Goal: Task Accomplishment & Management: Complete application form

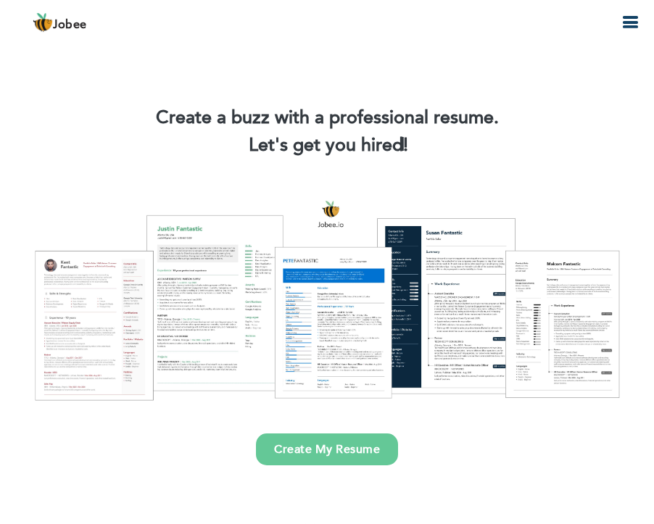
click at [353, 451] on link "Create My Resume" at bounding box center [327, 449] width 142 height 32
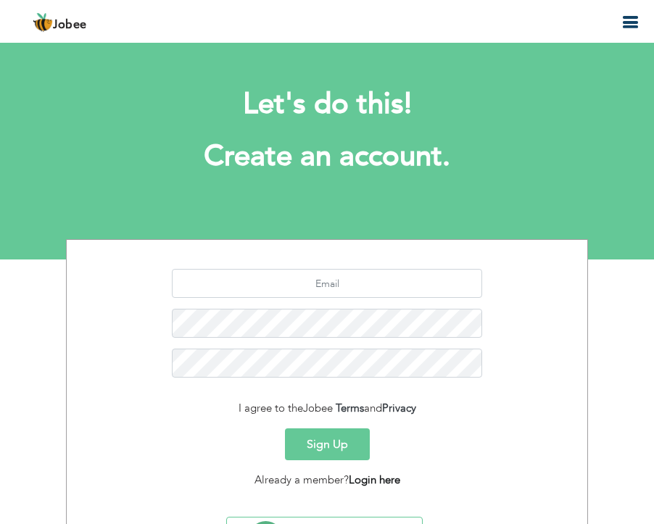
click at [383, 478] on link "Login here" at bounding box center [374, 480] width 51 height 14
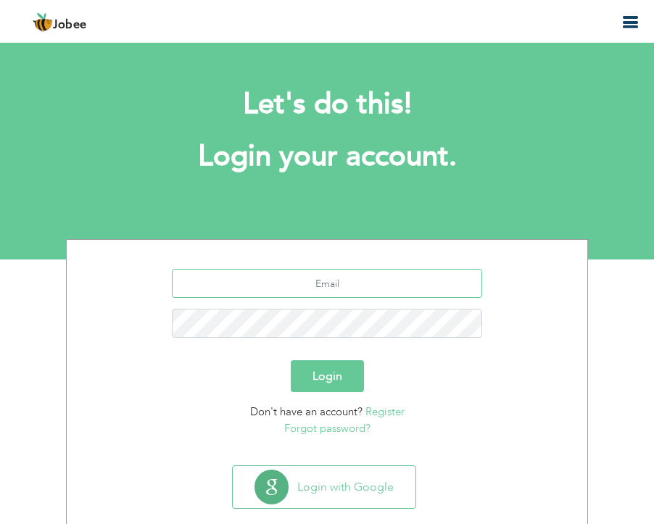
click at [350, 294] on input "text" at bounding box center [327, 283] width 311 height 29
type input "muhammaduzairr102@gmail.com"
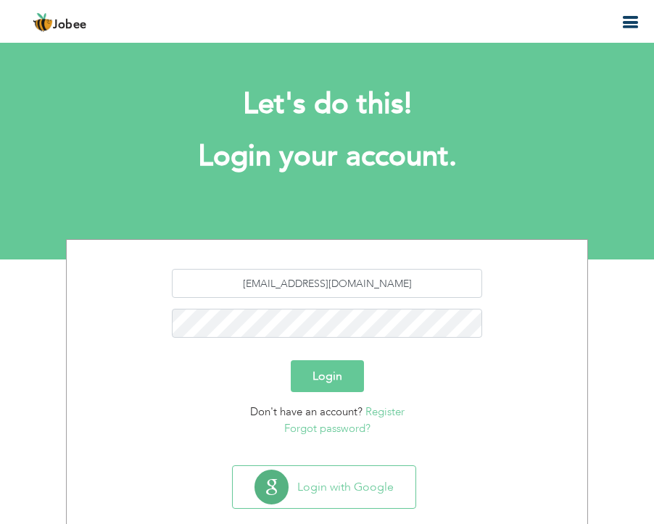
click at [344, 376] on button "Login" at bounding box center [327, 376] width 73 height 32
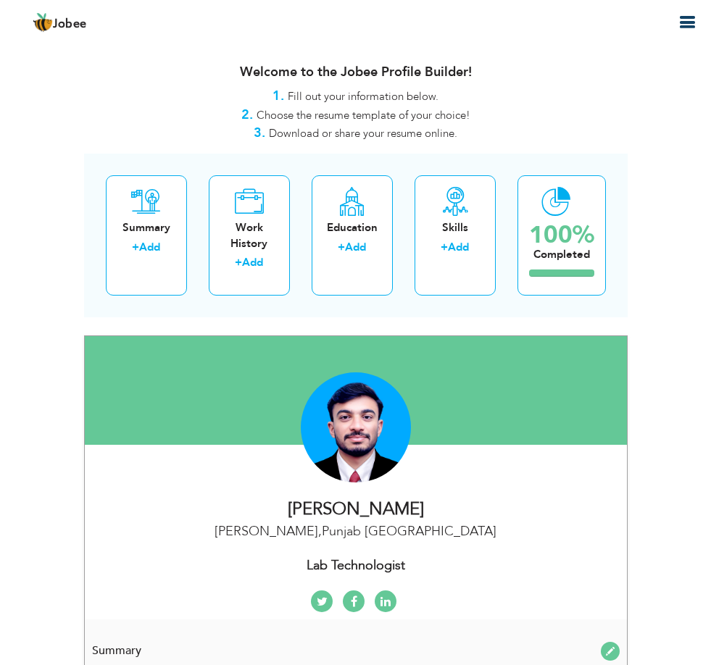
click at [0, 0] on div "Dedicated Medical Laboratory Technologist with hands-on experience in diagnosti…" at bounding box center [0, 0] width 0 height 0
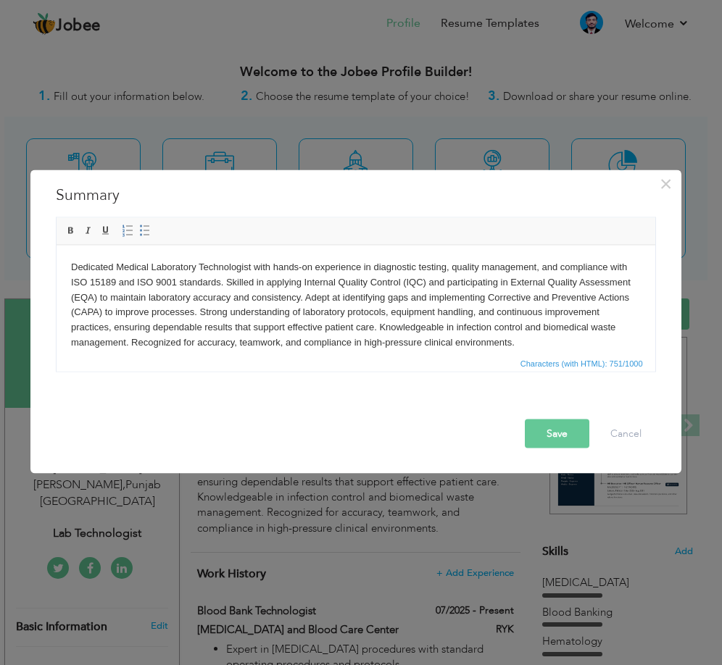
click at [439, 323] on body "Dedicated Medical Laboratory Technologist with hands-on experience in diagnosti…" at bounding box center [355, 304] width 570 height 91
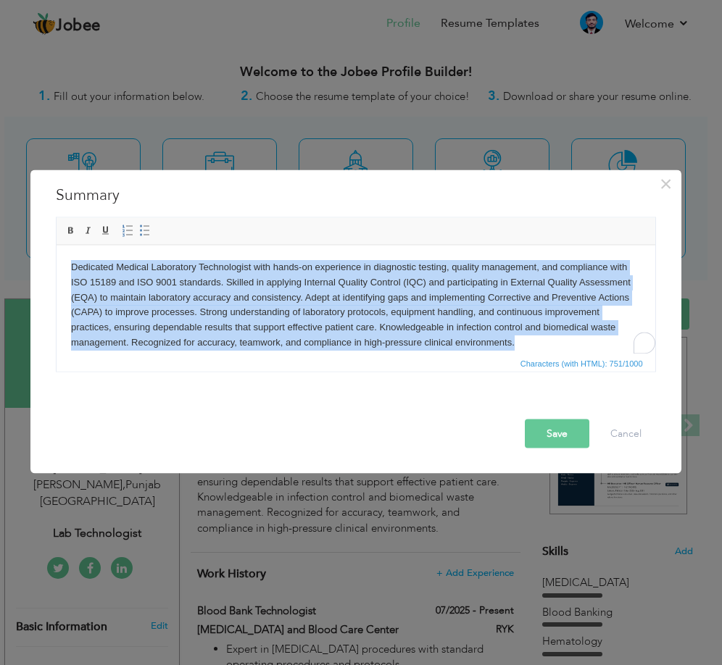
click at [439, 323] on body "Dedicated Medical Laboratory Technologist with hands-on experience in diagnosti…" at bounding box center [355, 304] width 570 height 91
paste body "To enrich screen reader interactions, please activate Accessibility in Grammarl…"
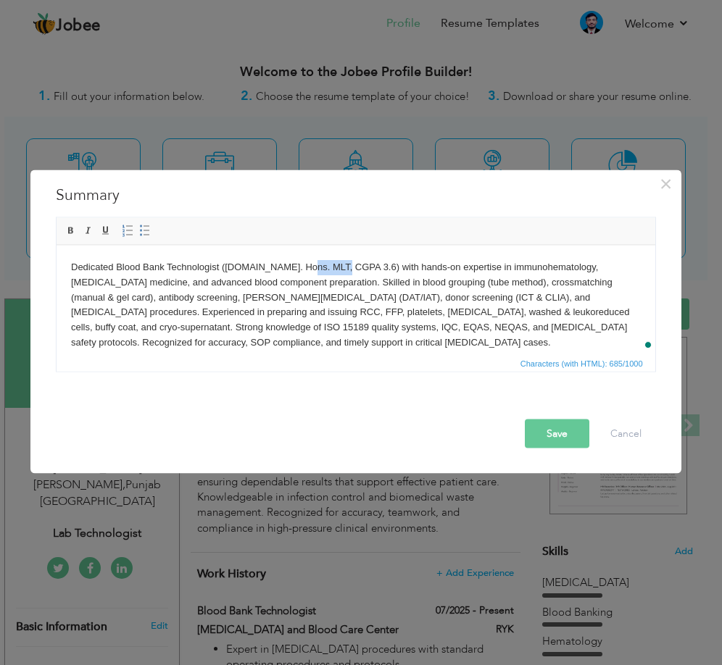
drag, startPoint x: 340, startPoint y: 268, endPoint x: 302, endPoint y: 265, distance: 38.5
click at [302, 265] on body "Dedicated Blood Bank Technologist (B.Sc. Hons. MLT, CGPA 3.6) with hands-on exp…" at bounding box center [355, 304] width 570 height 91
click at [348, 268] on body "Dedicated Blood Bank Technologist (B.Sc. Hons. MLT, CGPA 3.6) with hands-on exp…" at bounding box center [355, 304] width 570 height 91
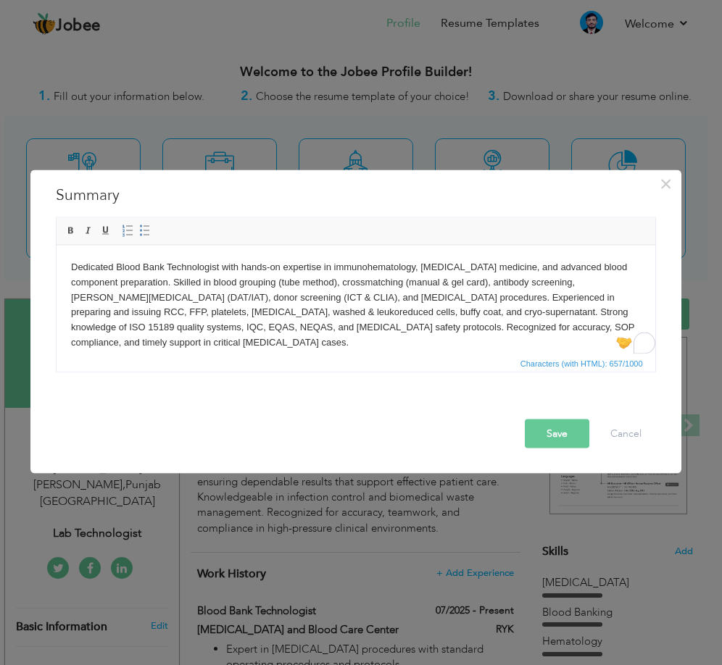
click at [485, 266] on body "Dedicated Blood Bank Technologist with hands-on expertise in immunohematology, …" at bounding box center [355, 304] width 570 height 91
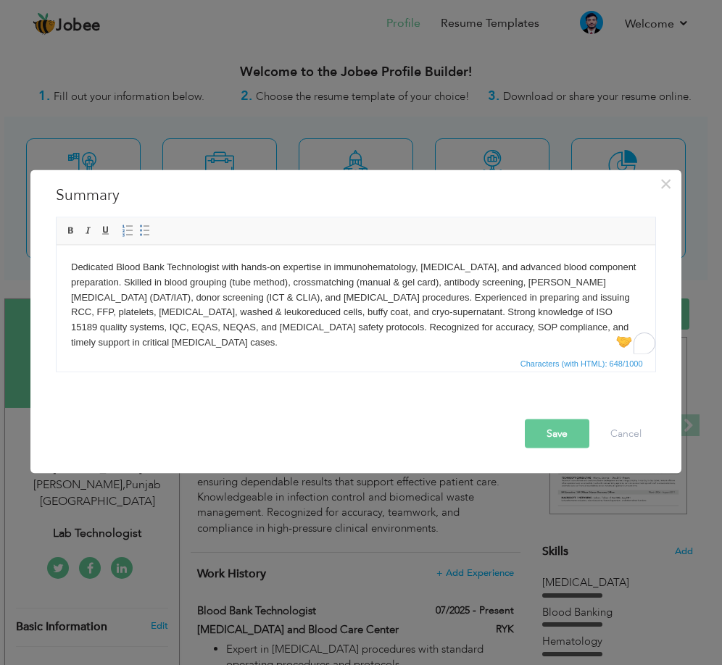
click at [175, 278] on body "Dedicated Blood Bank Technologist with hands-on expertise in immunohematology, …" at bounding box center [355, 304] width 570 height 91
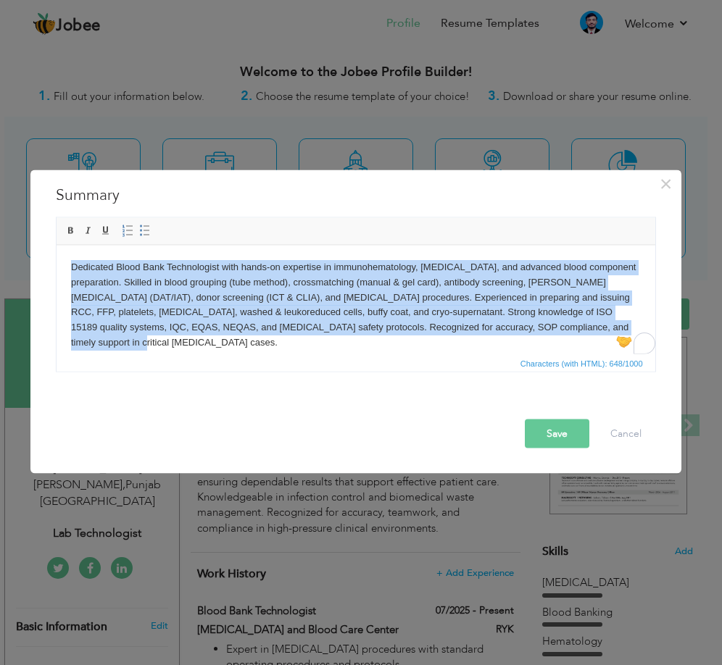
click at [175, 278] on body "Dedicated Blood Bank Technologist with hands-on expertise in immunohematology, …" at bounding box center [355, 304] width 570 height 91
click at [273, 294] on body "Dedicated Blood Bank Technologist with hands-on expertise in immunohematology, …" at bounding box center [355, 304] width 570 height 91
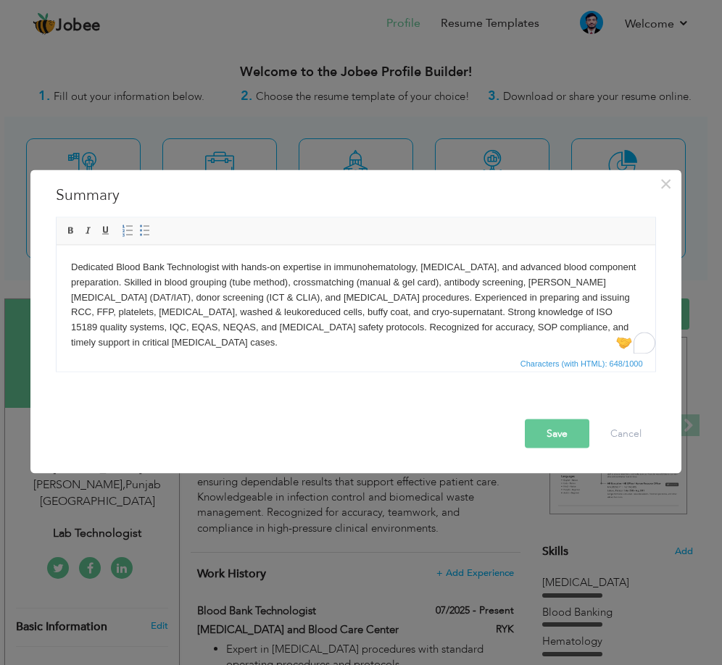
click at [554, 431] on button "Save" at bounding box center [557, 434] width 65 height 29
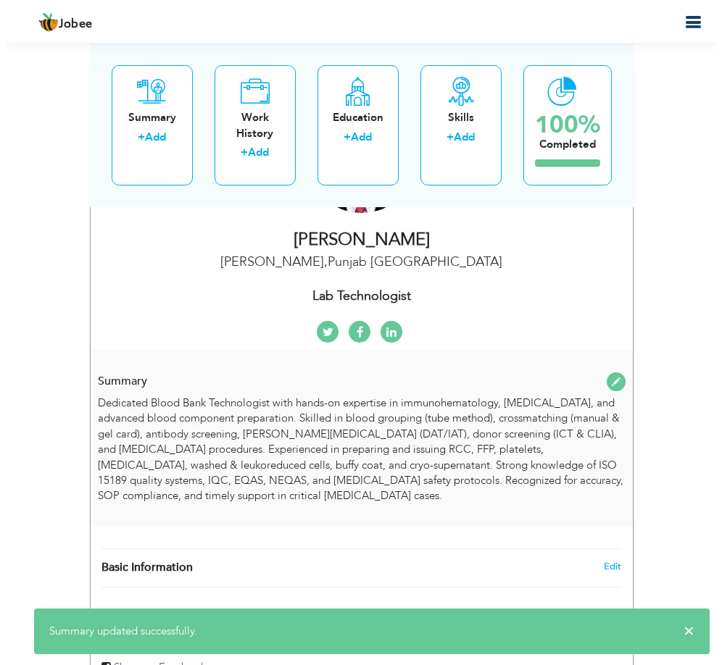
scroll to position [290, 0]
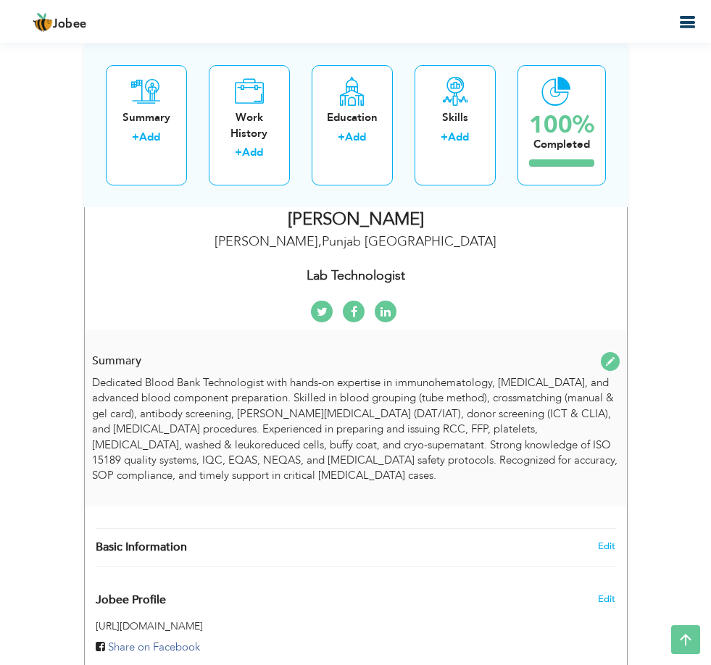
type input "Blood Bank Technologist"
type input "[MEDICAL_DATA] and Blood Care Center"
type input "07/2025"
type input "RYK"
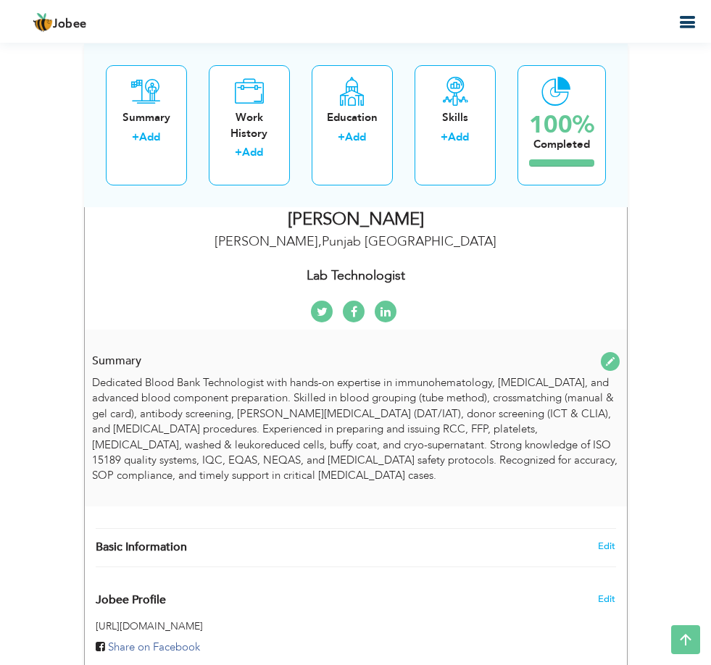
checkbox input "true"
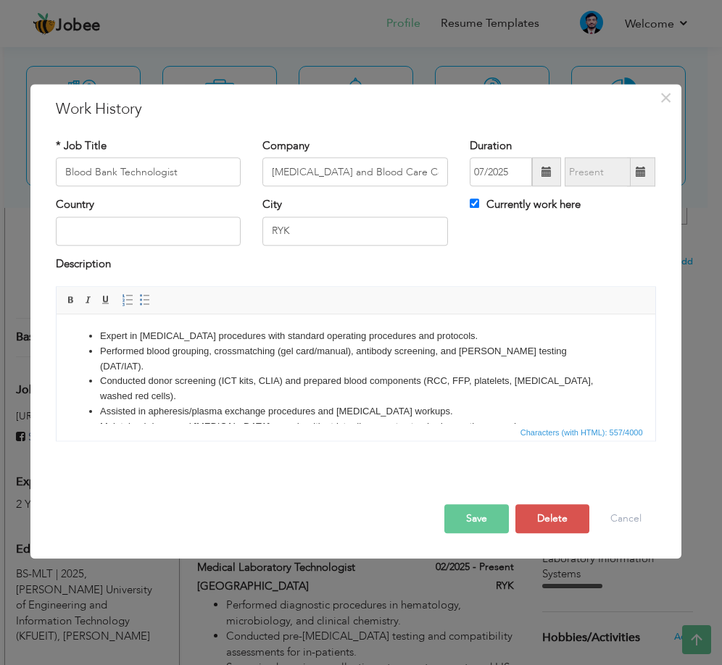
click at [375, 385] on li "Conducted donor screening (ICT kits, CLIA) and prepared blood components (RCC, …" at bounding box center [355, 389] width 512 height 30
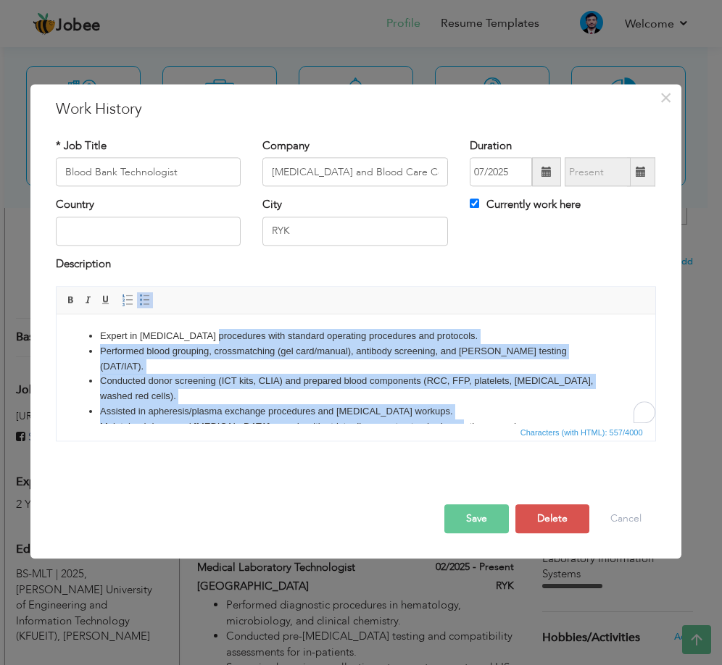
scroll to position [0, 0]
drag, startPoint x: 443, startPoint y: 416, endPoint x: 130, endPoint y: 628, distance: 377.7
click at [74, 315] on html "Expert in phlebotomy procedures with standard operating procedures and protocol…" at bounding box center [355, 382] width 599 height 135
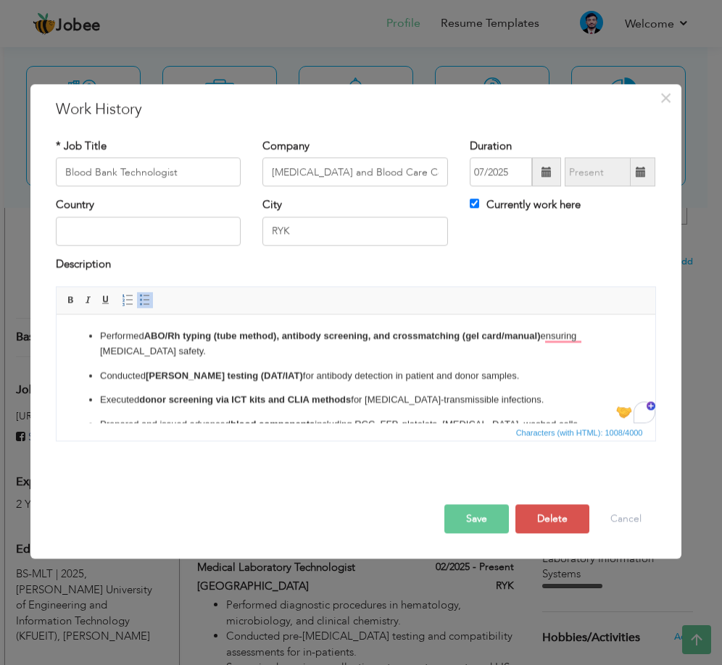
click at [261, 390] on ul "Performed ABO/Rh typing (tube method), antibody screening, and crossmatching (g…" at bounding box center [355, 437] width 570 height 217
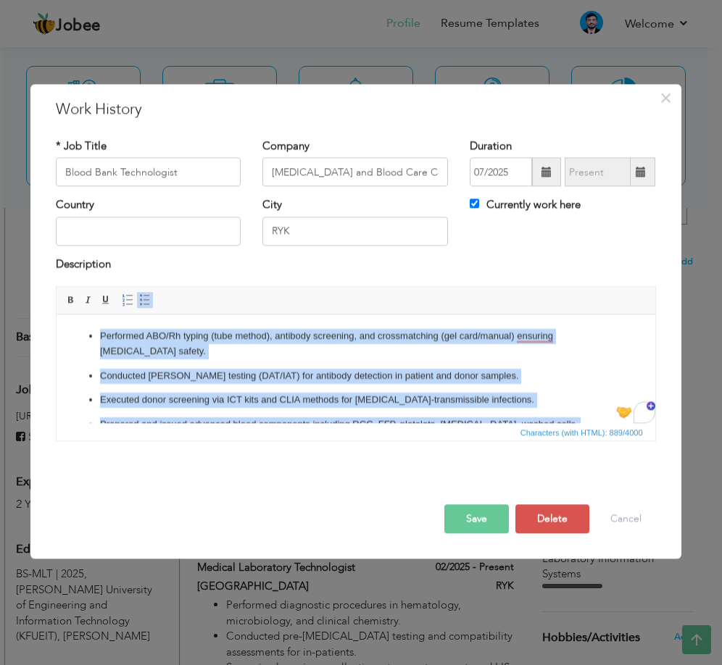
click at [207, 373] on p "Conducted [PERSON_NAME] testing (DAT/IAT) for antibody detection in patient and…" at bounding box center [355, 376] width 512 height 15
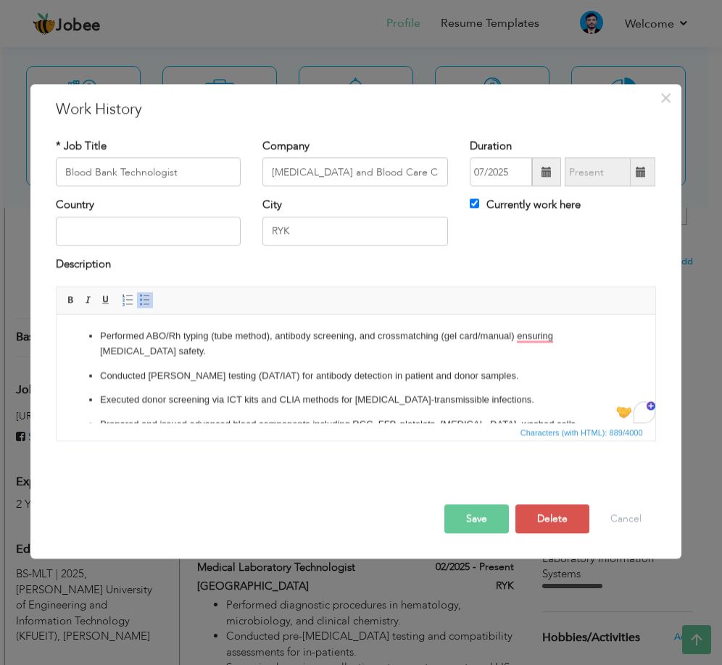
click at [108, 373] on p "Conducted [PERSON_NAME] testing (DAT/IAT) for antibody detection in patient and…" at bounding box center [355, 376] width 512 height 15
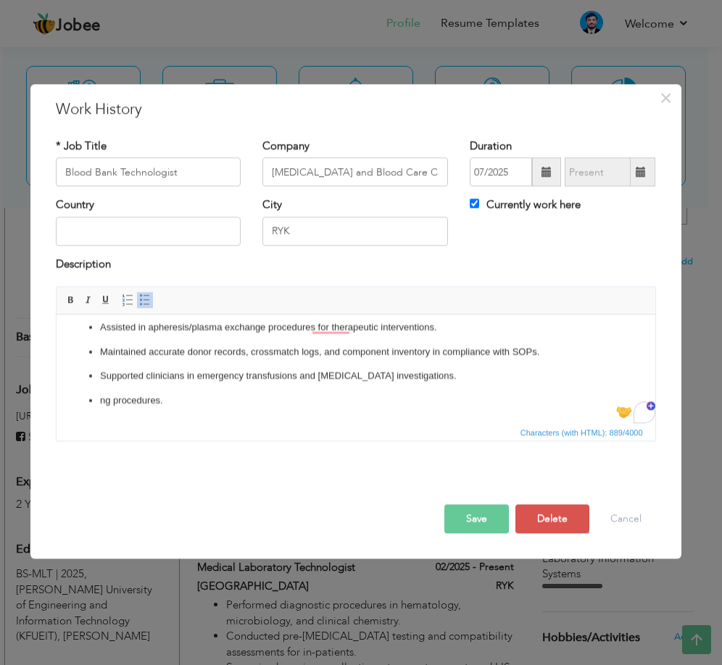
scroll to position [137, 0]
drag, startPoint x: 99, startPoint y: 398, endPoint x: 103, endPoint y: 407, distance: 10.4
click at [99, 399] on li "ng procedures." at bounding box center [355, 401] width 512 height 15
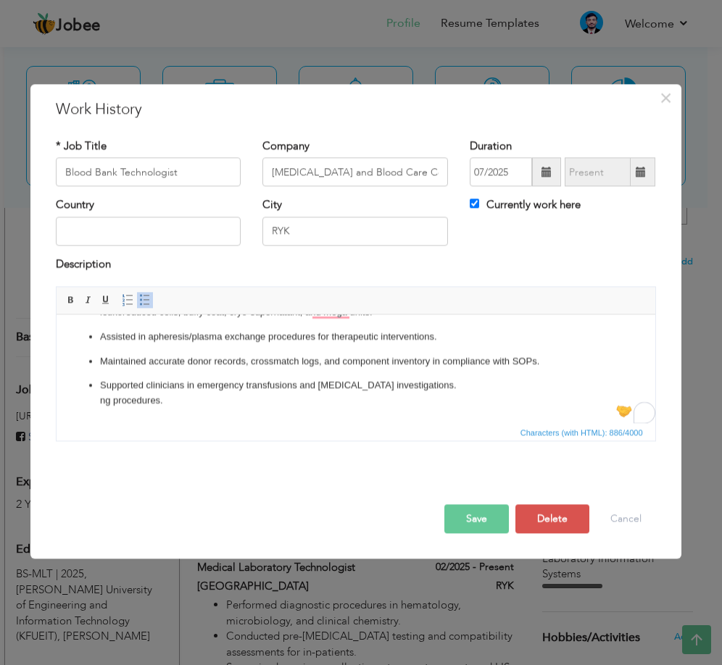
scroll to position [128, 0]
drag, startPoint x: 262, startPoint y: 409, endPoint x: 91, endPoint y: 394, distance: 171.7
click at [91, 394] on html "Performed ABO/Rh typing (tube method), antibody screening, and crossmatching (g…" at bounding box center [355, 305] width 599 height 236
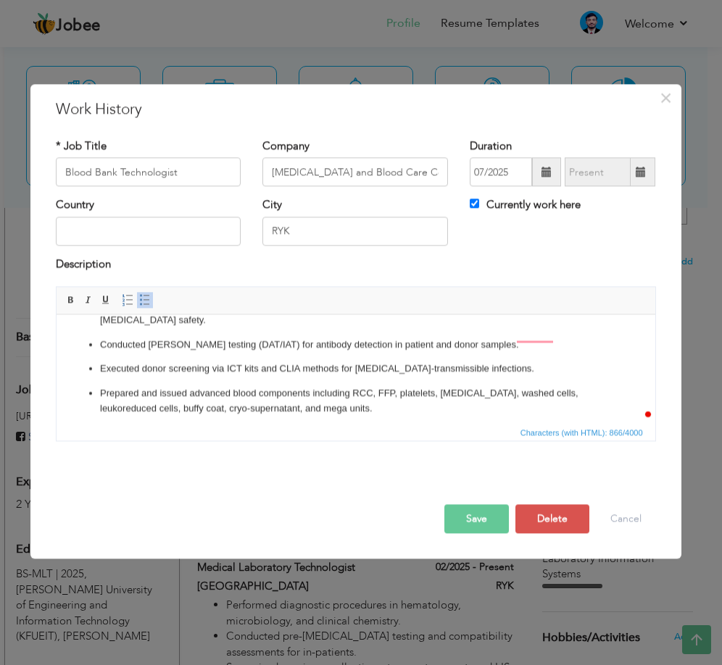
scroll to position [0, 0]
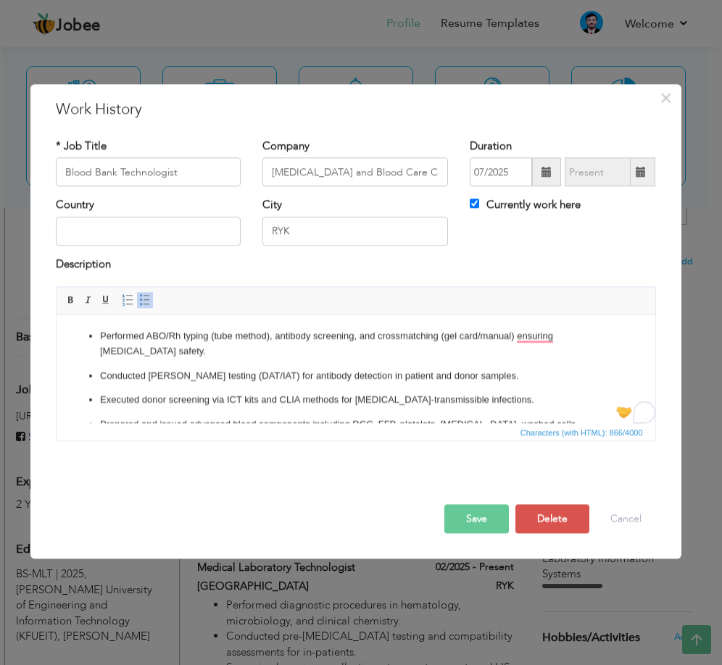
click at [93, 336] on ul "Performed ABO/Rh typing (tube method), antibody screening, and crossmatching (g…" at bounding box center [355, 425] width 570 height 192
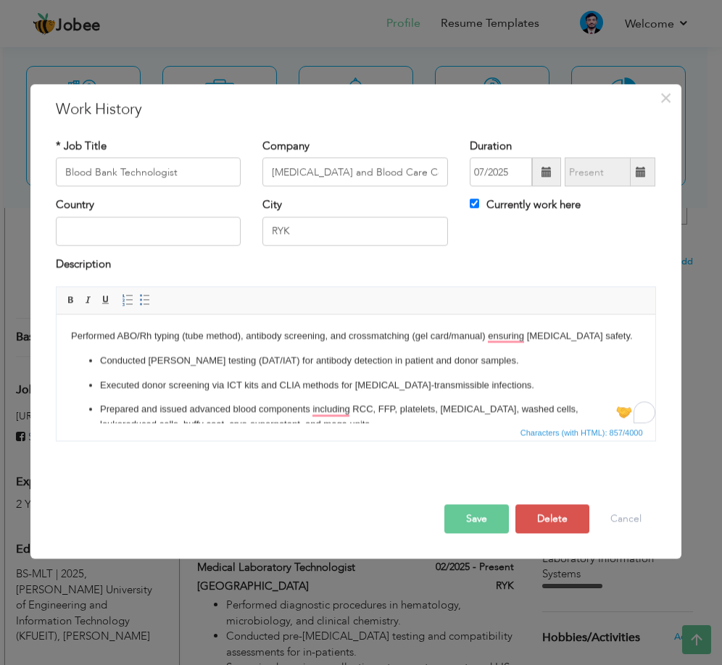
click at [96, 365] on ul "Conducted Coombs testing (DAT/IAT) for antibody detection in patient and donor …" at bounding box center [355, 430] width 570 height 153
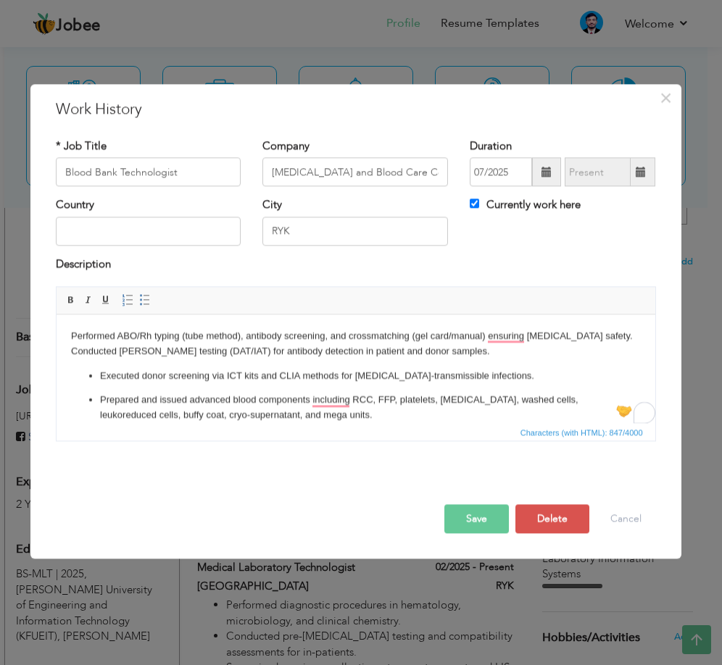
click at [99, 378] on p "Executed donor screening via ICT kits and CLIA methods for [MEDICAL_DATA]-trans…" at bounding box center [355, 376] width 512 height 15
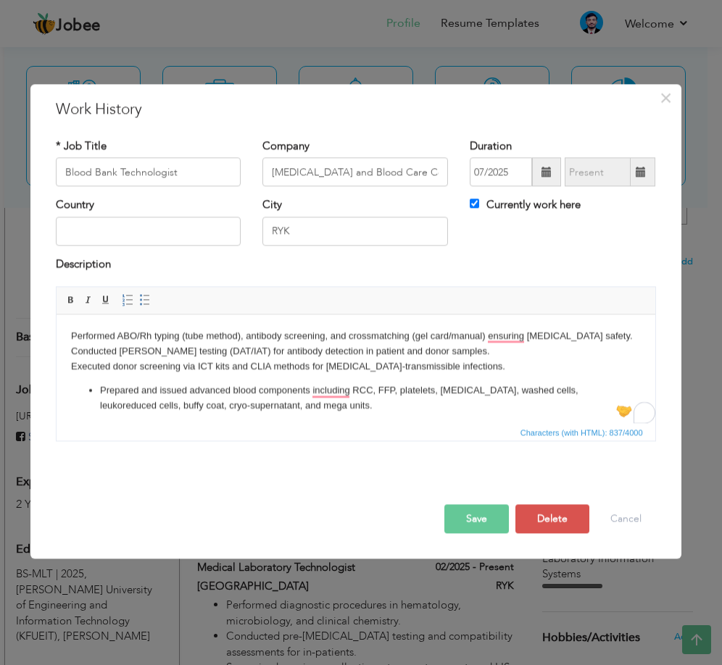
click at [99, 397] on p "Prepared and issued advanced blood components including RCC, FFP, platelets, [M…" at bounding box center [355, 398] width 512 height 30
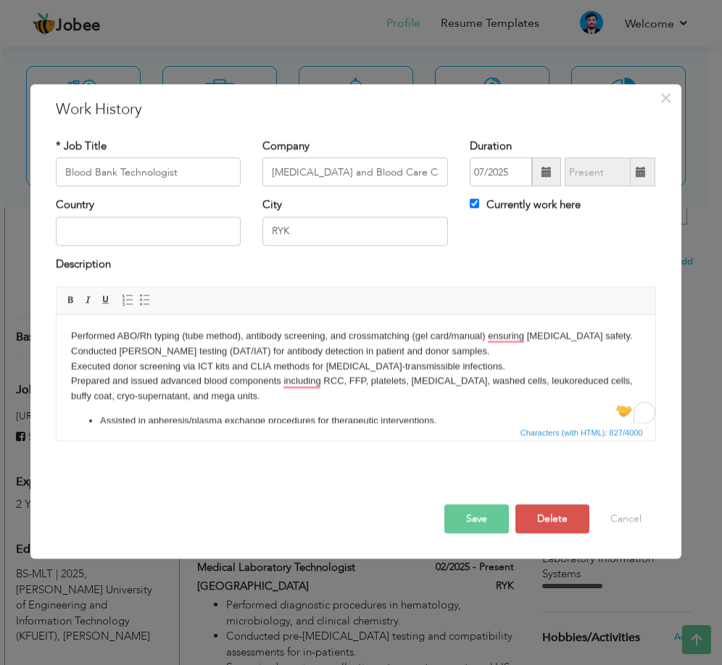
click at [99, 419] on p "Assisted in apheresis/plasma exchange procedures for therapeutic interventions." at bounding box center [355, 421] width 512 height 15
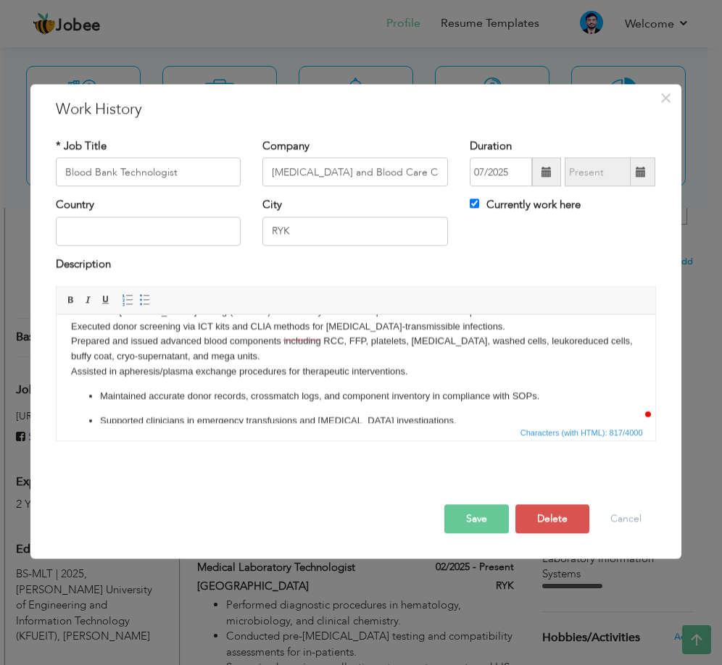
scroll to position [59, 0]
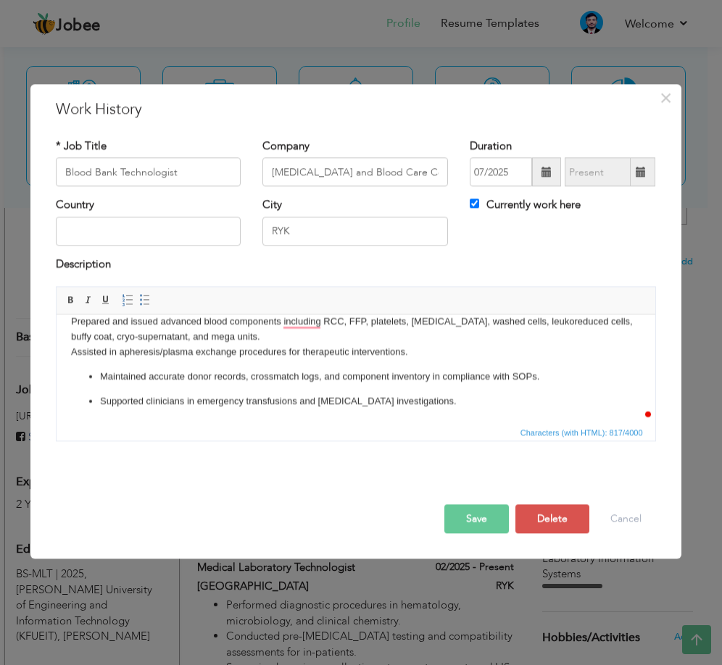
click at [104, 375] on p "Maintained accurate donor records, crossmatch logs, and component inventory in …" at bounding box center [355, 377] width 512 height 15
click at [104, 379] on p "Maintained accurate donor records, crossmatch logs, and component inventory in …" at bounding box center [355, 377] width 512 height 15
drag, startPoint x: 101, startPoint y: 372, endPoint x: 114, endPoint y: 408, distance: 38.5
click at [100, 374] on p "Maintained accurate donor records, crossmatch logs, and component inventory in …" at bounding box center [355, 377] width 512 height 15
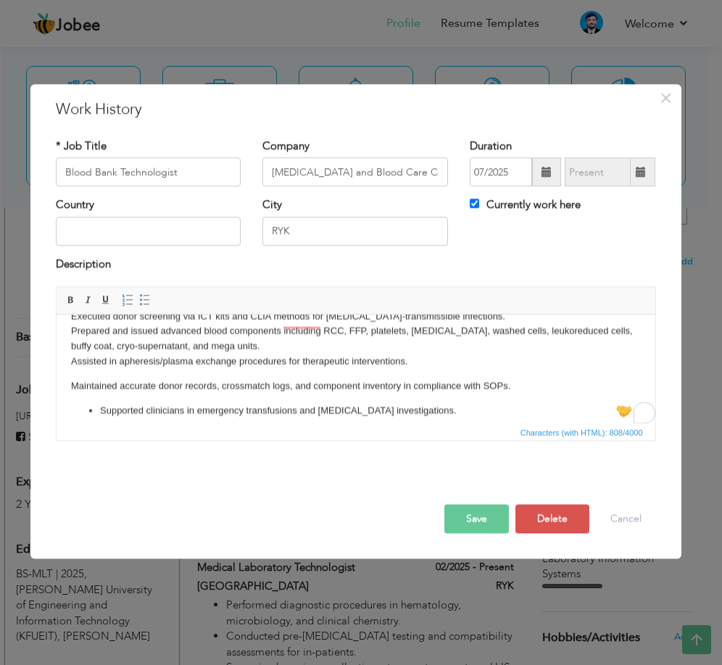
scroll to position [50, 0]
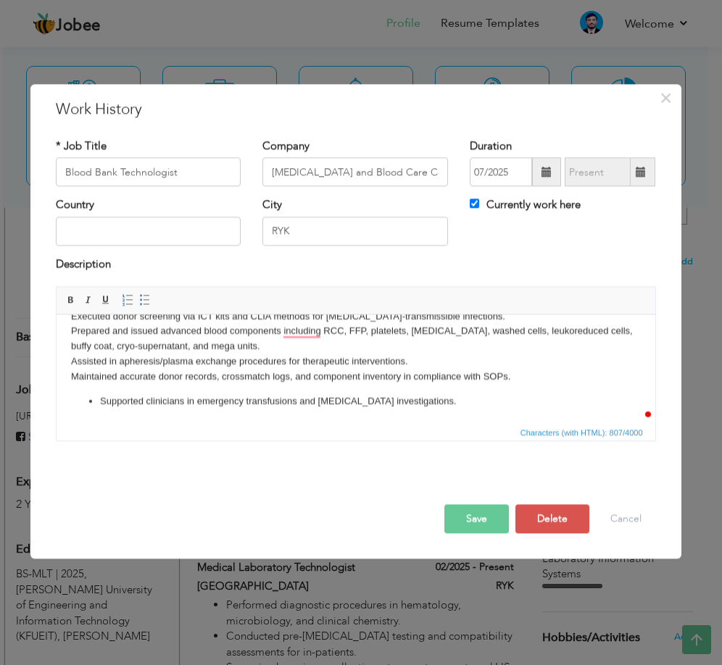
click at [102, 404] on p "Supported clinicians in emergency transfusions and [MEDICAL_DATA] investigation…" at bounding box center [355, 401] width 512 height 15
click at [101, 399] on p "Supported clinicians in emergency transfusions and [MEDICAL_DATA] investigation…" at bounding box center [355, 401] width 512 height 15
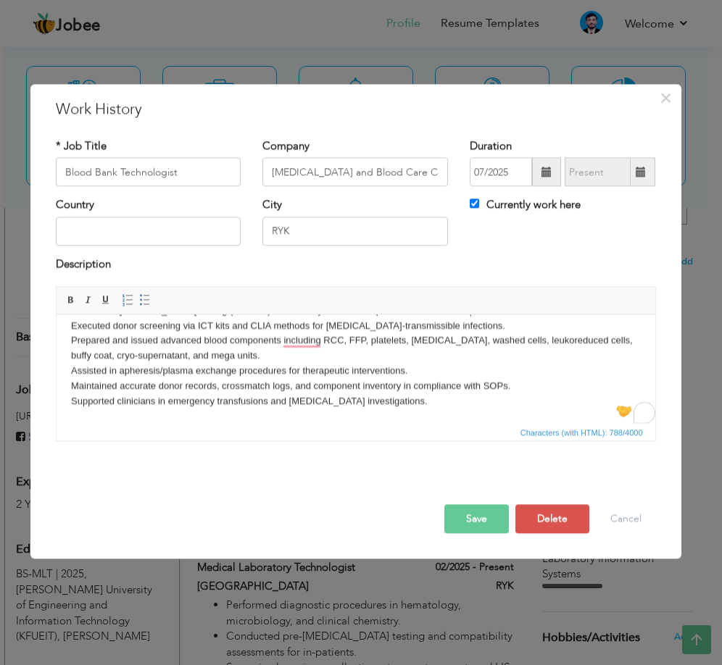
scroll to position [0, 0]
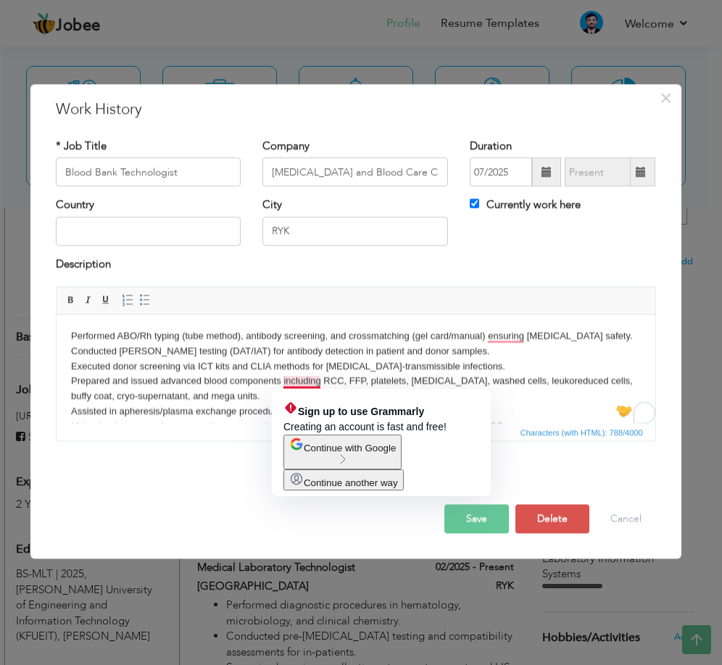
click at [199, 389] on p "Performed ABO/Rh typing (tube method), antibody screening, and crossmatching (g…" at bounding box center [355, 389] width 570 height 120
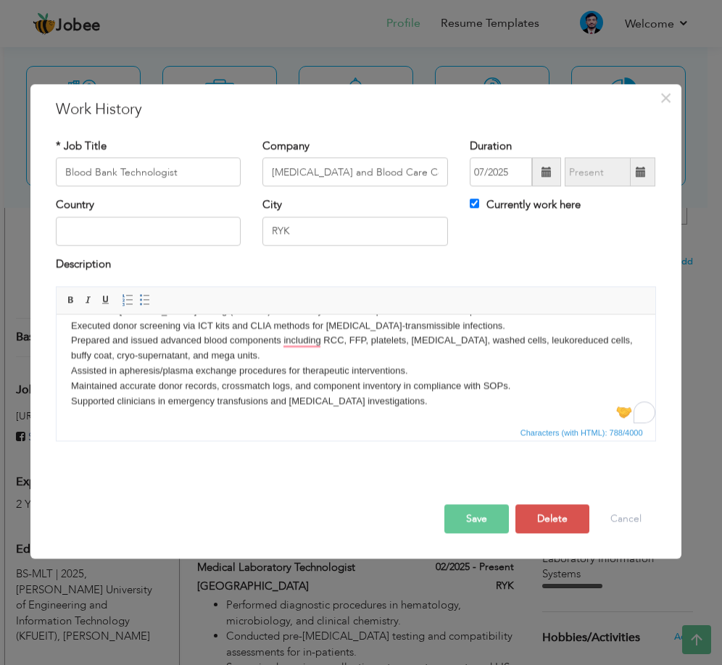
drag, startPoint x: 72, startPoint y: 330, endPoint x: 488, endPoint y: 419, distance: 426.2
click at [488, 419] on html "Performed ABO/Rh typing (tube method), antibody screening, and crossmatching (g…" at bounding box center [355, 348] width 599 height 149
click at [147, 298] on span at bounding box center [145, 301] width 12 height 12
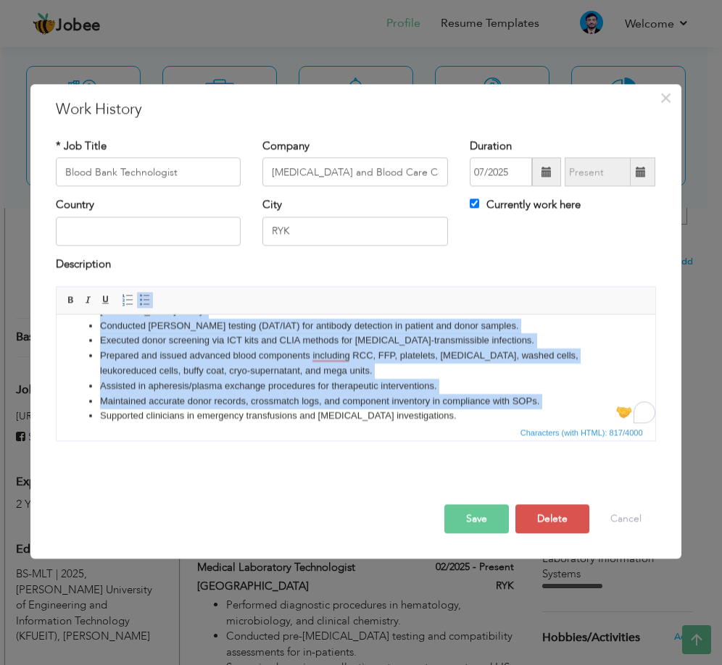
click at [167, 356] on li "Prepared and issued advanced blood components including RCC, FFP, platelets, [M…" at bounding box center [355, 364] width 512 height 30
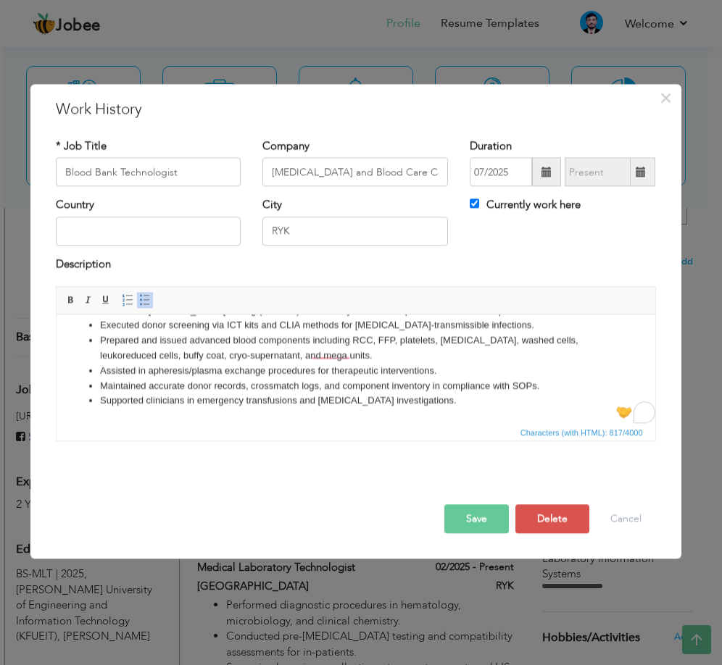
scroll to position [56, 0]
click at [200, 346] on li "Prepared and issued advanced blood components including RCC, FFP, platelets, [M…" at bounding box center [355, 348] width 512 height 30
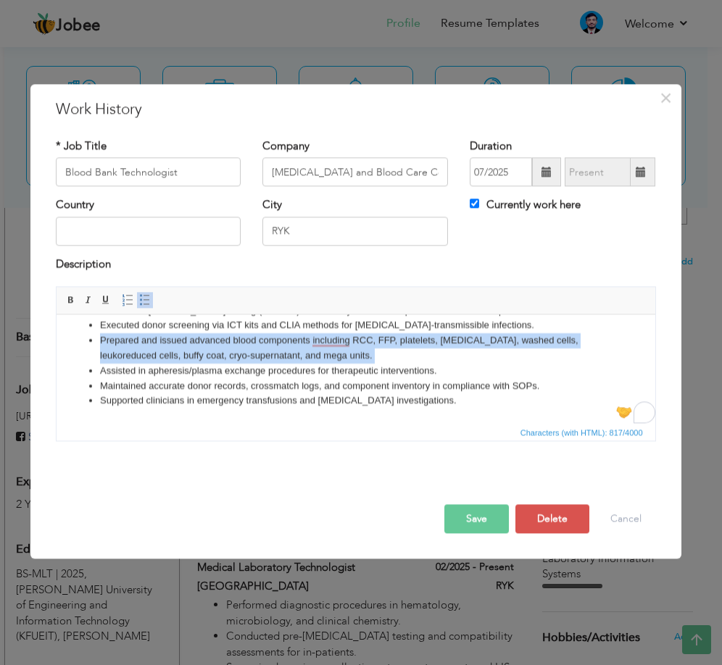
click at [201, 346] on li "Prepared and issued advanced blood components including RCC, FFP, platelets, [M…" at bounding box center [355, 348] width 512 height 30
click at [209, 353] on li "Prepared and issued advanced blood components including RCC, FFP, platelets, [M…" at bounding box center [355, 348] width 512 height 30
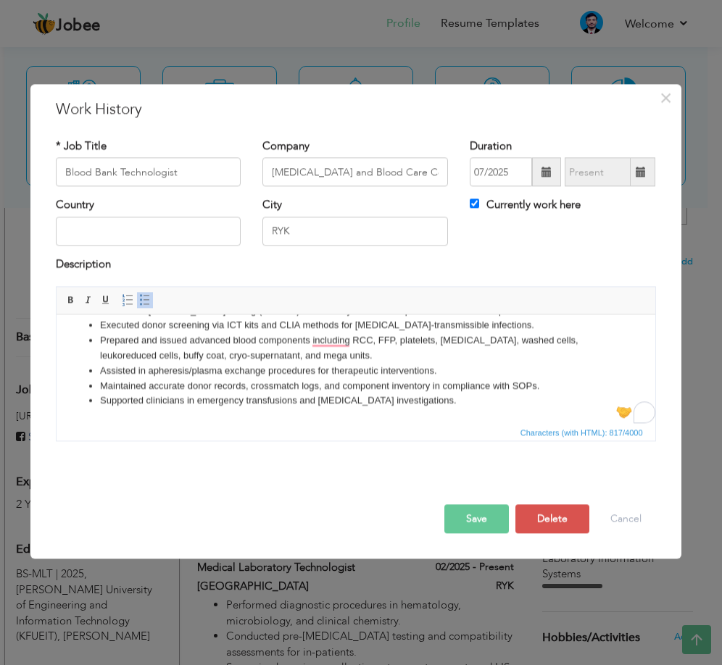
click at [159, 370] on li "Assisted in apheresis/plasma exchange procedures for therapeutic interventions." at bounding box center [355, 371] width 512 height 15
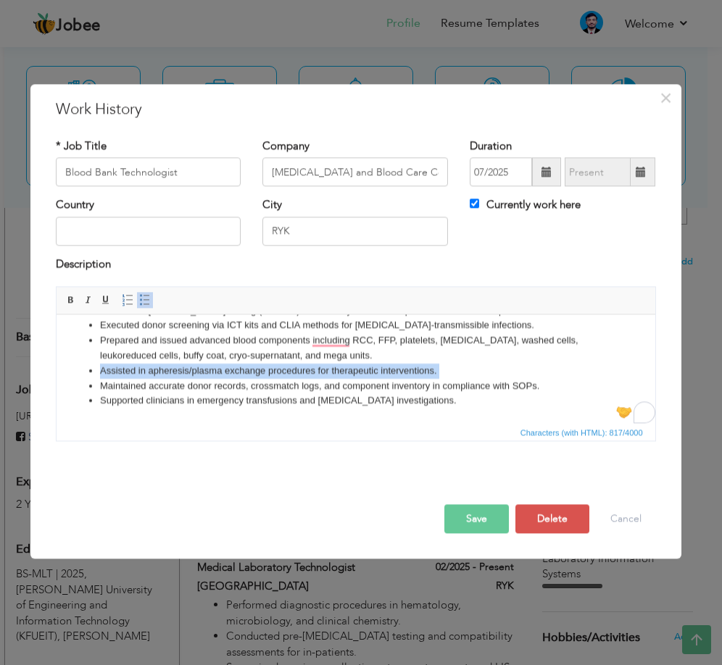
click at [159, 370] on li "Assisted in apheresis/plasma exchange procedures for therapeutic interventions." at bounding box center [355, 371] width 512 height 15
click at [162, 374] on li "Assisted in apheresis/plasma exchange procedures for therapeutic interventions." at bounding box center [355, 371] width 512 height 15
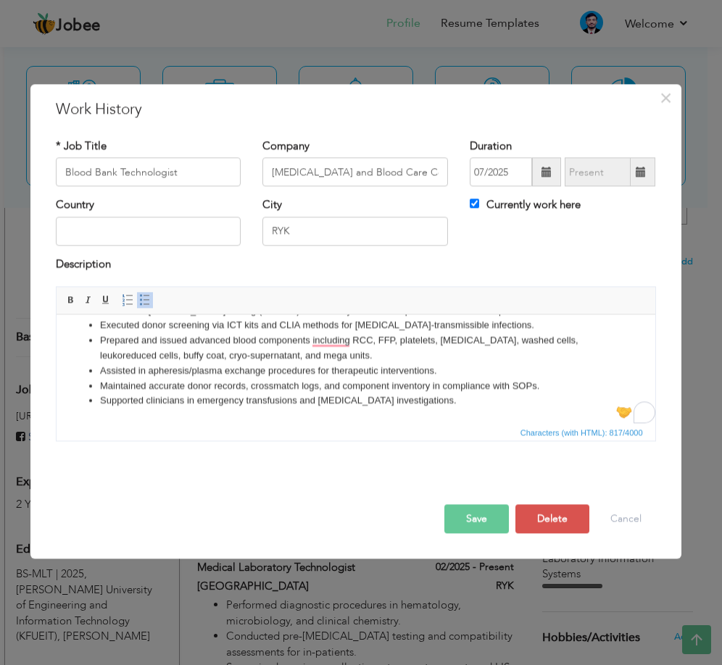
click at [173, 383] on li "Maintained accurate donor records, crossmatch logs, and component inventory in …" at bounding box center [355, 386] width 512 height 15
click at [189, 379] on li "Maintained accurate donor records, crossmatch logs, and component inventory in …" at bounding box center [355, 386] width 512 height 15
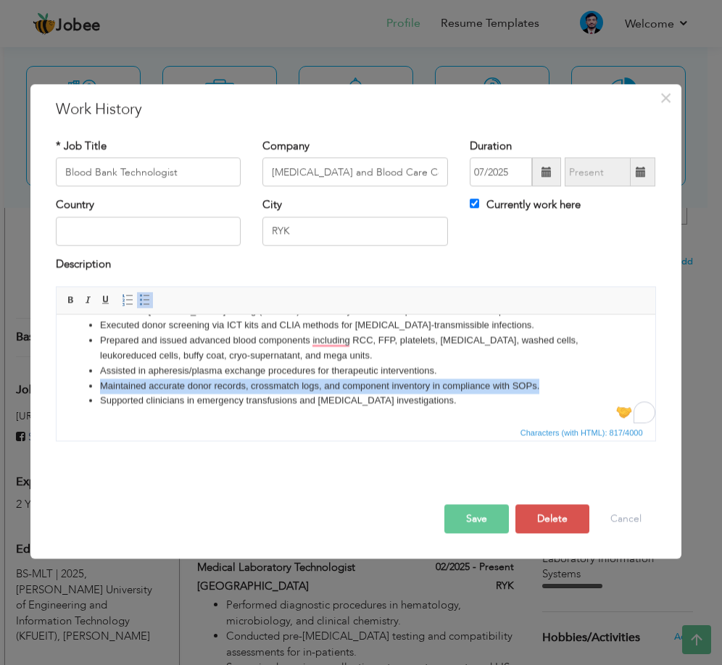
click at [189, 379] on li "Maintained accurate donor records, crossmatch logs, and component inventory in …" at bounding box center [355, 386] width 512 height 15
click at [213, 386] on li "Maintained accurate donor records, crossmatch logs, and component inventory in …" at bounding box center [355, 386] width 512 height 15
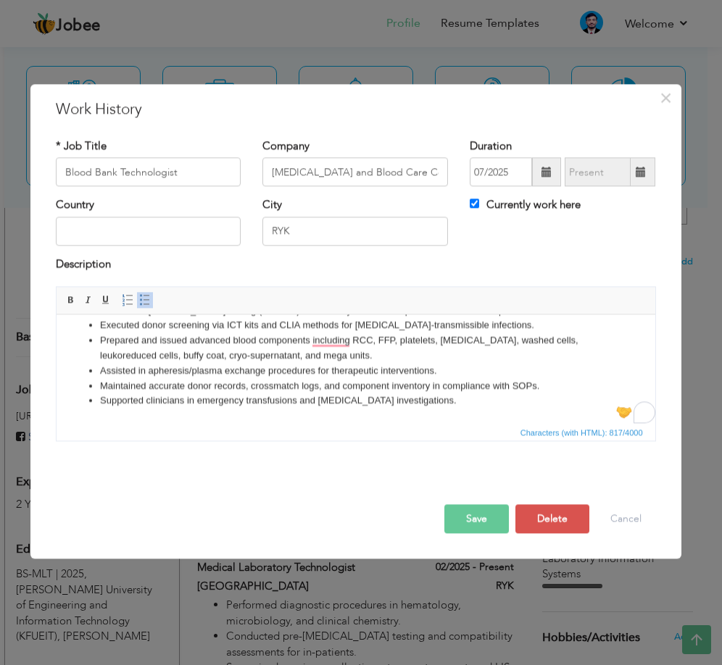
click at [359, 373] on li "Assisted in apheresis/plasma exchange procedures for therapeutic interventions." at bounding box center [355, 371] width 512 height 15
click at [395, 373] on li "Assisted in apheresis/plasma exchange procedures for therapeutic interventions." at bounding box center [355, 371] width 512 height 15
click at [330, 386] on li "Maintained accurate donor records, crossmatch logs, and component inventory in …" at bounding box center [355, 386] width 512 height 15
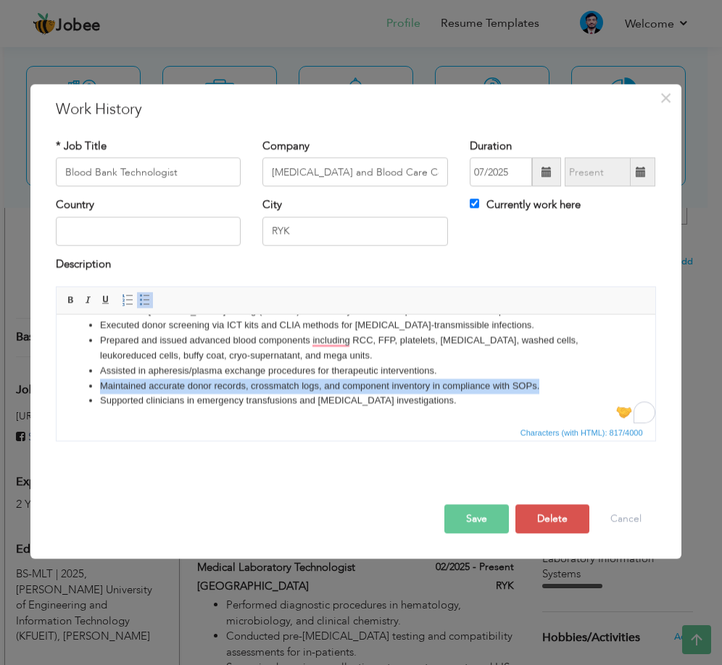
click at [330, 386] on li "Maintained accurate donor records, crossmatch logs, and component inventory in …" at bounding box center [355, 386] width 512 height 15
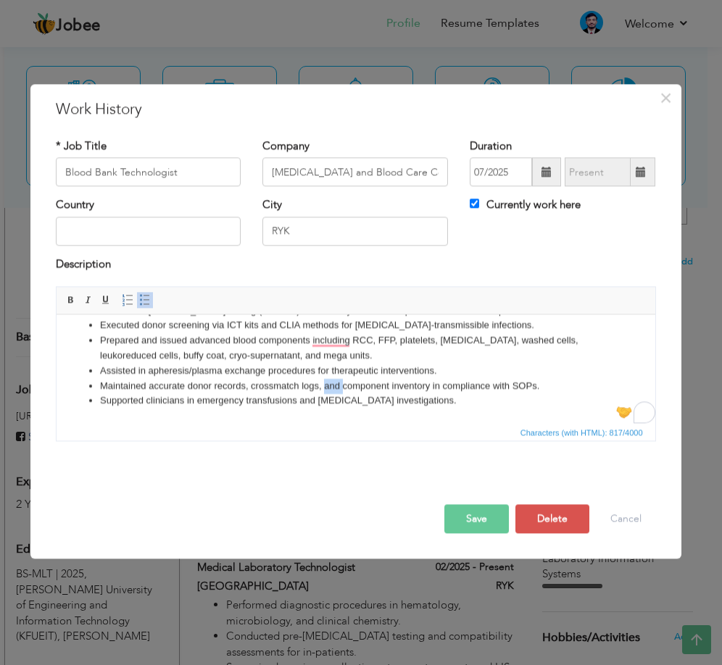
click at [330, 386] on li "Maintained accurate donor records, crossmatch logs, and component inventory in …" at bounding box center [355, 386] width 512 height 15
click at [214, 382] on li "Maintained accurate donor records, crossmatch logs, and component inventory in …" at bounding box center [355, 386] width 512 height 15
click at [215, 385] on li "Maintained accurate donor records, crossmatch logs, and component inventory in …" at bounding box center [355, 386] width 512 height 15
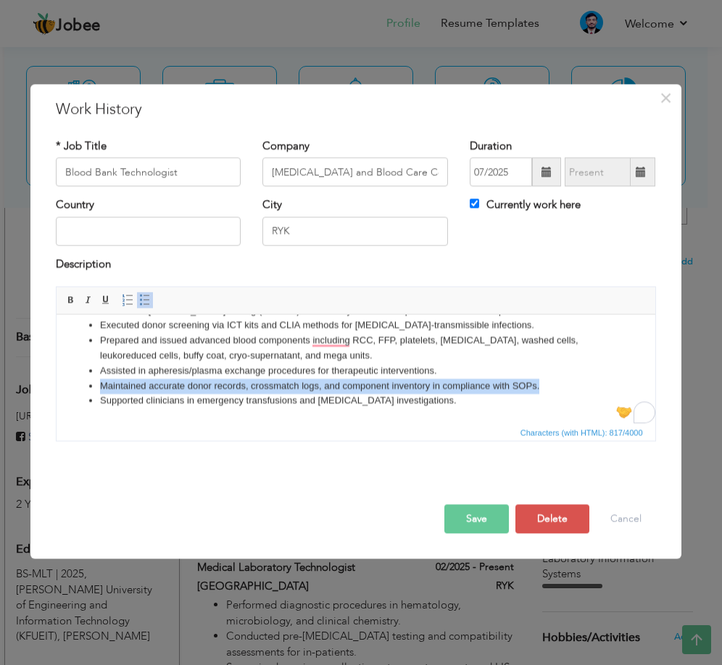
click at [215, 386] on li "Maintained accurate donor records, crossmatch logs, and component inventory in …" at bounding box center [355, 386] width 512 height 15
click at [218, 391] on li "Maintained accurate donor records, crossmatch logs, and component inventory in …" at bounding box center [355, 386] width 512 height 15
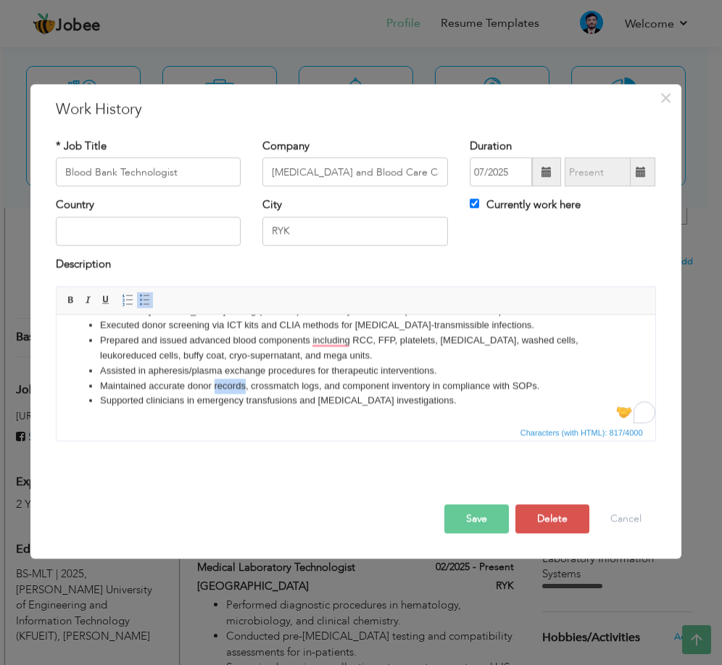
click at [218, 391] on li "Maintained accurate donor records, crossmatch logs, and component inventory in …" at bounding box center [355, 386] width 512 height 15
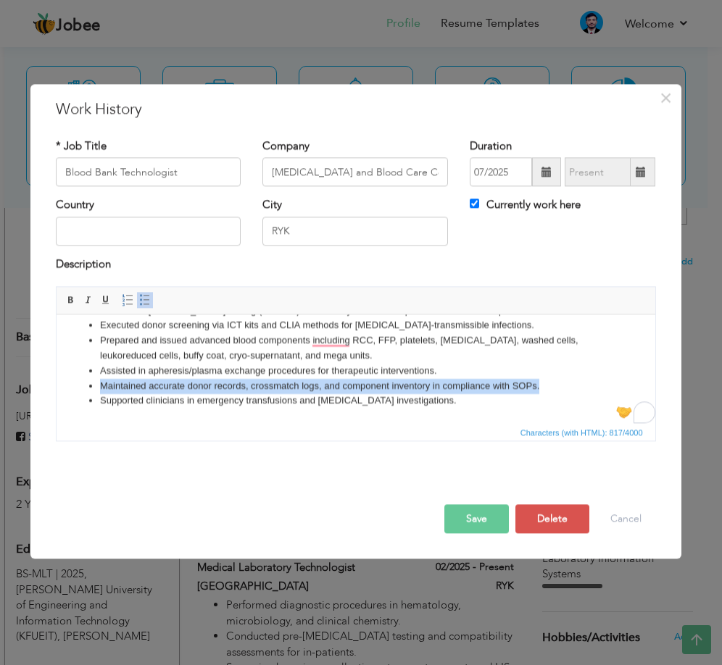
click at [218, 391] on li "Maintained accurate donor records, crossmatch logs, and component inventory in …" at bounding box center [355, 386] width 512 height 15
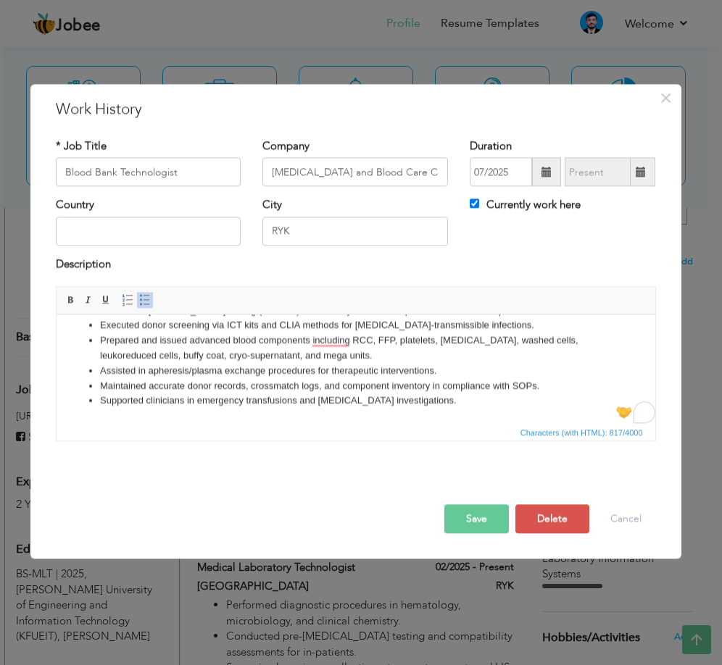
click at [255, 401] on li "Supported clinicians in emergency transfusions and [MEDICAL_DATA] investigation…" at bounding box center [355, 401] width 512 height 15
click at [471, 515] on button "Save" at bounding box center [476, 519] width 65 height 29
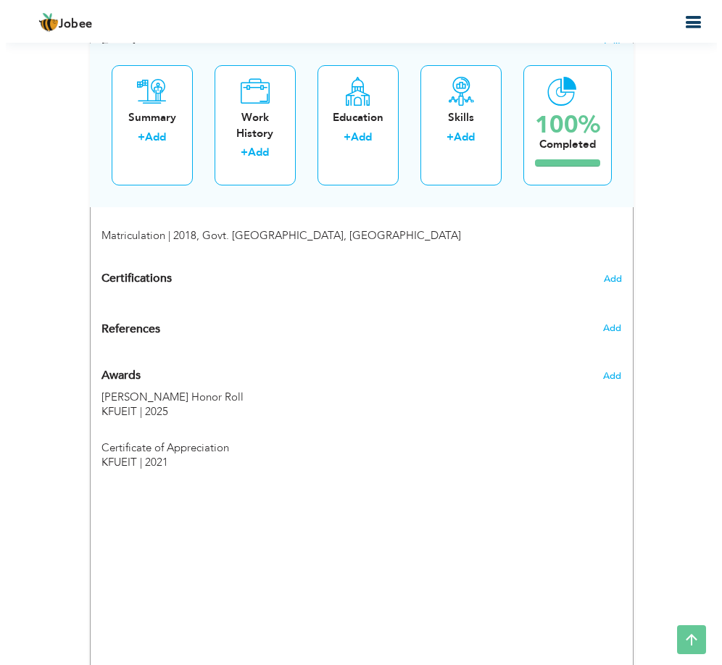
scroll to position [942, 0]
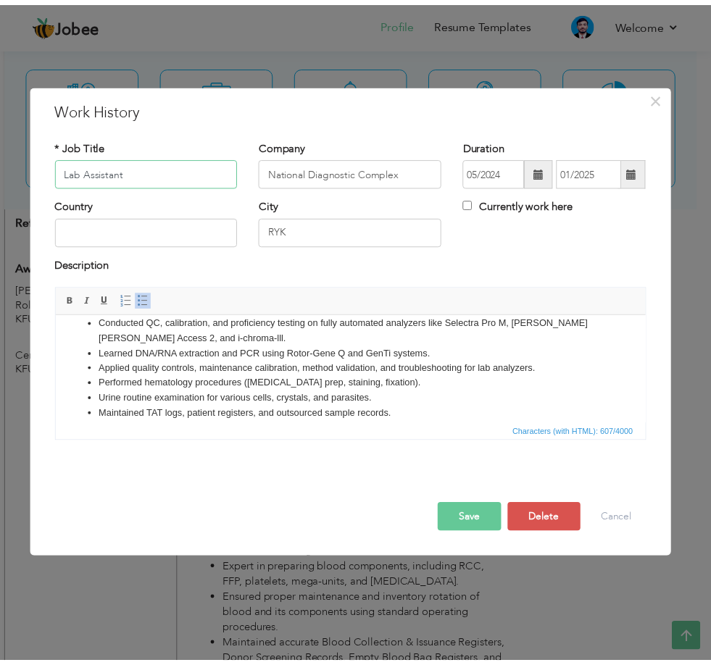
scroll to position [0, 0]
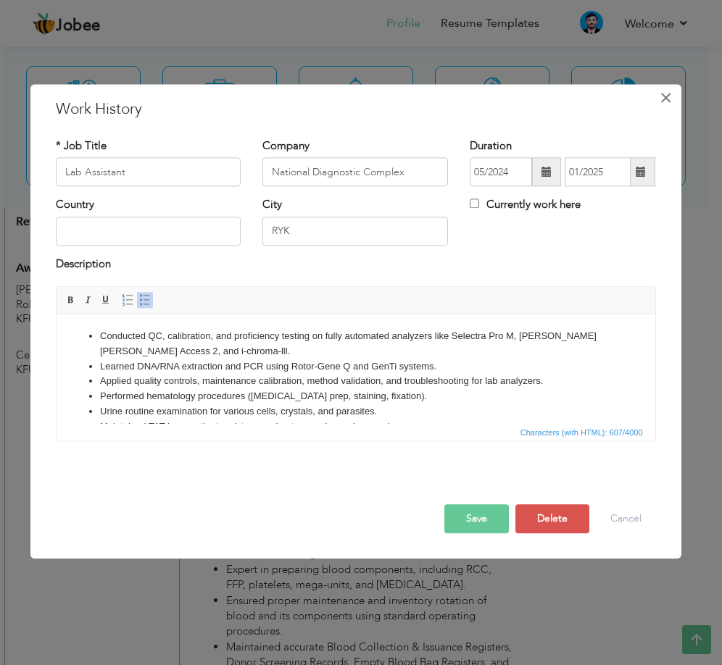
click at [657, 99] on button "×" at bounding box center [665, 97] width 23 height 23
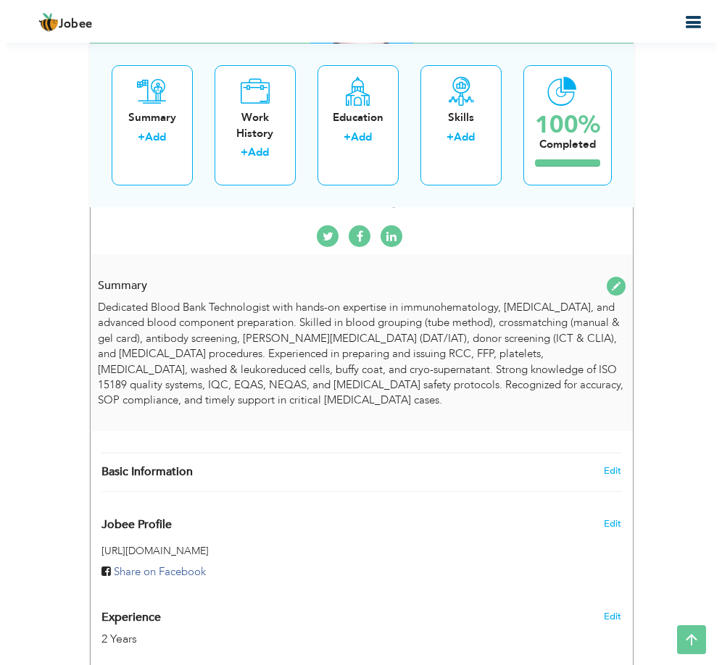
scroll to position [599, 0]
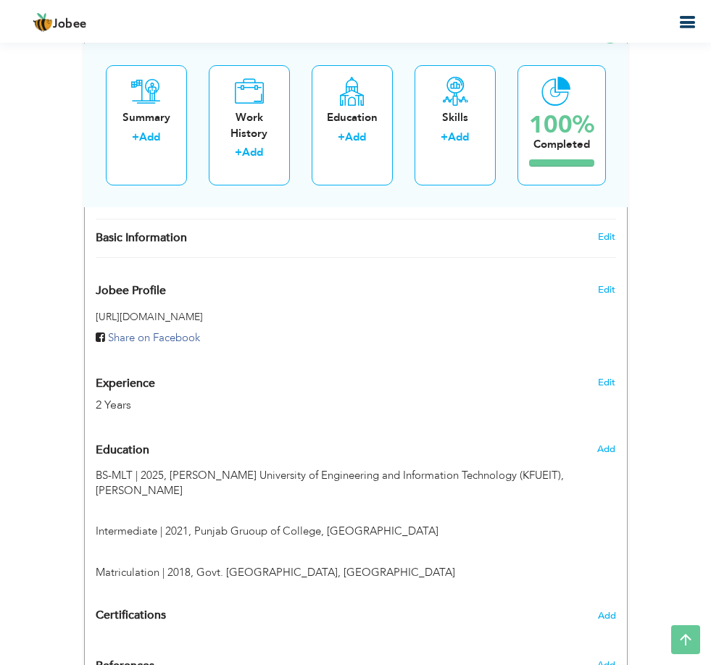
type input "Medical Laboratory Technologist"
type input "[GEOGRAPHIC_DATA]"
type input "02/2025"
checkbox input "true"
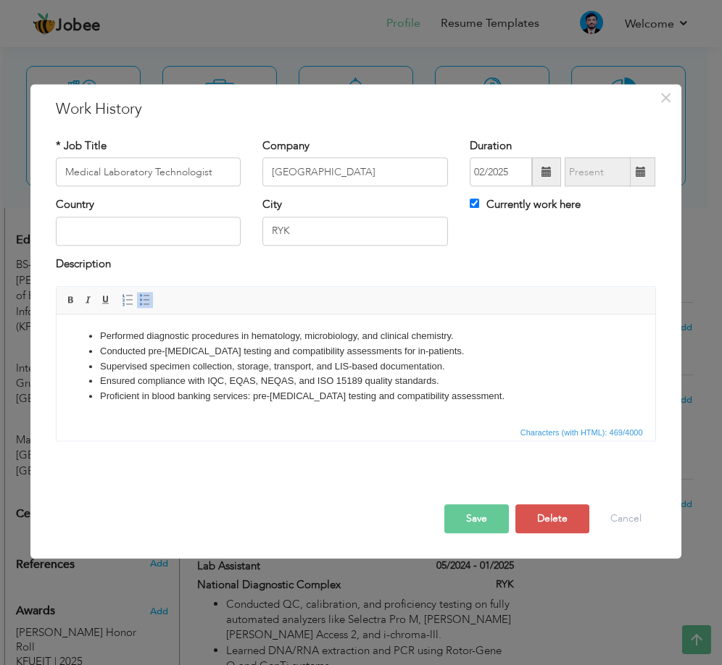
drag, startPoint x: 241, startPoint y: 383, endPoint x: 357, endPoint y: 754, distance: 388.3
click at [241, 383] on li "Ensured compliance with IQC, EQAS, NEQAS, and ISO 15189 quality standards." at bounding box center [355, 381] width 512 height 15
click at [192, 337] on li "Performed diagnostic procedures in hematology, microbiology, and clinical chemi…" at bounding box center [355, 336] width 512 height 15
click at [153, 368] on li "Supervised specimen collection, storage, transport, and LIS-based documentation." at bounding box center [355, 366] width 512 height 15
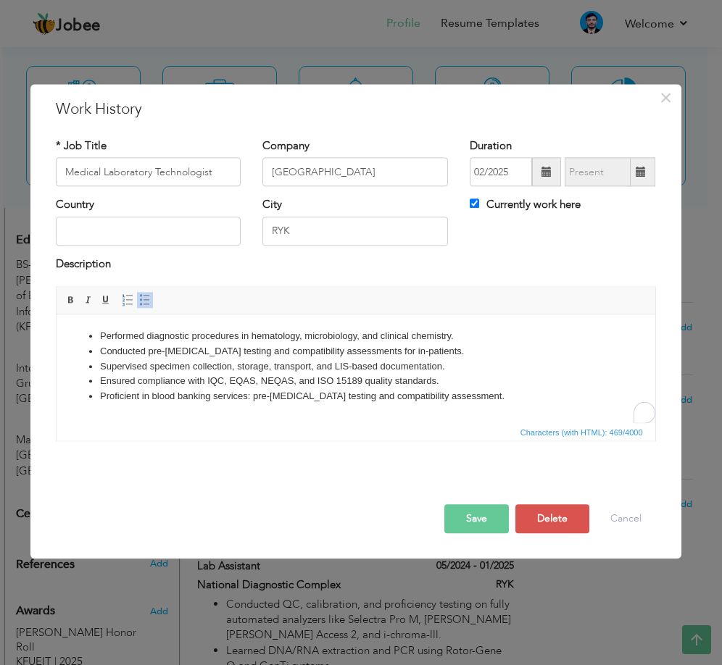
click at [112, 341] on li "Performed diagnostic procedures in hematology, microbiology, and clinical chemi…" at bounding box center [355, 336] width 512 height 15
click at [488, 399] on li "Proficient in blood banking services: pre-[MEDICAL_DATA] testing and compatibil…" at bounding box center [355, 396] width 512 height 15
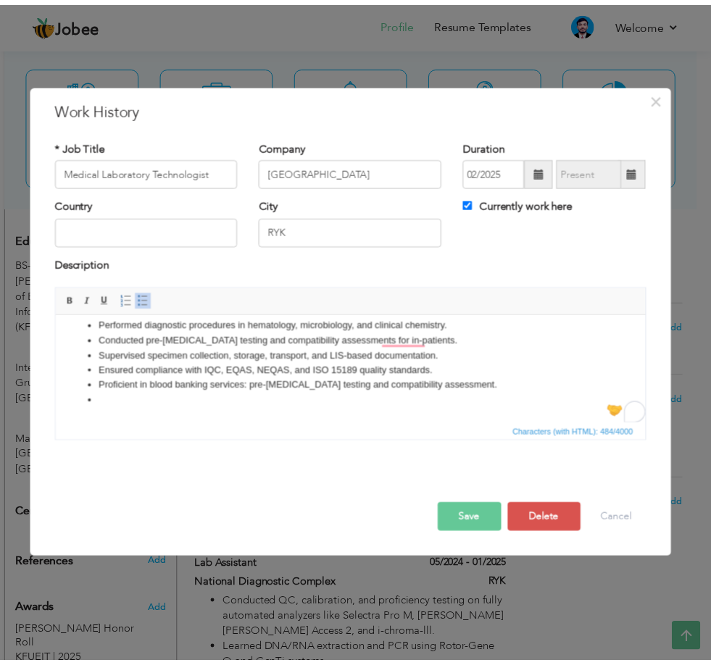
scroll to position [0, 0]
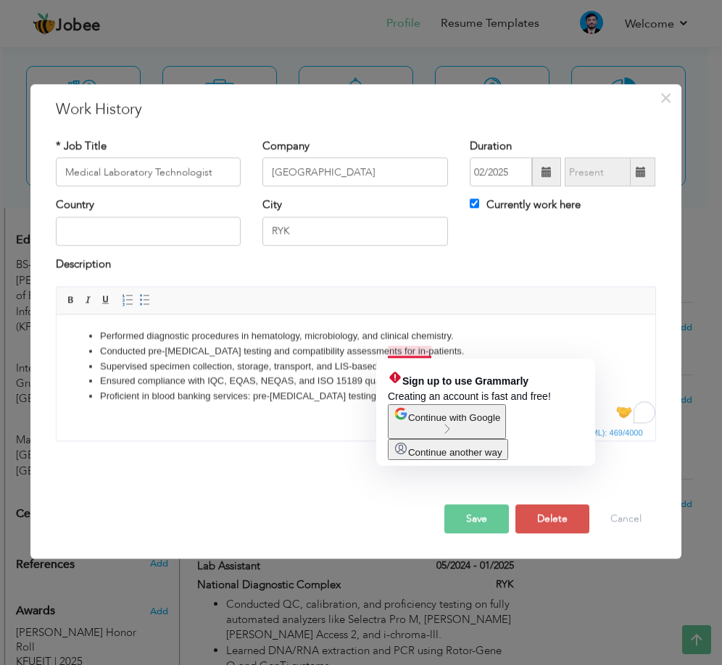
drag, startPoint x: 396, startPoint y: 349, endPoint x: 465, endPoint y: 690, distance: 347.5
click at [396, 349] on li "Conducted pre-transfusion testing and compatibility assessments for in-patients." at bounding box center [355, 351] width 512 height 15
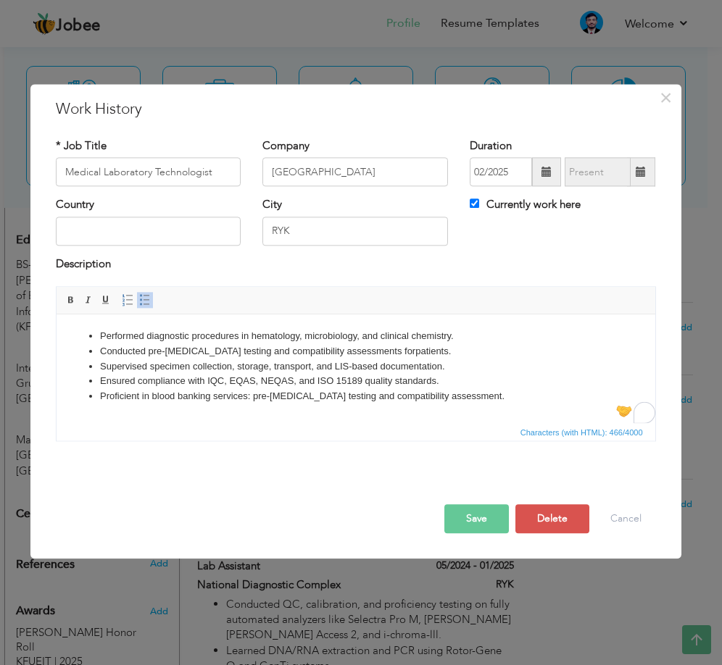
click at [154, 366] on li "Supervised specimen collection, storage, transport, and LIS-based documentation." at bounding box center [355, 366] width 512 height 15
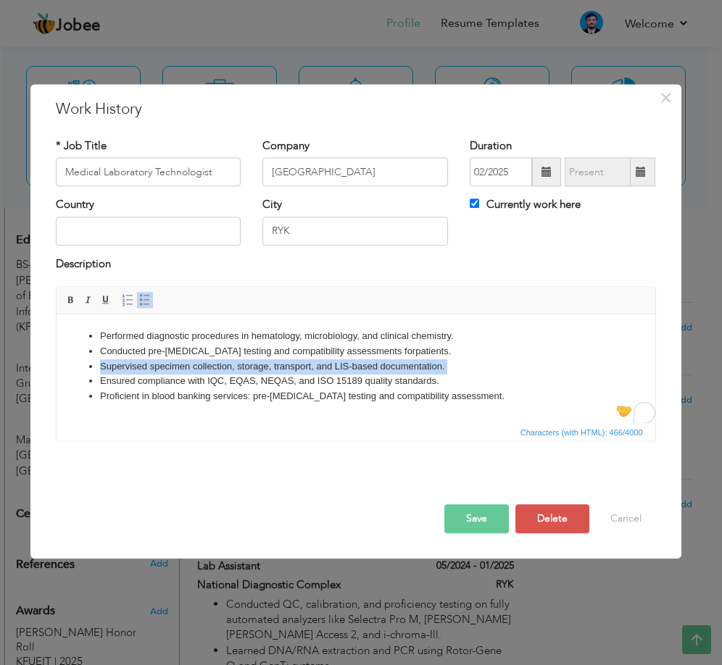
click at [154, 366] on li "Supervised specimen collection, storage, transport, and LIS-based documentation." at bounding box center [355, 366] width 512 height 15
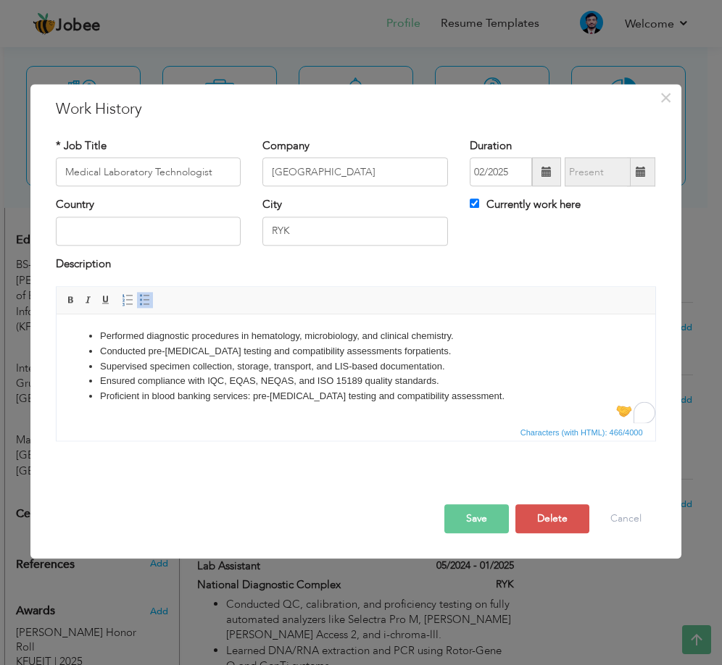
click at [164, 386] on li "Ensured compliance with IQC, EQAS, NEQAS, and ISO 15189 quality standards." at bounding box center [355, 381] width 512 height 15
click at [183, 375] on li "Ensured compliance with IQC, EQAS, NEQAS, and ISO 15189 quality standards." at bounding box center [355, 381] width 512 height 15
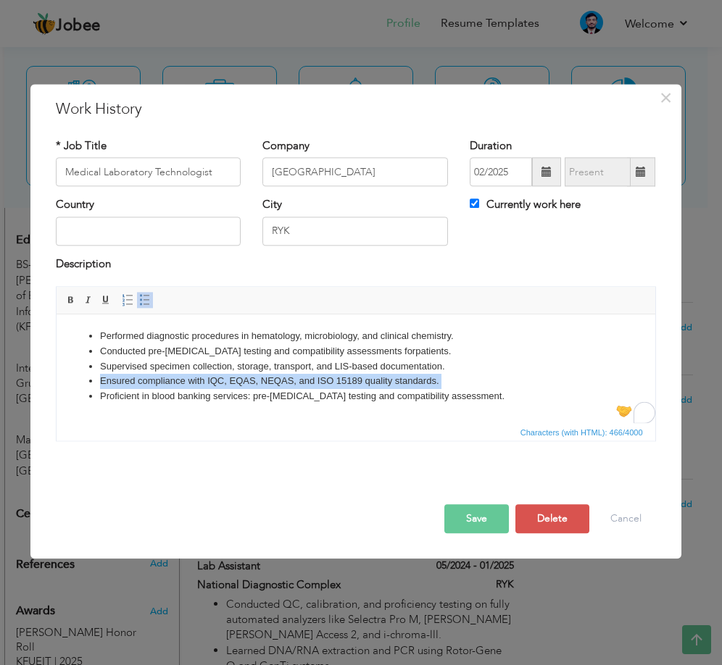
click at [183, 375] on li "Ensured compliance with IQC, EQAS, NEQAS, and ISO 15189 quality standards." at bounding box center [355, 381] width 512 height 15
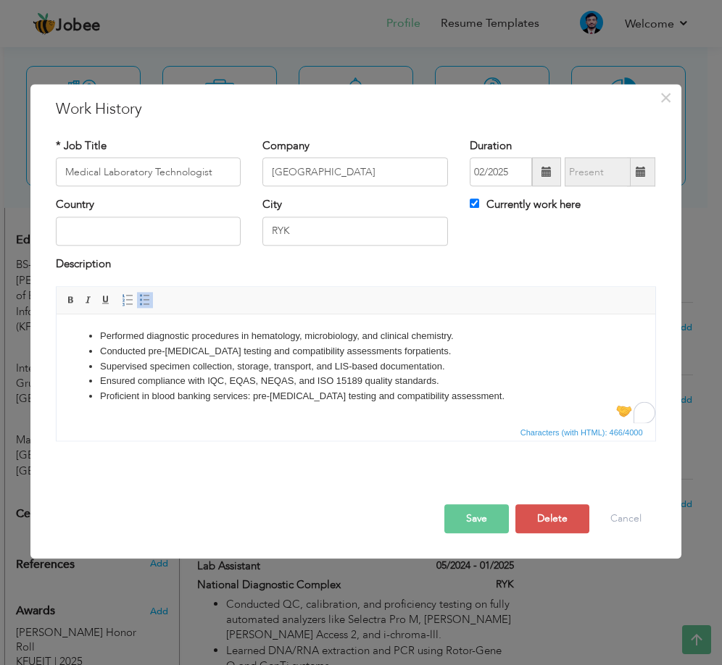
click at [202, 394] on li "Proficient in blood banking services: pre-[MEDICAL_DATA] testing and compatibil…" at bounding box center [355, 396] width 512 height 15
click at [277, 375] on li "Ensured compliance with IQC, EQAS, NEQAS, and ISO 15189 quality standards." at bounding box center [355, 381] width 512 height 15
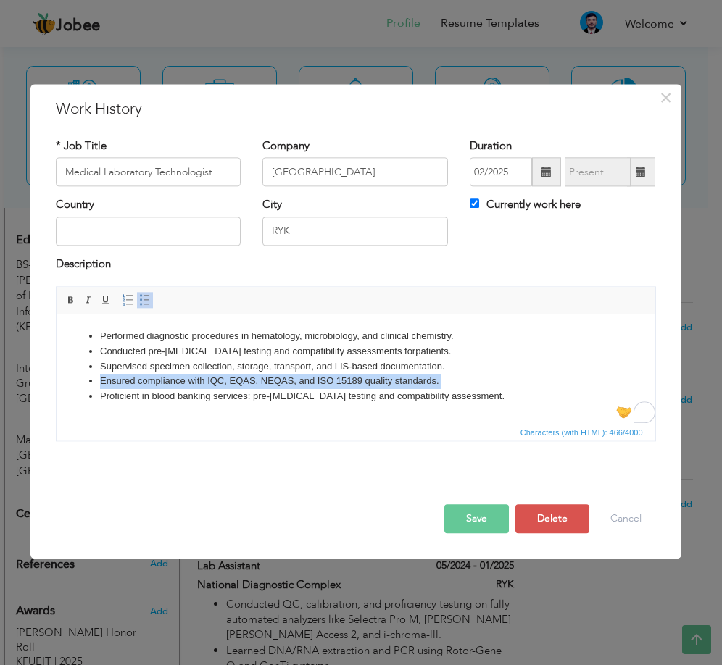
click at [277, 375] on li "Ensured compliance with IQC, EQAS, NEQAS, and ISO 15189 quality standards." at bounding box center [355, 381] width 512 height 15
click at [275, 383] on li "Ensured compliance with IQC, EQAS, NEQAS, and ISO 15189 quality standards." at bounding box center [355, 381] width 512 height 15
click at [347, 378] on li "Ensured compliance with IQC, EQAS, NEQAS, and ISO 15189 quality standards." at bounding box center [355, 381] width 512 height 15
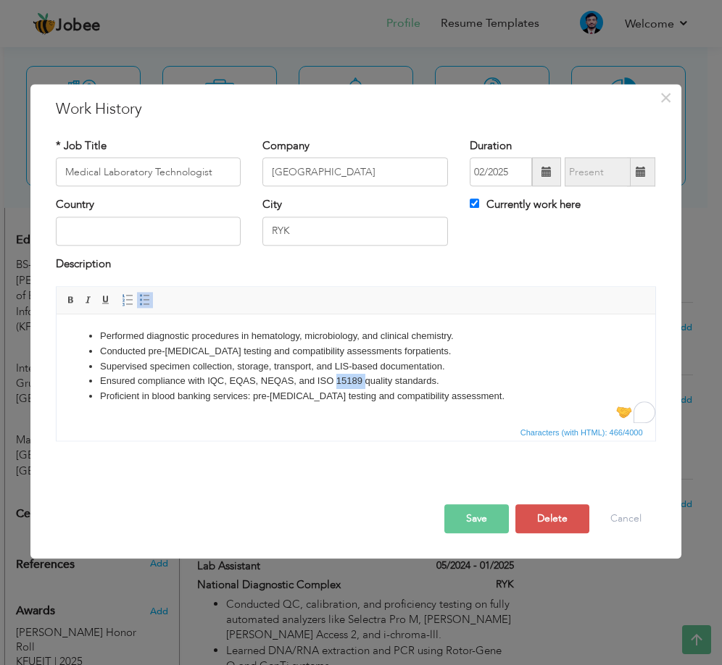
click at [347, 378] on li "Ensured compliance with IQC, EQAS, NEQAS, and ISO 15189 quality standards." at bounding box center [355, 381] width 512 height 15
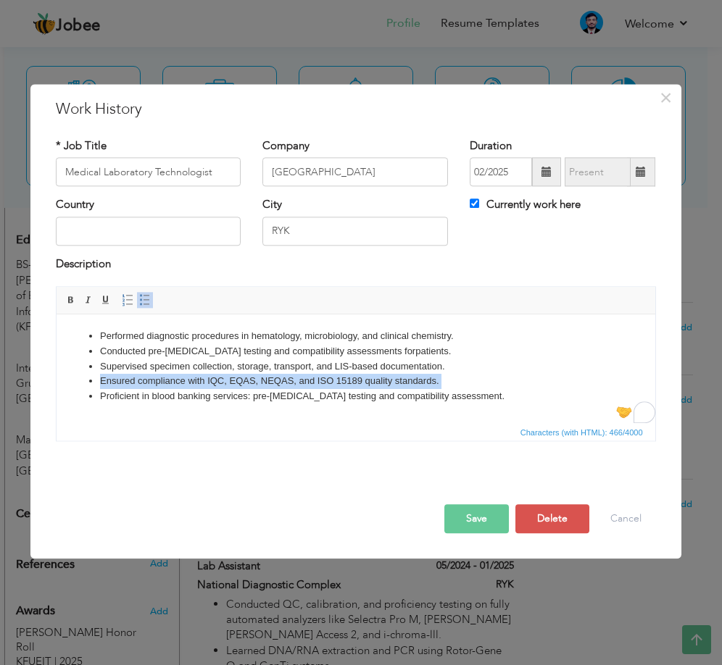
click at [347, 378] on li "Ensured compliance with IQC, EQAS, NEQAS, and ISO 15189 quality standards." at bounding box center [355, 381] width 512 height 15
click at [323, 382] on li "Ensured compliance with IQC, EQAS, NEQAS, and ISO 15189 quality standards." at bounding box center [355, 381] width 512 height 15
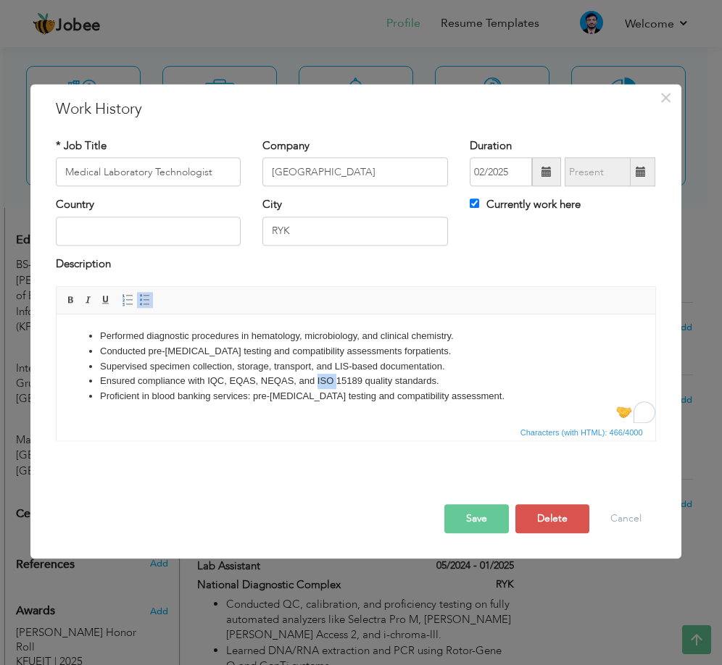
click at [323, 382] on li "Ensured compliance with IQC, EQAS, NEQAS, and ISO 15189 quality standards." at bounding box center [355, 381] width 512 height 15
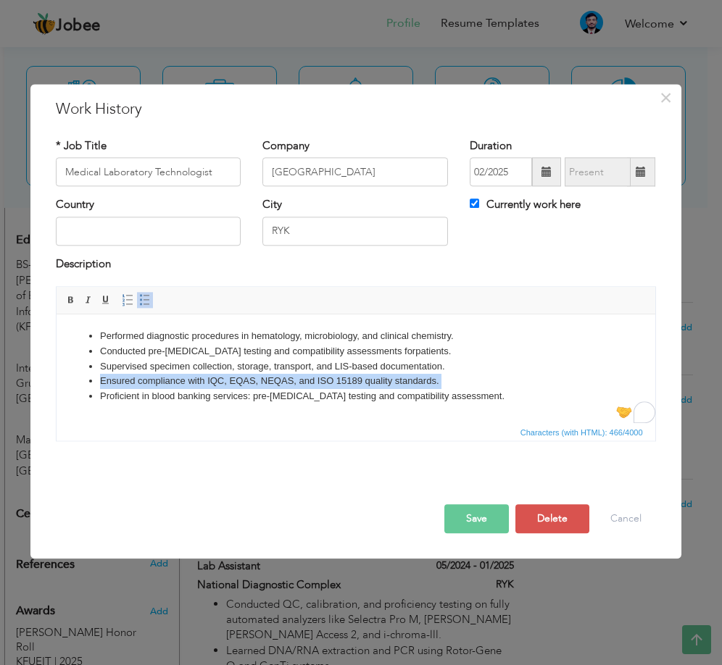
click at [323, 382] on li "Ensured compliance with IQC, EQAS, NEQAS, and ISO 15189 quality standards." at bounding box center [355, 381] width 512 height 15
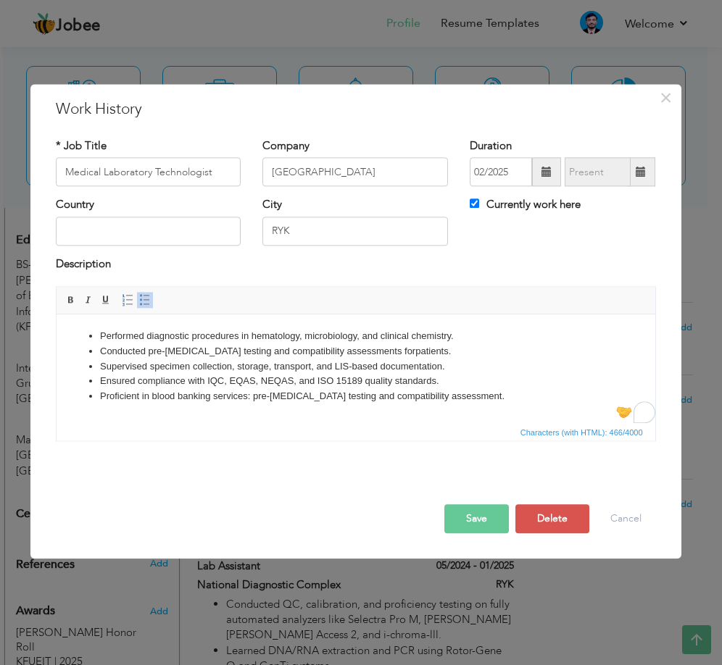
click at [325, 391] on li "Proficient in blood banking services: pre-[MEDICAL_DATA] testing and compatibil…" at bounding box center [355, 396] width 512 height 15
click at [327, 390] on li "Proficient in blood banking services: pre-[MEDICAL_DATA] testing and compatibil…" at bounding box center [355, 396] width 512 height 15
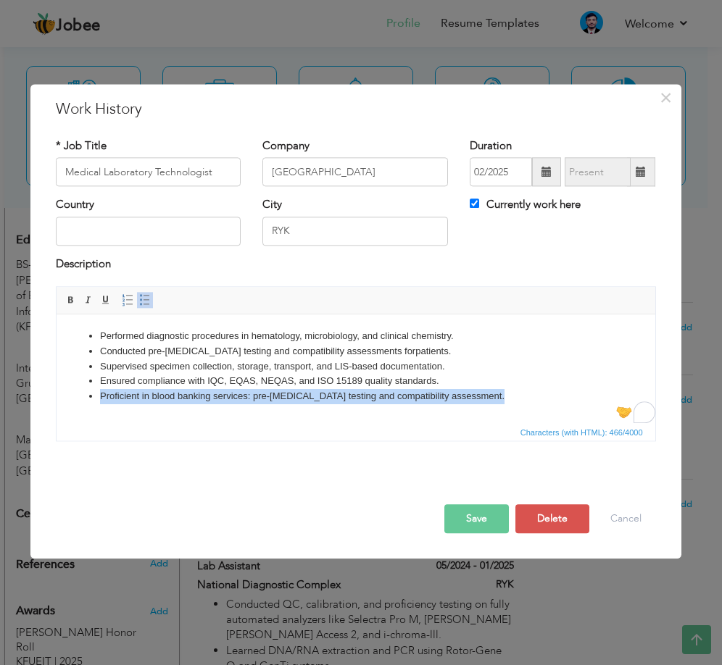
click at [327, 390] on li "Proficient in blood banking services: pre-[MEDICAL_DATA] testing and compatibil…" at bounding box center [355, 396] width 512 height 15
click at [288, 389] on li "Proficient in blood banking services: pre-[MEDICAL_DATA] testing and compatibil…" at bounding box center [355, 396] width 512 height 15
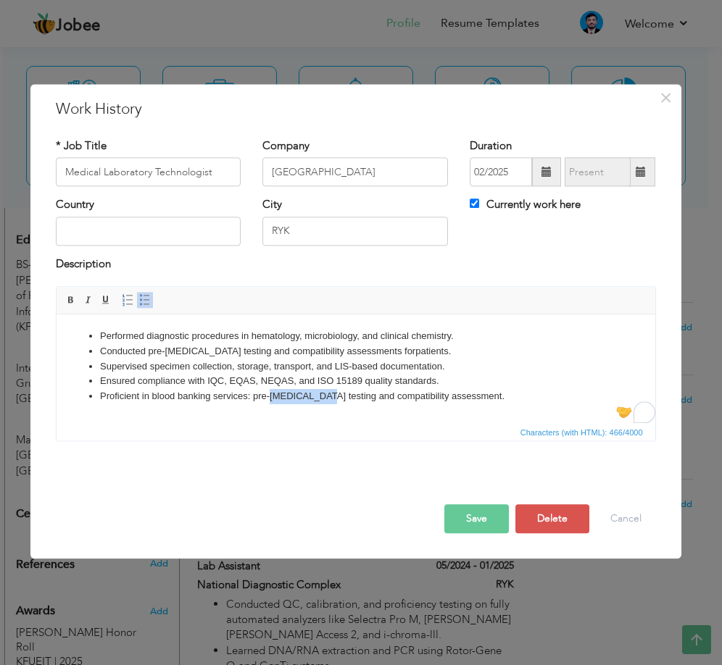
click at [288, 389] on li "Proficient in blood banking services: pre-[MEDICAL_DATA] testing and compatibil…" at bounding box center [355, 396] width 512 height 15
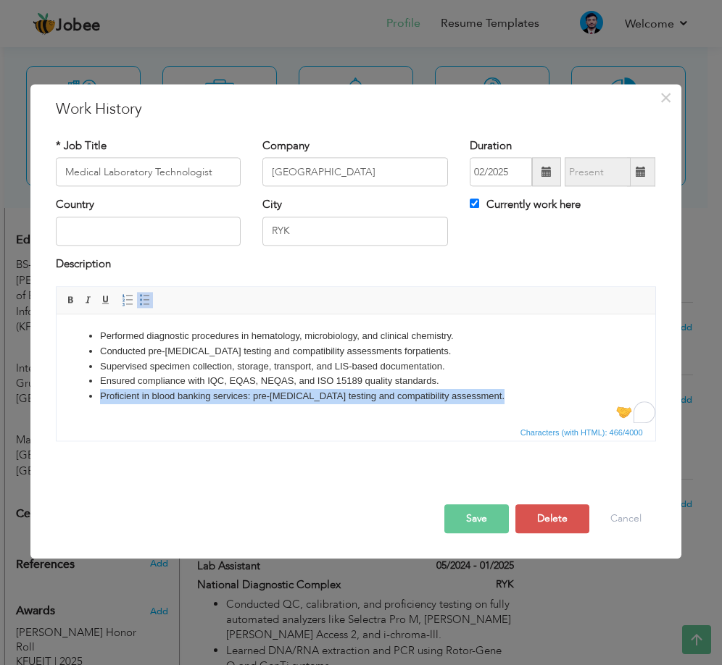
click at [288, 389] on li "Proficient in blood banking services: pre-[MEDICAL_DATA] testing and compatibil…" at bounding box center [355, 396] width 512 height 15
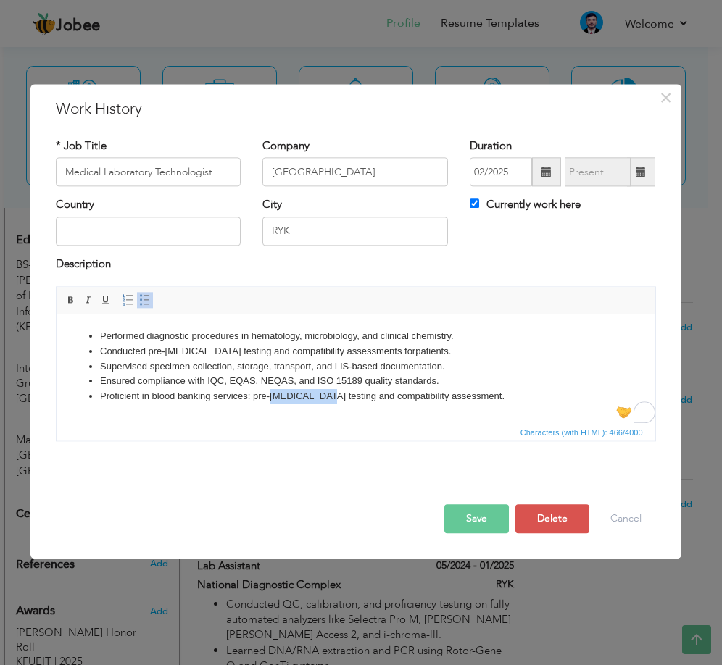
click at [288, 389] on li "Proficient in blood banking services: pre-[MEDICAL_DATA] testing and compatibil…" at bounding box center [355, 396] width 512 height 15
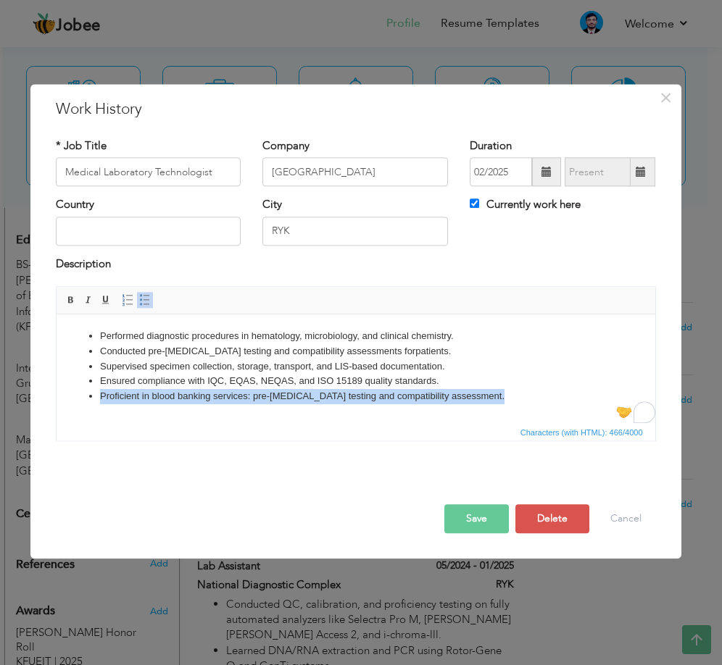
click at [288, 389] on li "Proficient in blood banking services: pre-[MEDICAL_DATA] testing and compatibil…" at bounding box center [355, 396] width 512 height 15
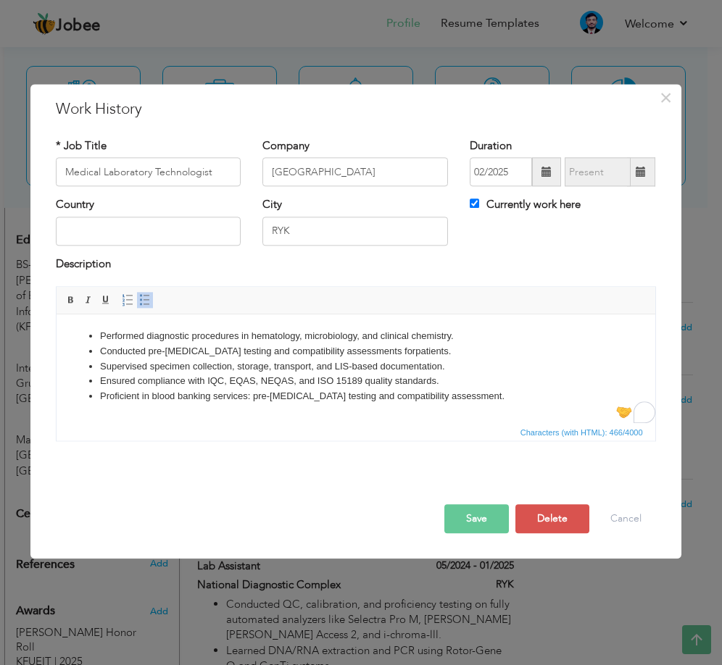
click at [340, 384] on li "Ensured compliance with IQC, EQAS, NEQAS, and ISO 15189 quality standards." at bounding box center [355, 381] width 512 height 15
click at [381, 340] on li "Performed diagnostic procedures in hematology, microbiology, and clinical chemi…" at bounding box center [355, 336] width 512 height 15
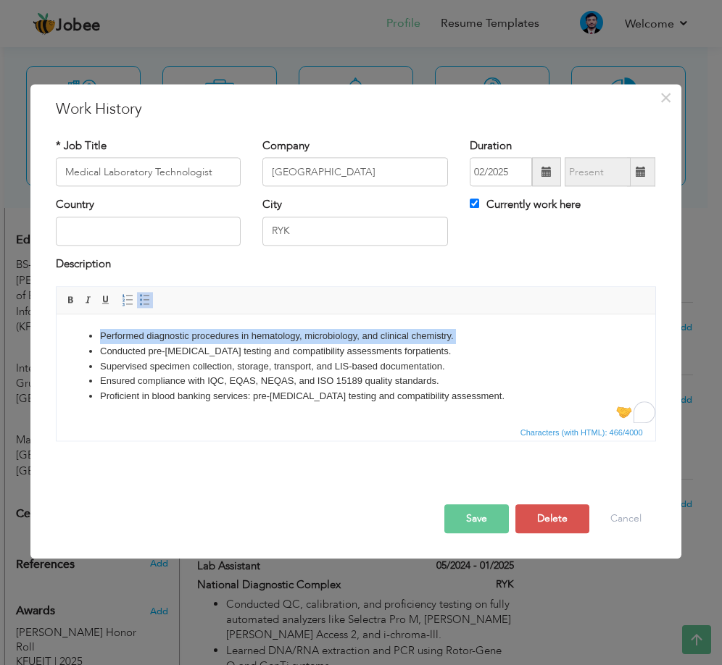
click at [381, 340] on li "Performed diagnostic procedures in hematology, microbiology, and clinical chemi…" at bounding box center [355, 336] width 512 height 15
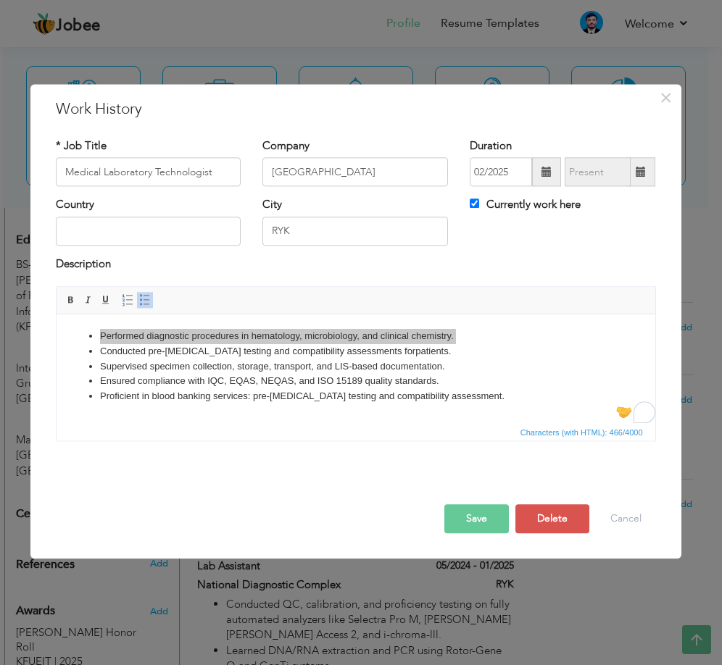
click at [485, 517] on button "Save" at bounding box center [476, 519] width 65 height 29
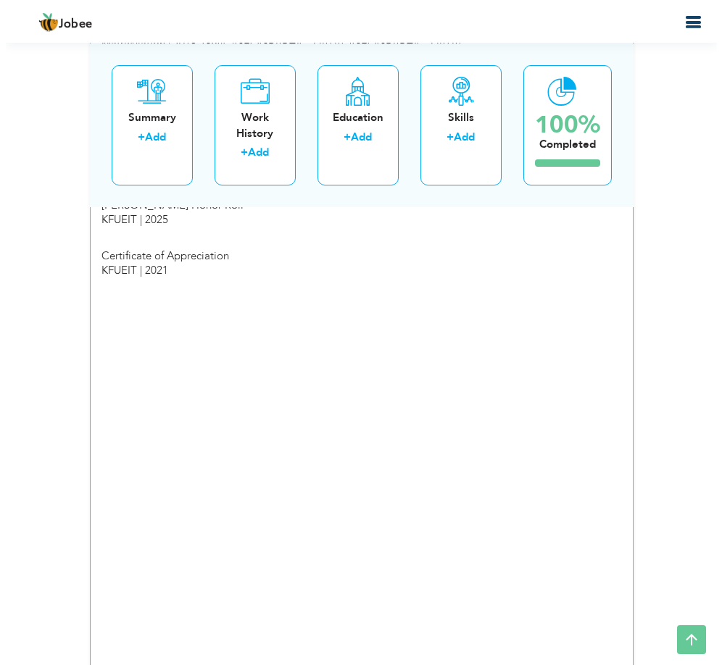
scroll to position [1179, 0]
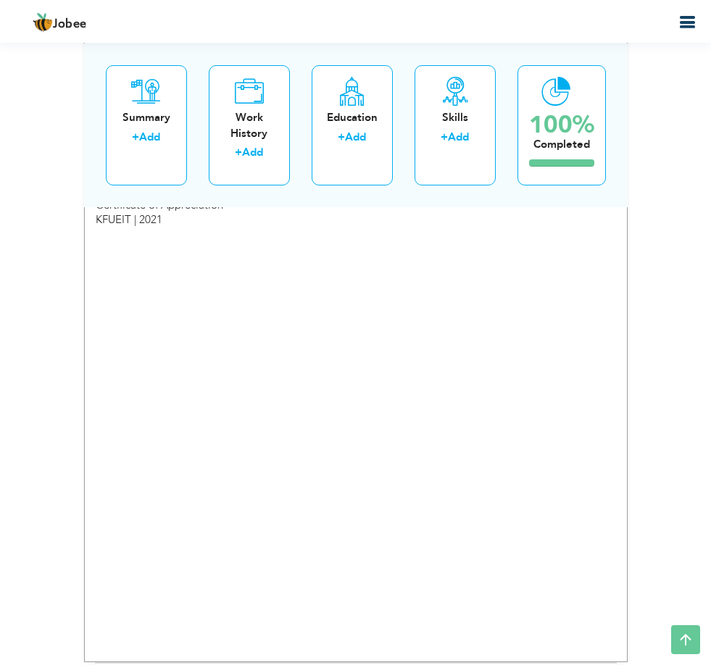
type input "Blood Bank Assistant"
type input "RYK Blood Bank"
type input "01/2024"
type input "04/2024"
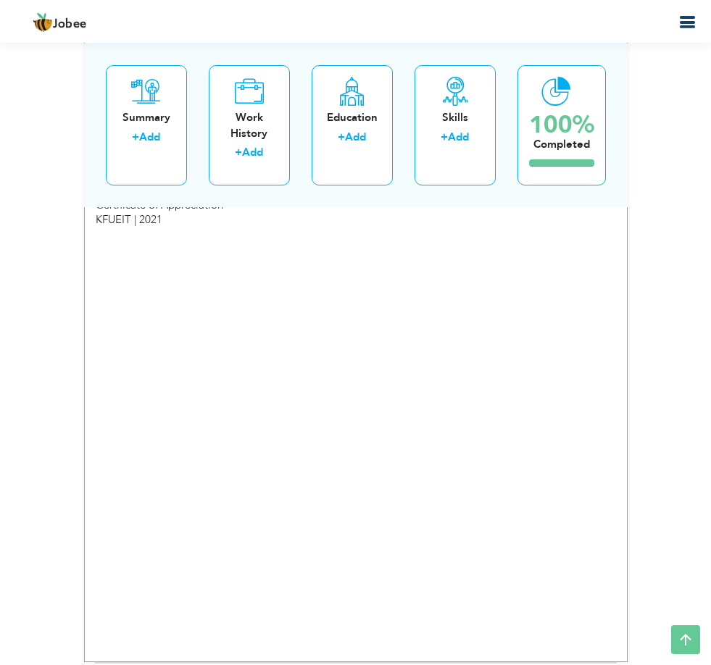
checkbox input "false"
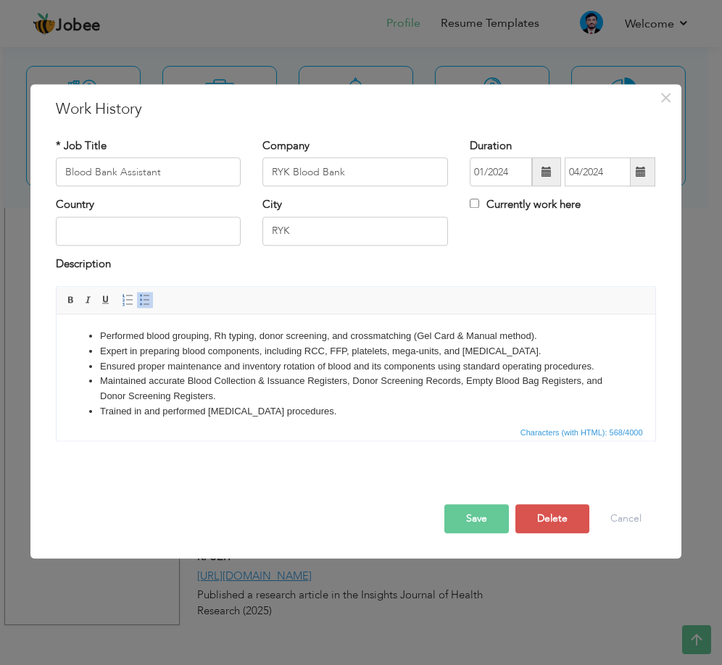
click at [232, 331] on li "Performed blood grouping, Rh typing, donor screening, and crossmatching (Gel Ca…" at bounding box center [355, 336] width 512 height 15
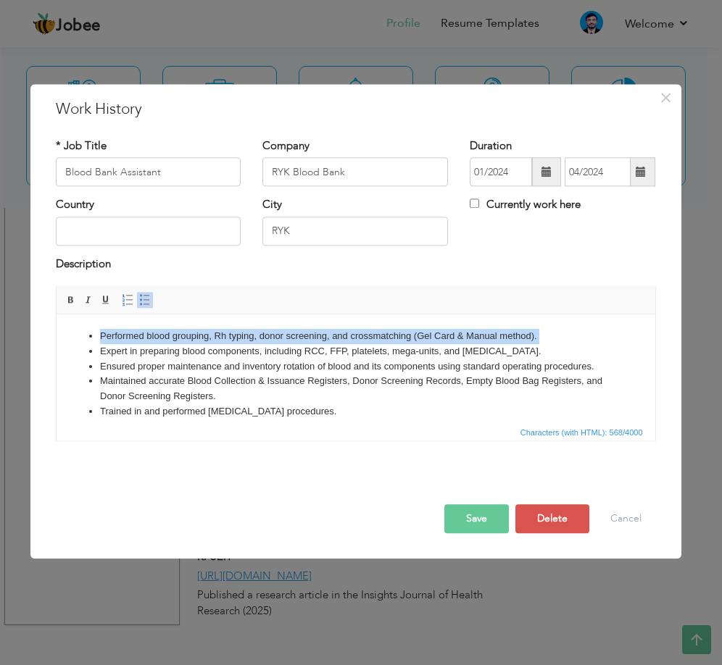
click at [232, 331] on li "Performed blood grouping, Rh typing, donor screening, and crossmatching (Gel Ca…" at bounding box center [355, 336] width 512 height 15
click at [256, 336] on li "Performed blood grouping, Rh typing, donor screening, and crossmatching (Gel Ca…" at bounding box center [355, 336] width 512 height 15
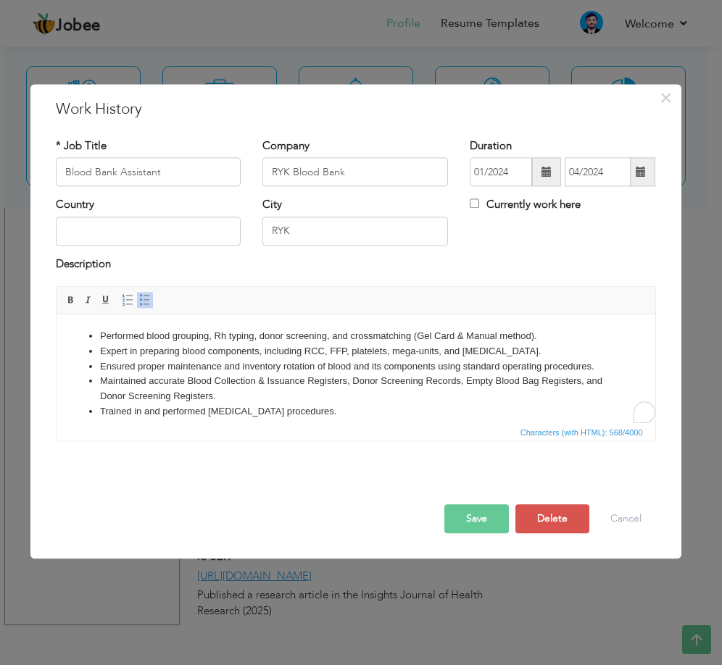
click at [265, 349] on li "Expert in preparing blood components, including RCC, FFP, platelets, mega-units…" at bounding box center [355, 351] width 512 height 15
click at [410, 338] on li "Performed blood grouping, Rh typing, donor screening, and crossmatching (Gel Ca…" at bounding box center [355, 336] width 512 height 15
drag, startPoint x: 533, startPoint y: 336, endPoint x: 413, endPoint y: 341, distance: 119.7
click at [413, 341] on li "Performed blood grouping, Rh typing, donor screening, and crossmatching (Gel Ca…" at bounding box center [355, 336] width 512 height 15
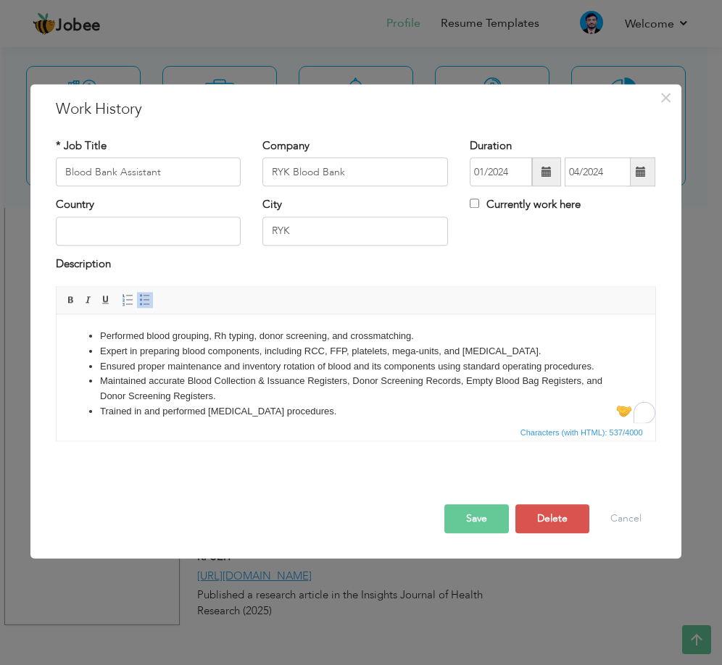
click at [161, 352] on li "Expert in preparing blood components, including RCC, FFP, platelets, mega-units…" at bounding box center [355, 351] width 512 height 15
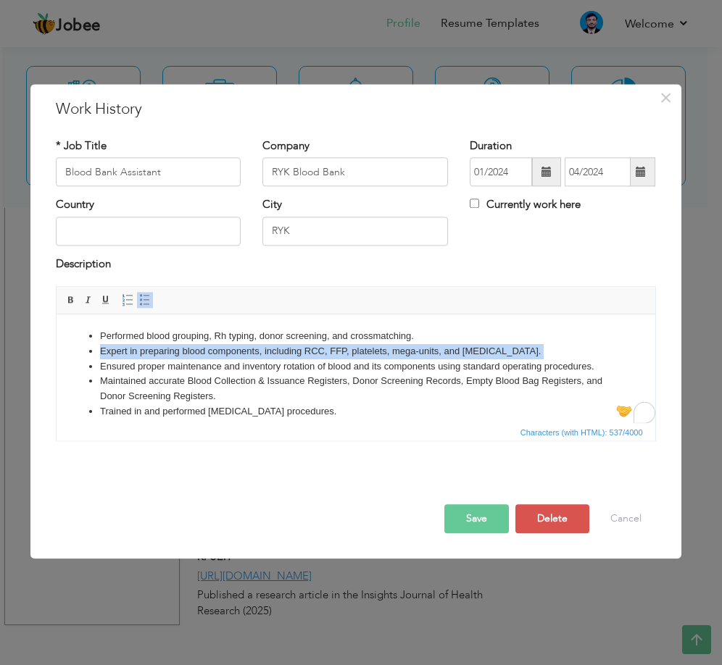
click at [161, 352] on li "Expert in preparing blood components, including RCC, FFP, platelets, mega-units…" at bounding box center [355, 351] width 512 height 15
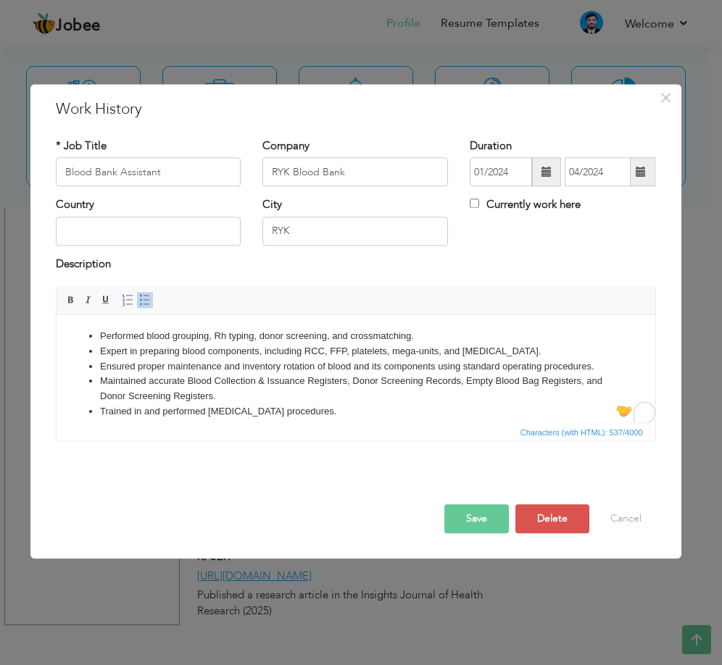
click at [163, 363] on li "Ensured proper maintenance and inventory rotation of blood and its components u…" at bounding box center [355, 366] width 512 height 15
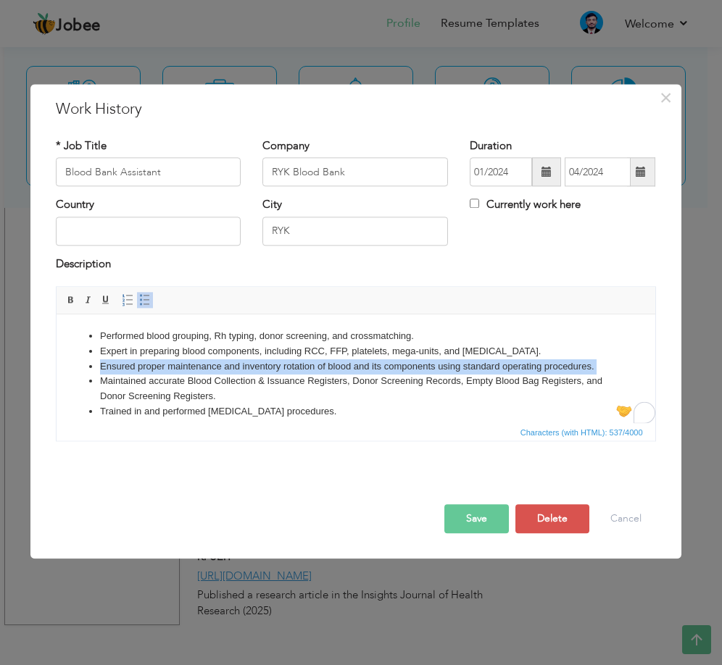
click at [163, 363] on li "Ensured proper maintenance and inventory rotation of blood and its components u…" at bounding box center [355, 366] width 512 height 15
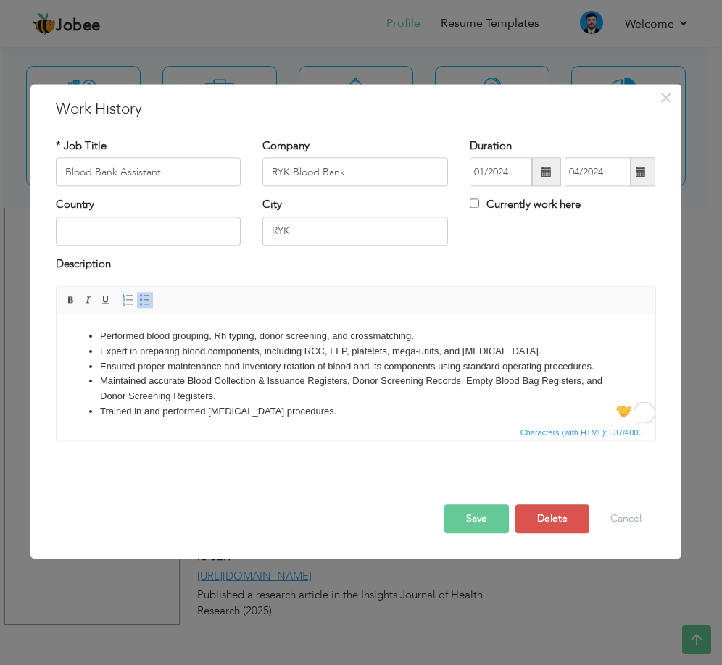
click at [161, 354] on li "Expert in preparing blood components, including RCC, FFP, platelets, mega-units…" at bounding box center [355, 351] width 512 height 15
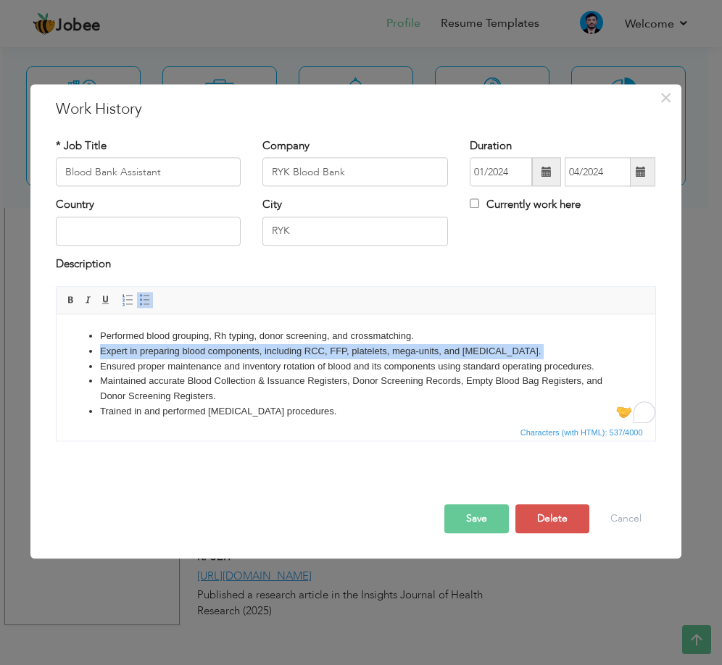
click at [161, 354] on li "Expert in preparing blood components, including RCC, FFP, platelets, mega-units…" at bounding box center [355, 351] width 512 height 15
click at [228, 354] on li "Expert in preparing blood components, including RCC, FFP, platelets, mega-units…" at bounding box center [355, 351] width 512 height 15
click at [273, 355] on li "Expert in preparing blood components, including RCC, FFP, platelets, mega-units…" at bounding box center [355, 351] width 512 height 15
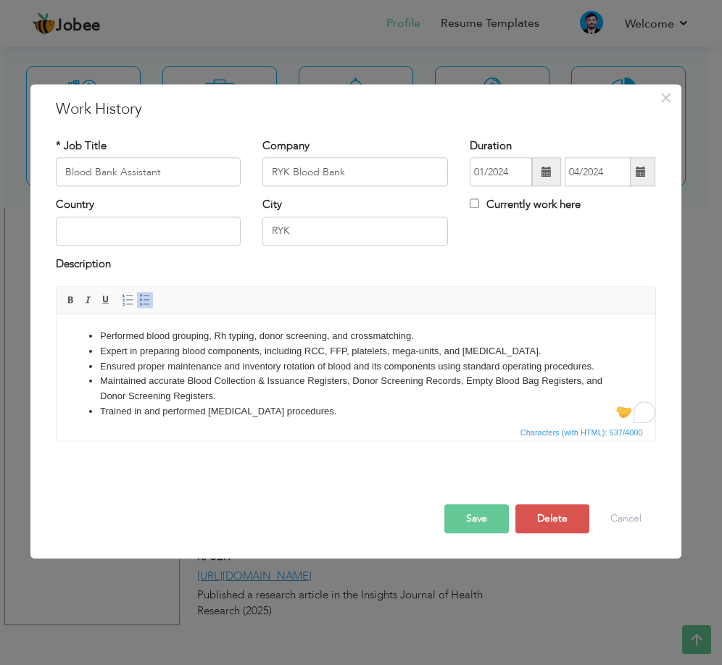
click at [306, 352] on li "Expert in preparing blood components, including RCC, FFP, platelets, mega-units…" at bounding box center [355, 351] width 512 height 15
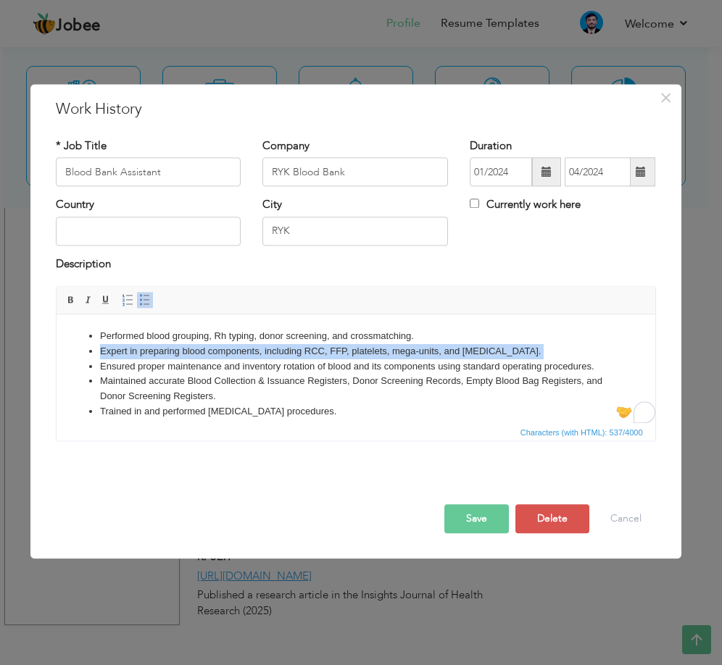
click at [306, 352] on li "Expert in preparing blood components, including RCC, FFP, platelets, mega-units…" at bounding box center [355, 351] width 512 height 15
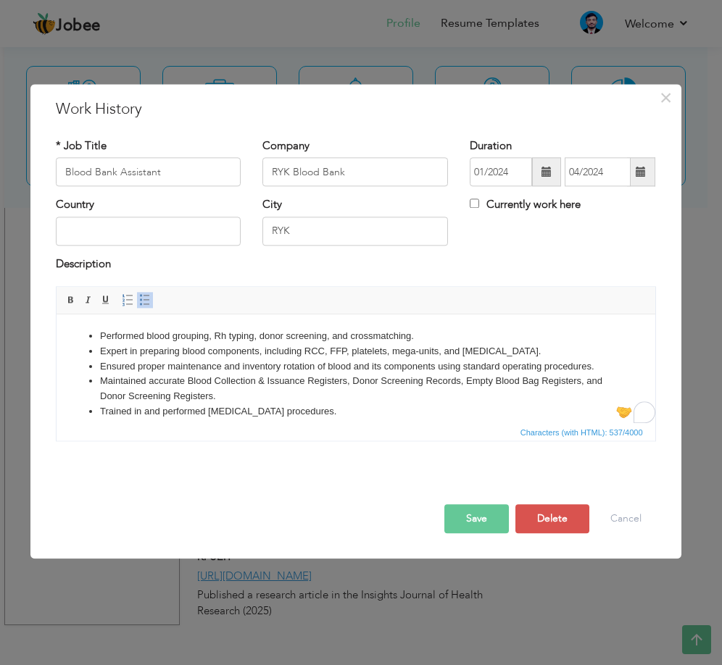
click at [204, 359] on li "Ensured proper maintenance and inventory rotation of blood and its components u…" at bounding box center [355, 366] width 512 height 15
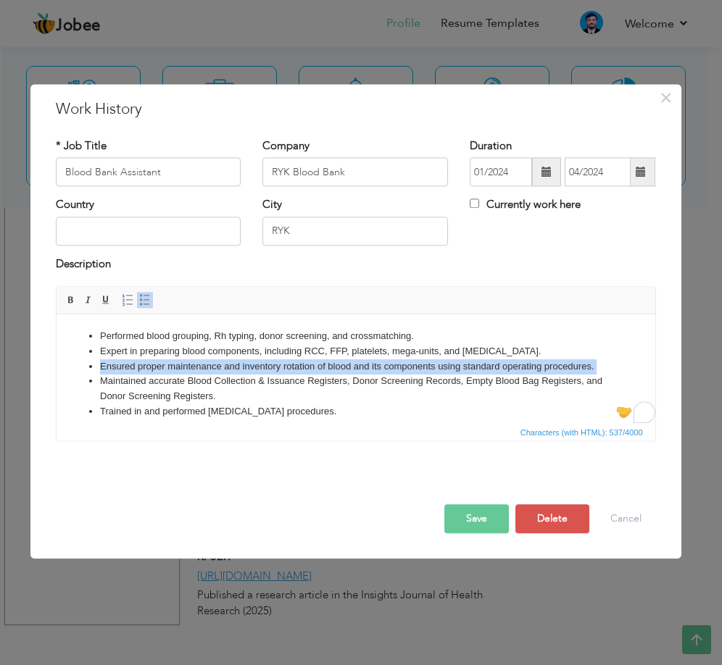
click at [204, 359] on li "Ensured proper maintenance and inventory rotation of blood and its components u…" at bounding box center [355, 366] width 512 height 15
click at [257, 372] on li "Ensured proper maintenance and inventory rotation of blood and its components u…" at bounding box center [355, 366] width 512 height 15
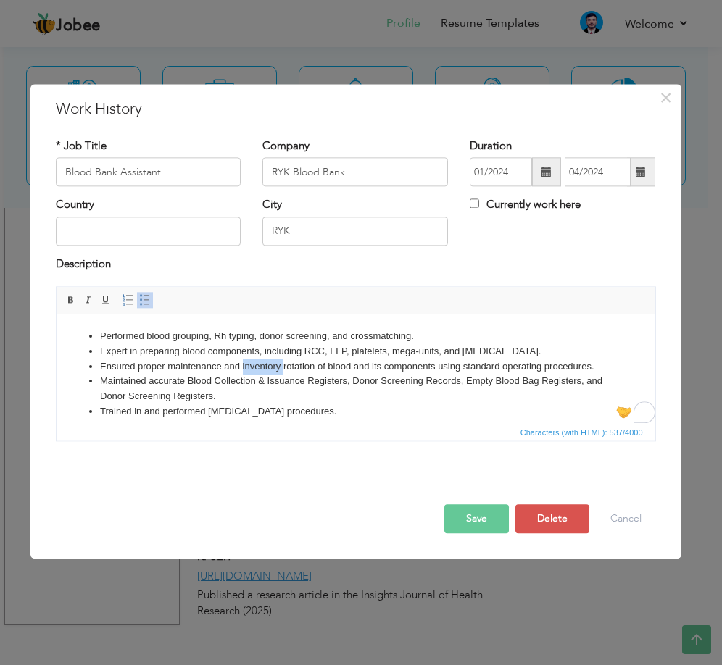
click at [257, 372] on li "Ensured proper maintenance and inventory rotation of blood and its components u…" at bounding box center [355, 366] width 512 height 15
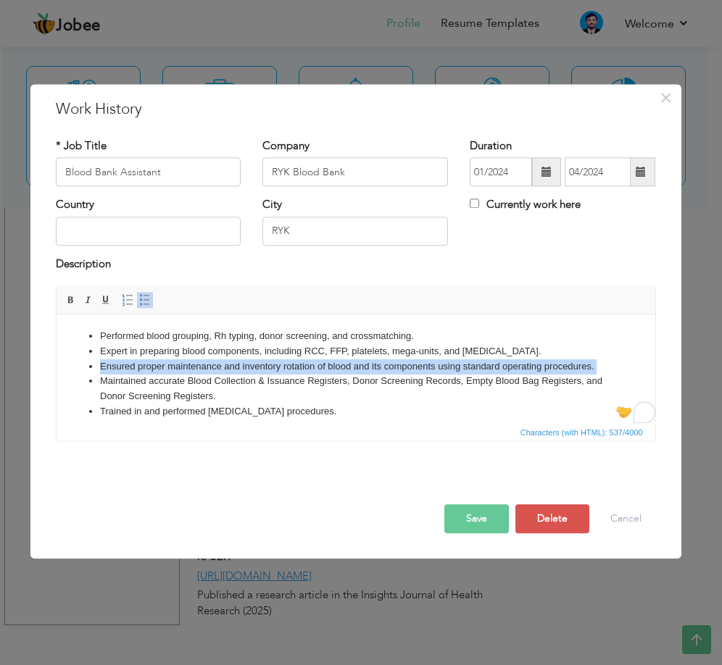
click at [257, 372] on li "Ensured proper maintenance and inventory rotation of blood and its components u…" at bounding box center [355, 366] width 512 height 15
click at [324, 372] on li "Ensured proper maintenance and inventory rotation of blood and its components u…" at bounding box center [355, 366] width 512 height 15
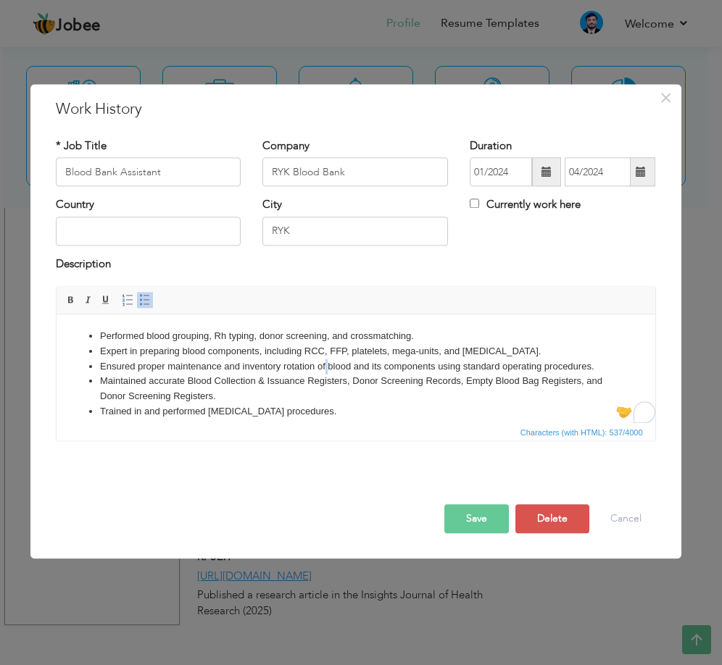
click at [324, 372] on li "Ensured proper maintenance and inventory rotation of blood and its components u…" at bounding box center [355, 366] width 512 height 15
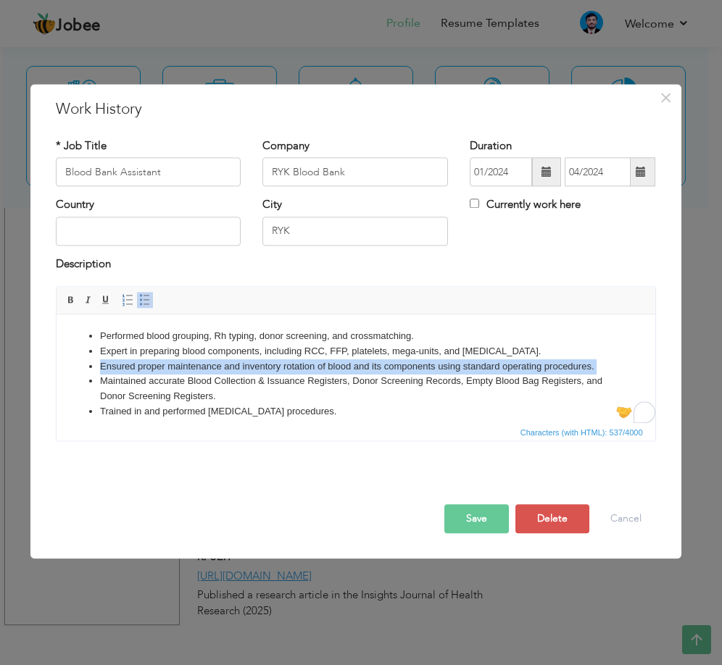
click at [324, 372] on li "Ensured proper maintenance and inventory rotation of blood and its components u…" at bounding box center [355, 366] width 512 height 15
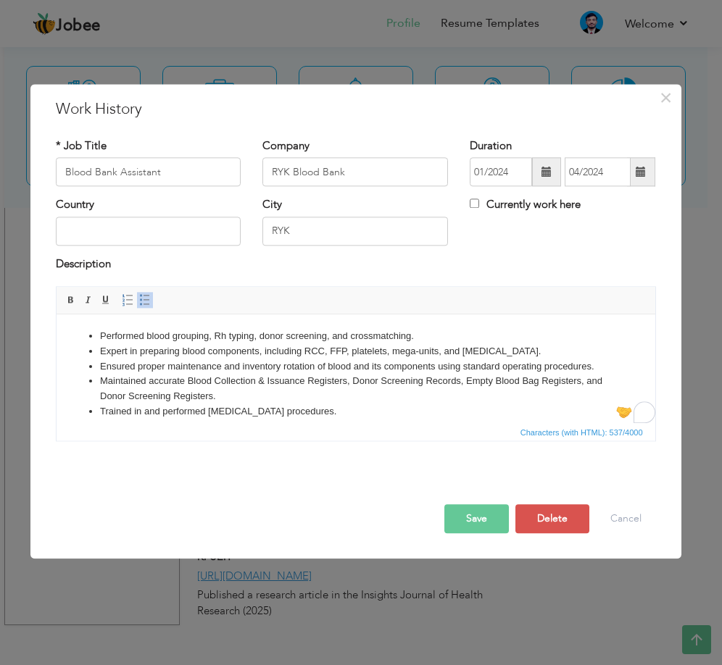
click at [372, 377] on li "Maintained accurate Blood Collection & Issuance Registers, Donor Screening Reco…" at bounding box center [355, 389] width 512 height 30
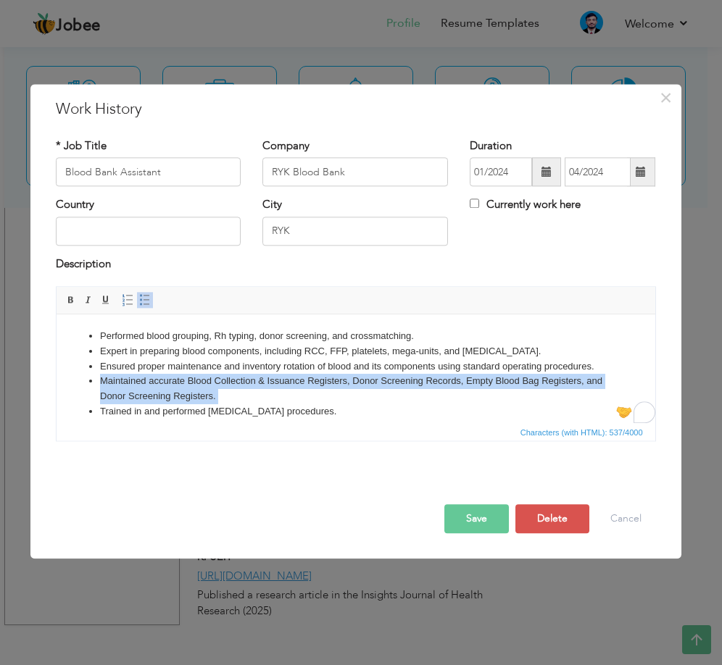
click at [372, 377] on li "Maintained accurate Blood Collection & Issuance Registers, Donor Screening Reco…" at bounding box center [355, 389] width 512 height 30
click at [358, 385] on li "Maintained accurate Blood Collection & Issuance Registers, Donor Screening Reco…" at bounding box center [355, 389] width 512 height 30
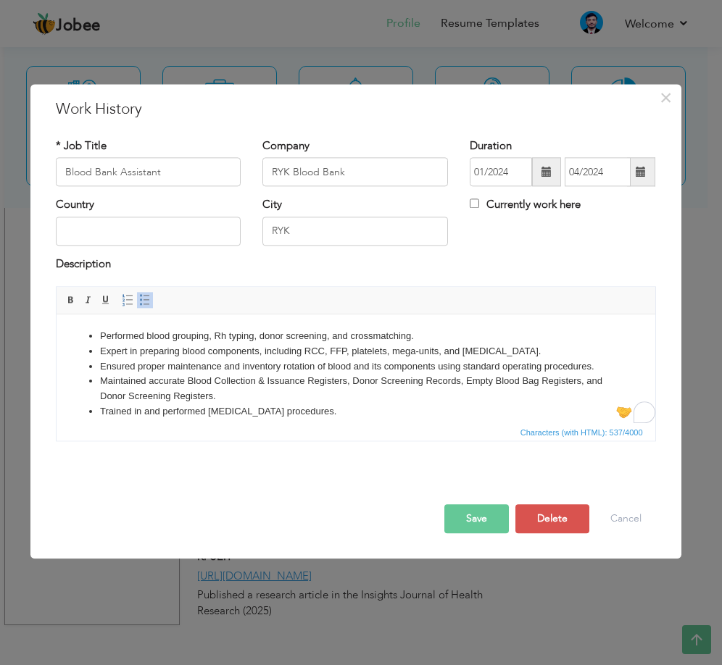
click at [358, 392] on li "Maintained accurate Blood Collection & Issuance Registers, Donor Screening Reco…" at bounding box center [355, 389] width 512 height 30
click at [359, 402] on li "Maintained accurate Blood Collection & Issuance Registers, Donor Screening Reco…" at bounding box center [355, 389] width 512 height 30
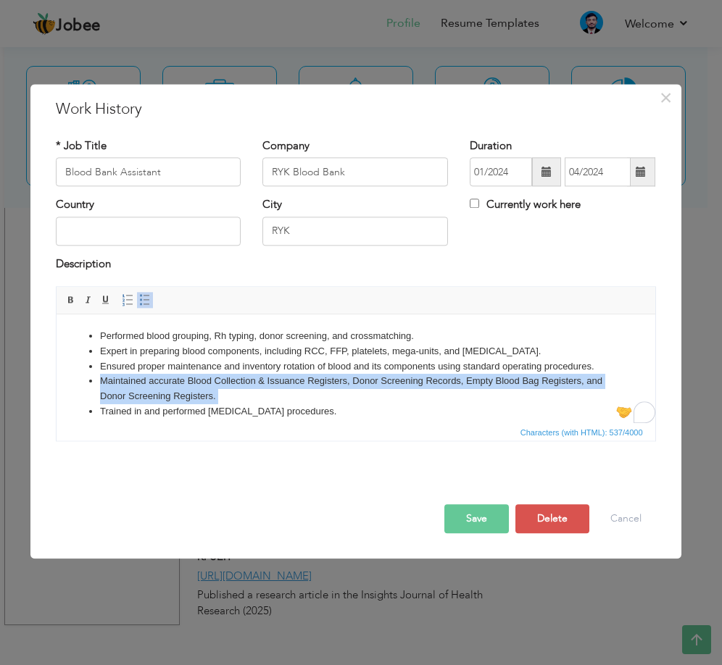
click at [359, 402] on li "Maintained accurate Blood Collection & Issuance Registers, Donor Screening Reco…" at bounding box center [355, 389] width 512 height 30
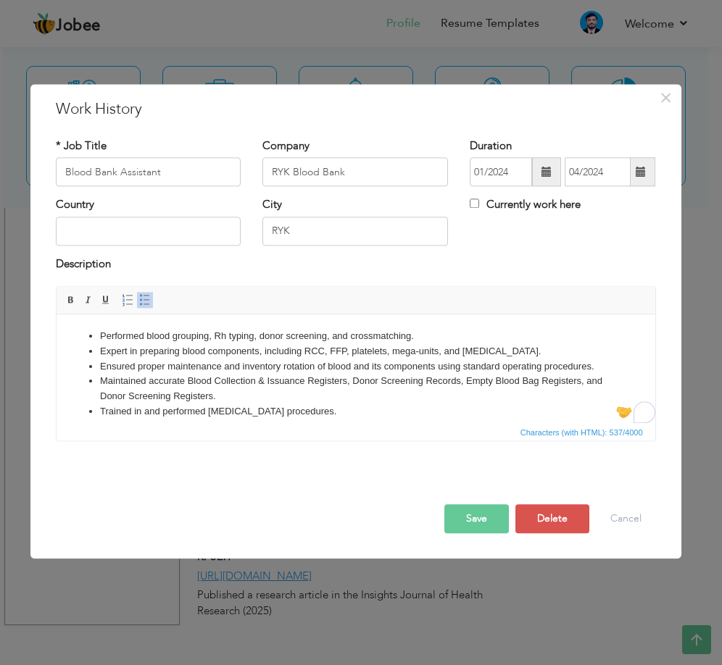
click at [357, 411] on li "Trained in and performed [MEDICAL_DATA] procedures." at bounding box center [355, 411] width 512 height 15
click at [357, 415] on li "Trained in and performed [MEDICAL_DATA] procedures." at bounding box center [355, 411] width 512 height 15
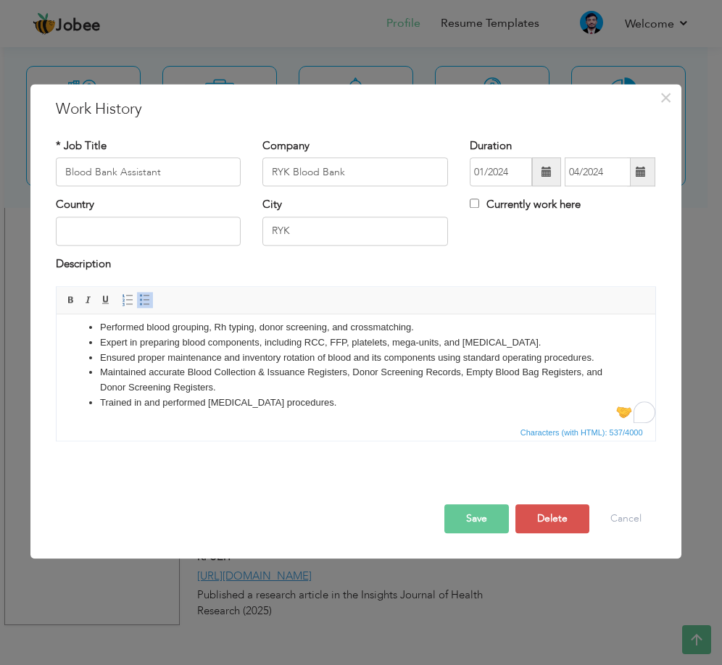
scroll to position [11, 0]
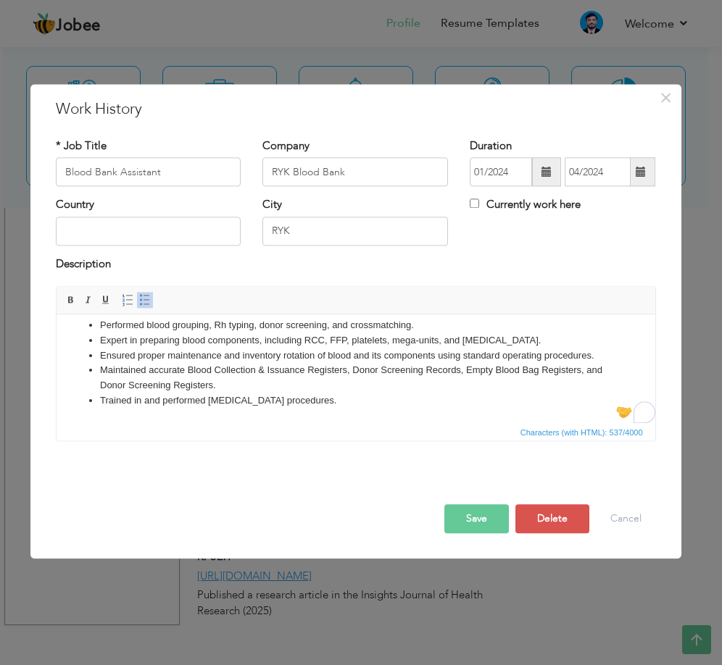
click at [465, 519] on button "Save" at bounding box center [476, 519] width 65 height 29
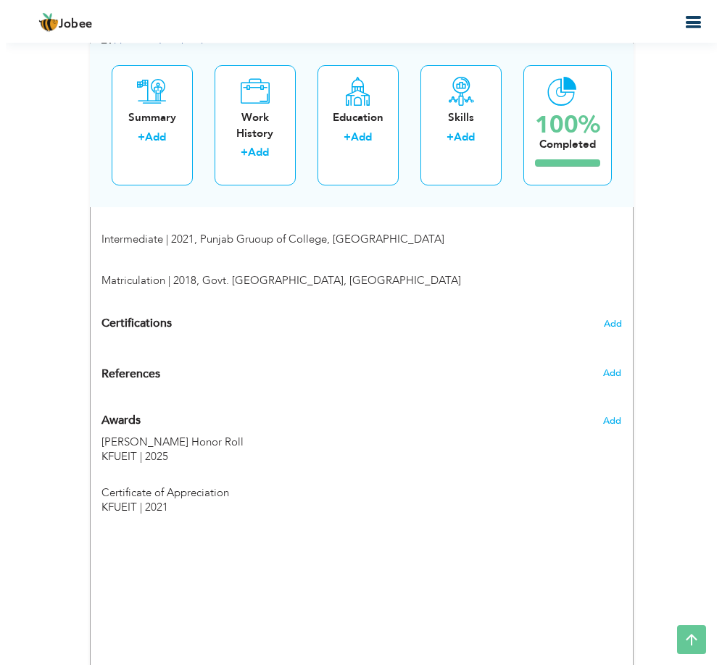
scroll to position [889, 0]
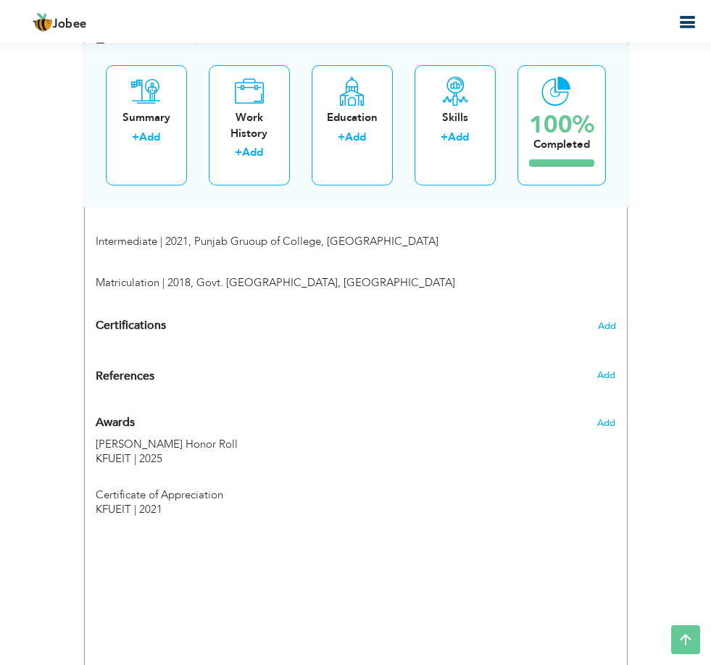
type input "Lab Assistant"
type input "National Diagnostic Complex"
type input "05/2024"
type input "01/2025"
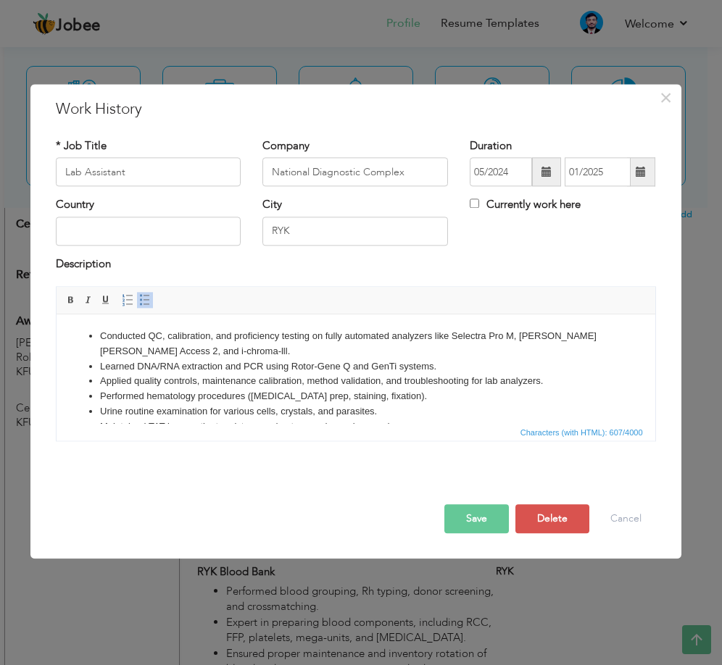
click at [144, 333] on li "Conducted QC, calibration, and proficiency testing on fully automated analyzers…" at bounding box center [355, 344] width 512 height 30
drag, startPoint x: 148, startPoint y: 340, endPoint x: 157, endPoint y: 338, distance: 9.7
click at [149, 340] on li "Conducted QC, calibration, and proficiency testing on fully automated analyzers…" at bounding box center [355, 344] width 512 height 30
click at [159, 336] on li "Conducted QC, calibration, and proficiency testing on fully automated analyzers…" at bounding box center [355, 344] width 512 height 30
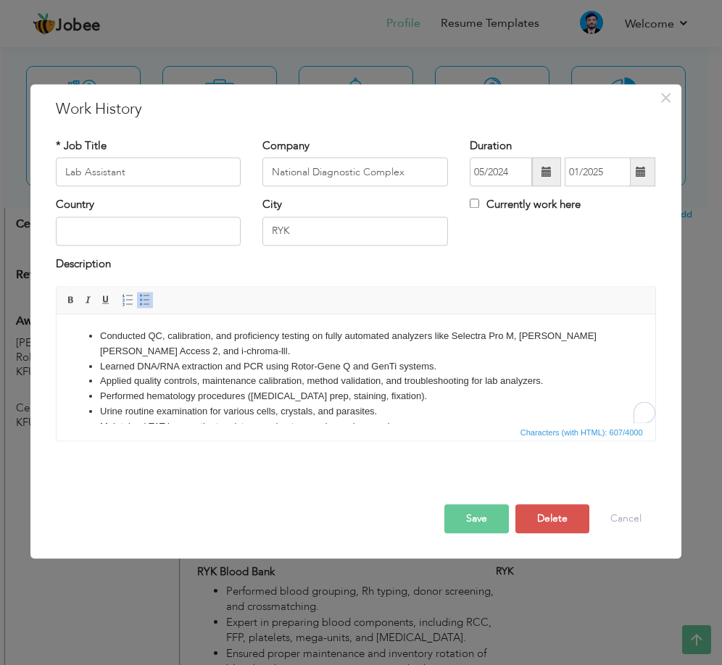
click at [155, 329] on li "Conducted QC, calibration, and proficiency testing on fully automated analyzers…" at bounding box center [355, 344] width 512 height 30
drag, startPoint x: 155, startPoint y: 328, endPoint x: 165, endPoint y: 369, distance: 41.8
click at [155, 333] on li "Conducted QC, calibration, and proficiency testing on fully automated analyzers…" at bounding box center [355, 344] width 512 height 30
click at [312, 343] on li "Conducted Quality Control , calibration, and proficiency testing on fully autom…" at bounding box center [355, 344] width 512 height 30
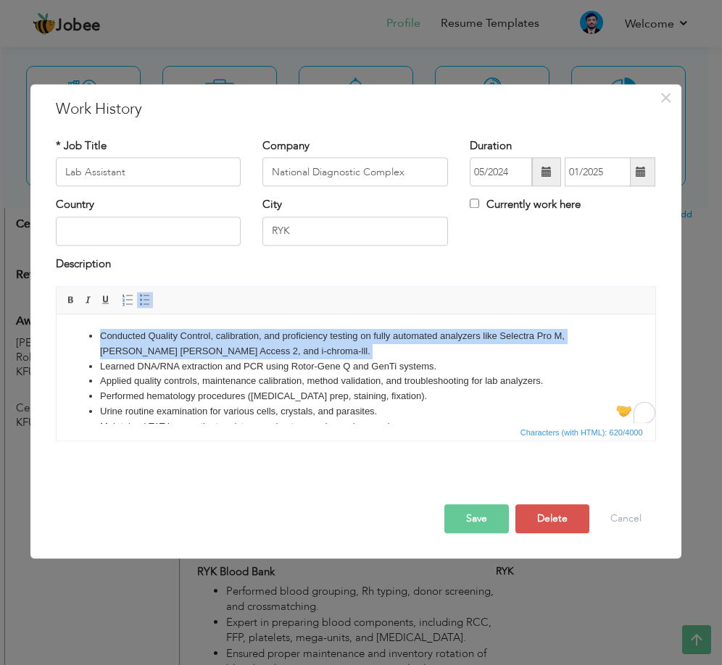
click at [312, 343] on li "Conducted Quality Control , calibration, and proficiency testing on fully autom…" at bounding box center [355, 344] width 512 height 30
click at [322, 348] on li "Conducted Quality Control , calibration, and proficiency testing on fully autom…" at bounding box center [355, 344] width 512 height 30
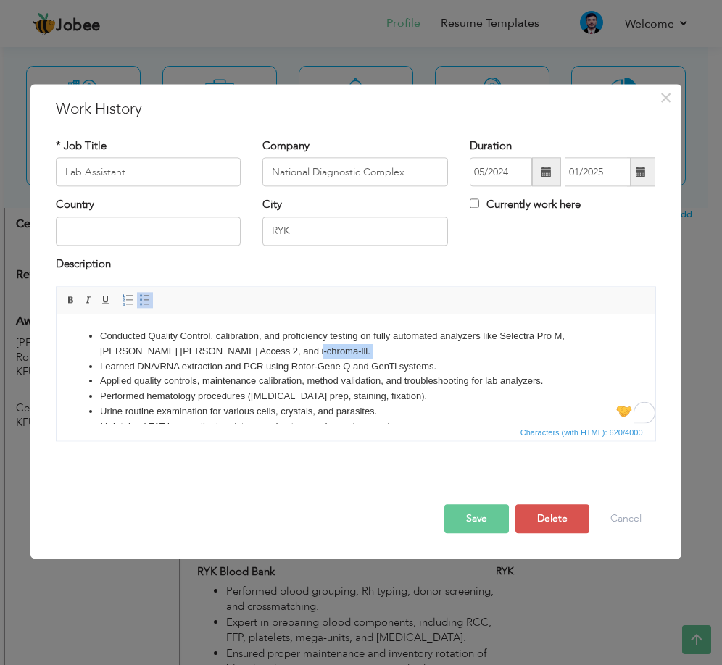
click at [322, 348] on li "Conducted Quality Control , calibration, and proficiency testing on fully autom…" at bounding box center [355, 344] width 512 height 30
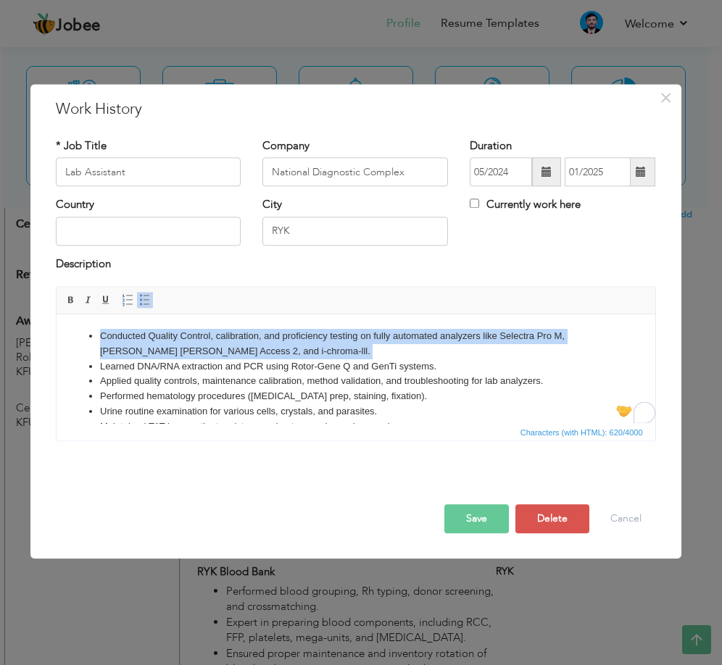
click at [322, 348] on li "Conducted Quality Control , calibration, and proficiency testing on fully autom…" at bounding box center [355, 344] width 512 height 30
click at [323, 349] on li "Conducted Quality Control , calibration, and proficiency testing on fully autom…" at bounding box center [355, 344] width 512 height 30
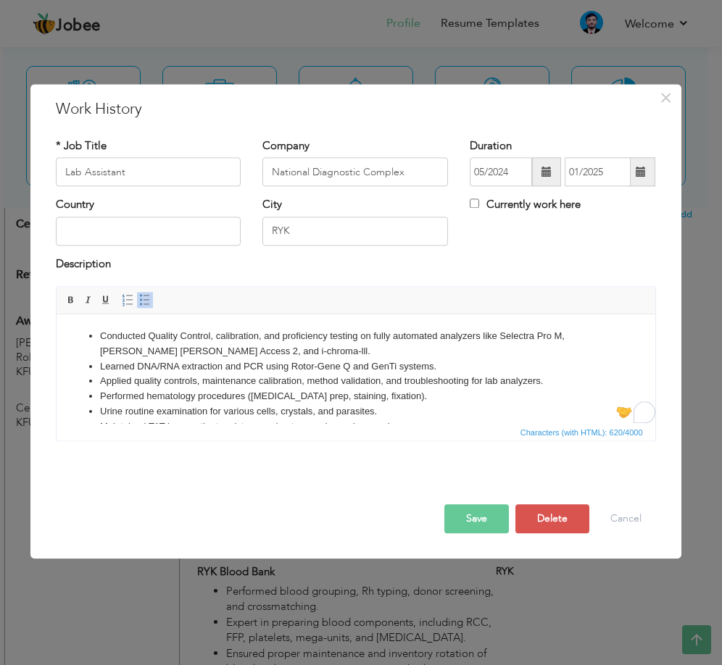
scroll to position [0, 0]
click at [307, 352] on li "Conducted Quality Control , calibration, and proficiency testing on fully autom…" at bounding box center [355, 344] width 512 height 30
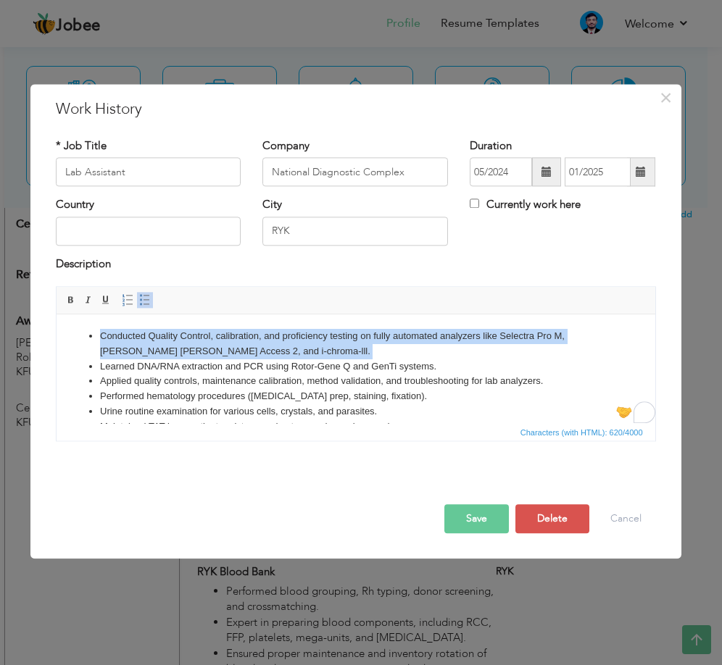
click at [307, 352] on li "Conducted Quality Control , calibration, and proficiency testing on fully autom…" at bounding box center [355, 344] width 512 height 30
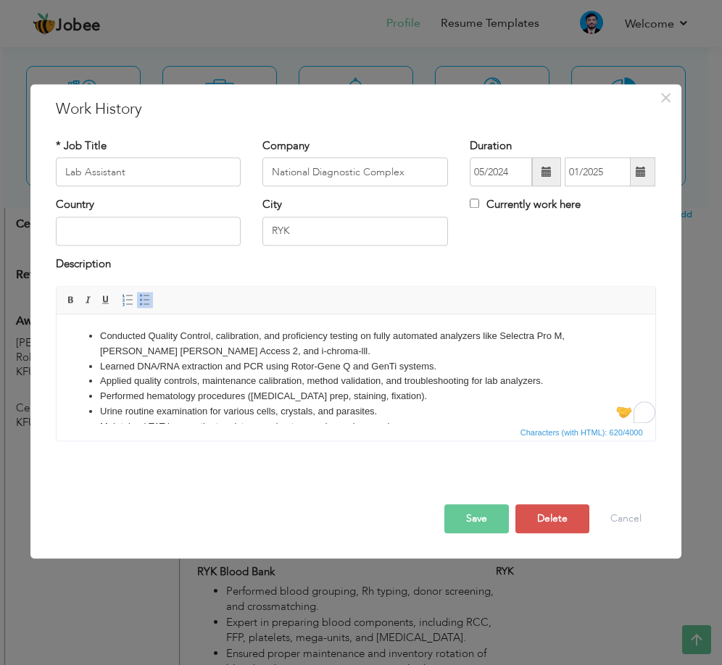
click at [316, 373] on li "Learned DNA/RNA extraction and PCR using Rotor-Gene Q and GenTi systems." at bounding box center [355, 366] width 512 height 15
click at [319, 368] on li "Learned DNA/RNA extraction and PCR using Rotor-Gene Q and GenTi systems." at bounding box center [355, 366] width 512 height 15
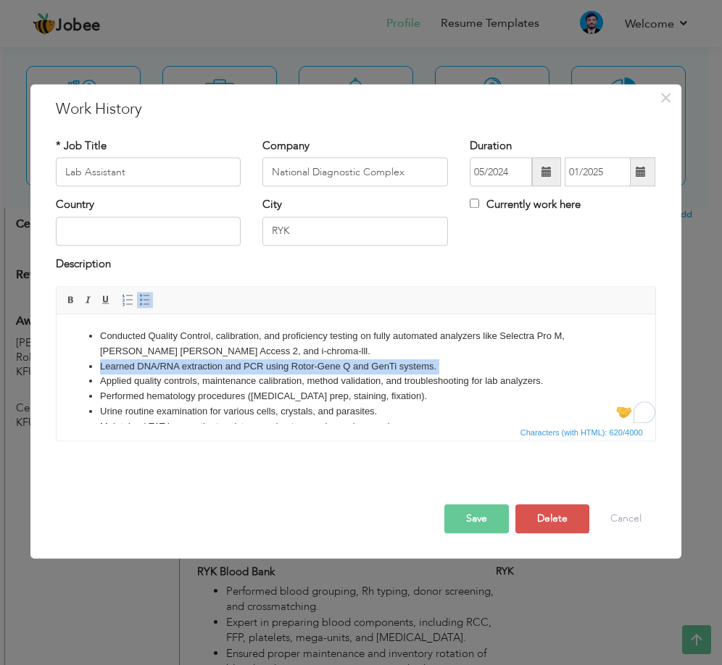
click at [319, 368] on li "Learned DNA/RNA extraction and PCR using Rotor-Gene Q and GenTi systems." at bounding box center [355, 366] width 512 height 15
click at [329, 372] on li "Learned DNA/RNA extraction and PCR using Rotor-Gene Q and GenTi systems." at bounding box center [355, 366] width 512 height 15
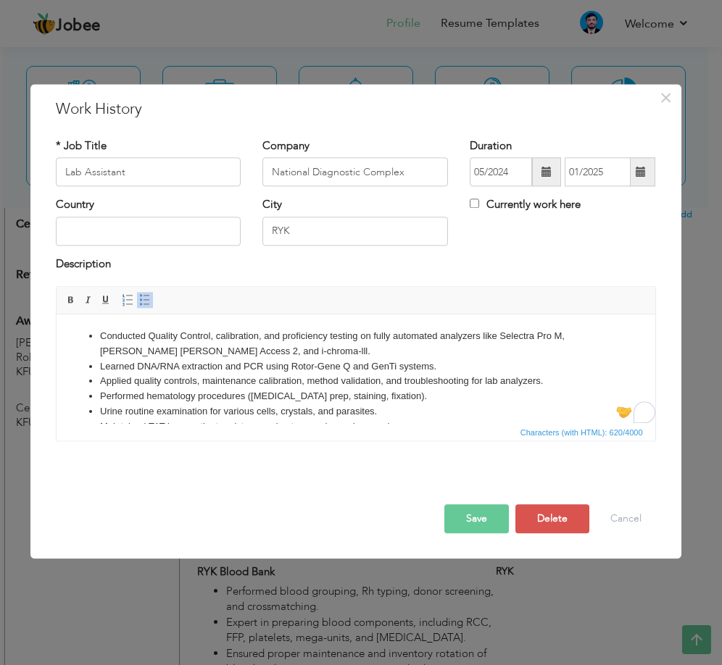
click at [344, 392] on li "Performed hematology procedures ([MEDICAL_DATA] prep, staining, fixation)." at bounding box center [355, 396] width 512 height 15
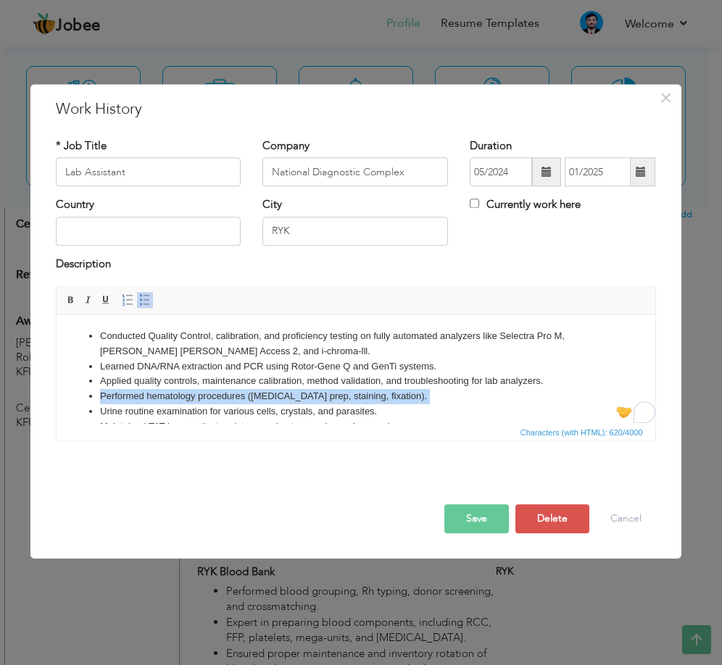
click at [344, 392] on li "Performed hematology procedures ([MEDICAL_DATA] prep, staining, fixation)." at bounding box center [355, 396] width 512 height 15
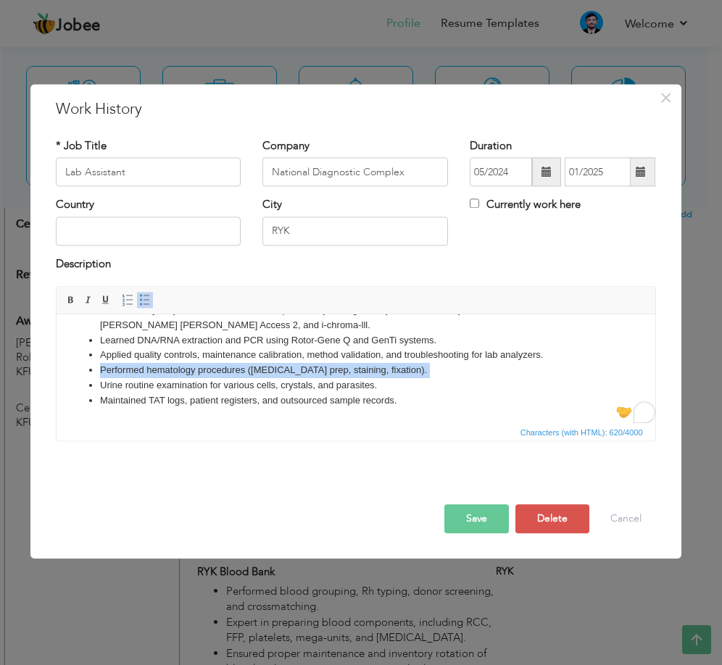
scroll to position [26, 0]
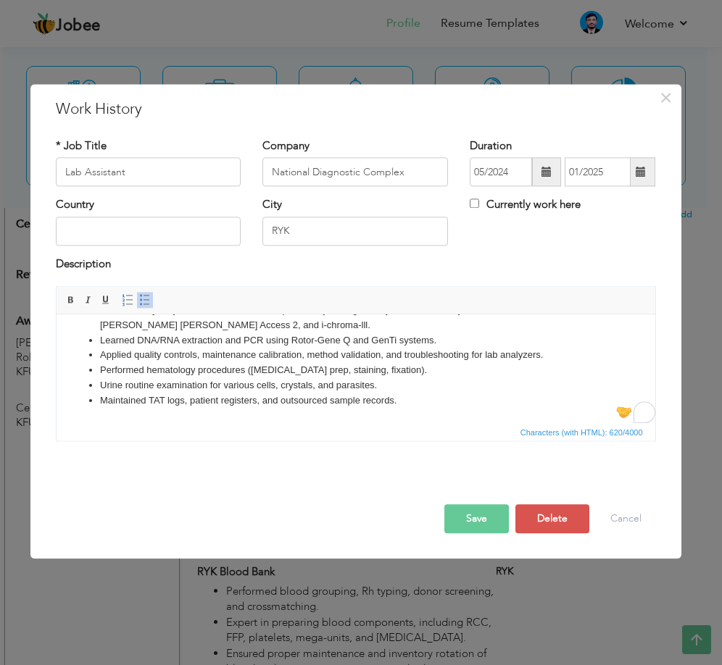
click at [344, 394] on li "Maintained TAT logs, patient registers, and outsourced sample records." at bounding box center [355, 401] width 512 height 15
click at [318, 388] on li "Urine routine examination for various cells, crystals, and parasites." at bounding box center [355, 385] width 512 height 15
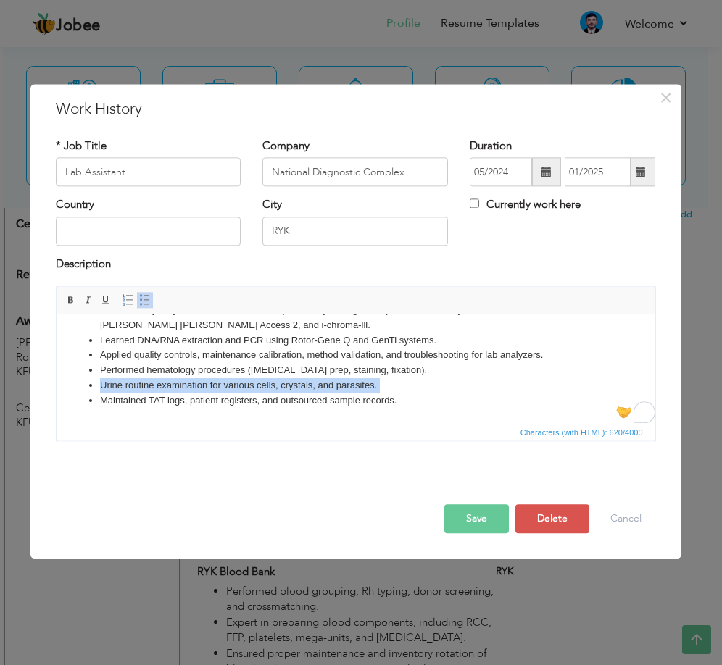
click at [318, 388] on li "Urine routine examination for various cells, crystals, and parasites." at bounding box center [355, 385] width 512 height 15
click at [319, 391] on li "Urine routine examination for various cells, crystals, and parasites." at bounding box center [355, 385] width 512 height 15
click at [320, 399] on li "Maintained TAT logs, patient registers, and outsourced sample records." at bounding box center [355, 401] width 512 height 15
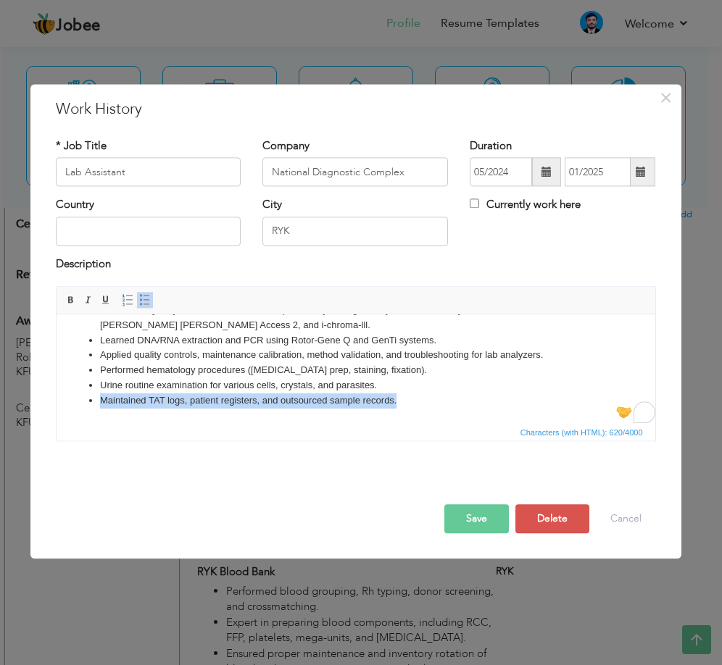
click at [320, 399] on li "Maintained TAT logs, patient registers, and outsourced sample records." at bounding box center [355, 401] width 512 height 15
click at [323, 404] on li "Maintained TAT logs, patient registers, and outsourced sample records." at bounding box center [355, 401] width 512 height 15
click at [457, 512] on button "Save" at bounding box center [476, 519] width 65 height 29
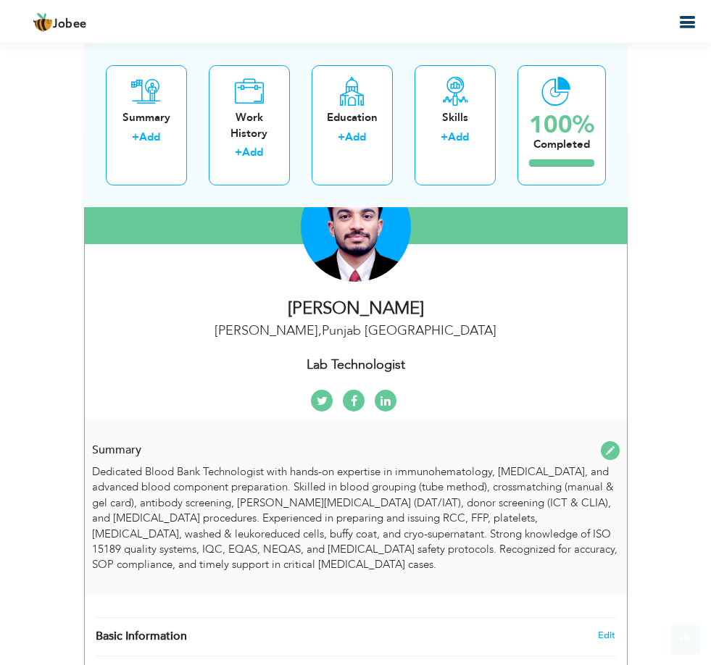
scroll to position [309, 0]
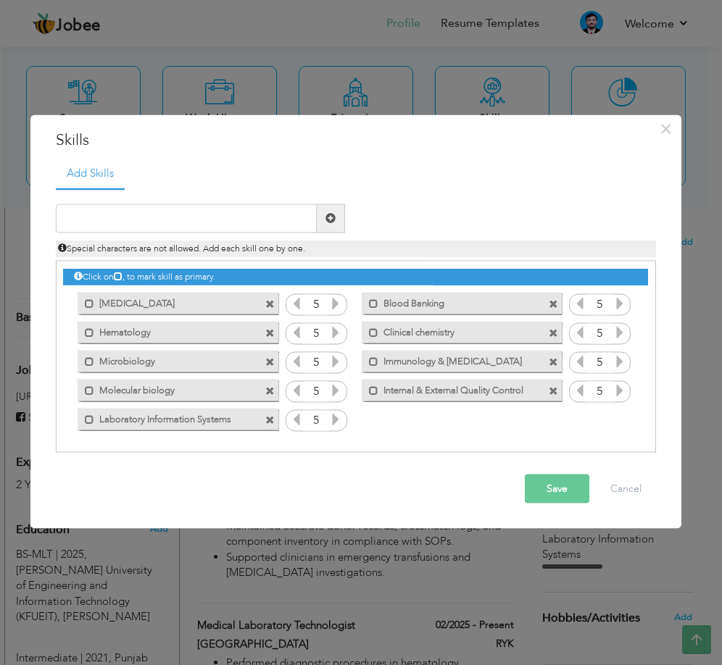
click at [268, 333] on span at bounding box center [269, 333] width 9 height 9
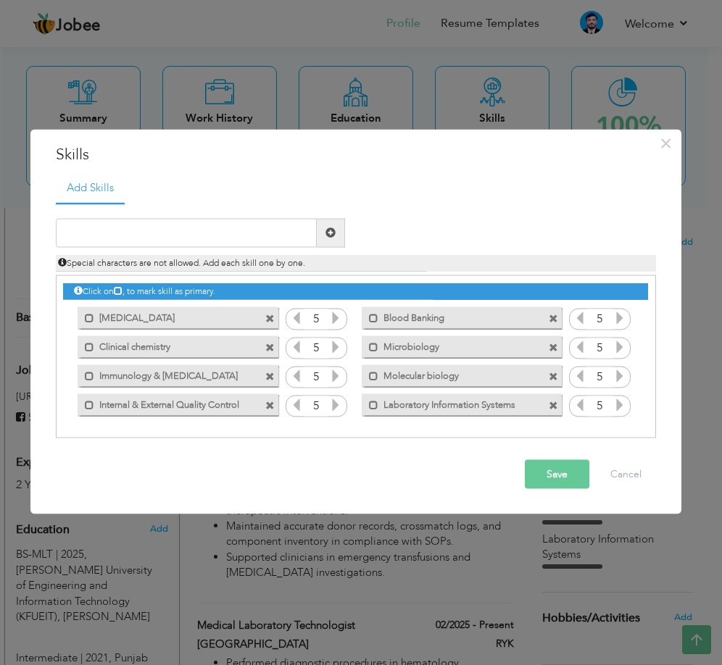
click at [270, 346] on span at bounding box center [269, 348] width 9 height 9
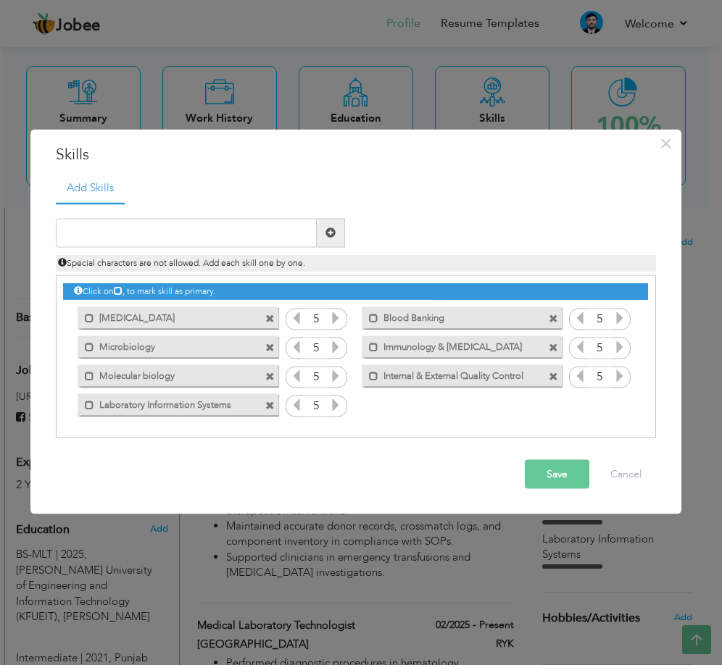
click at [270, 346] on span at bounding box center [269, 348] width 9 height 9
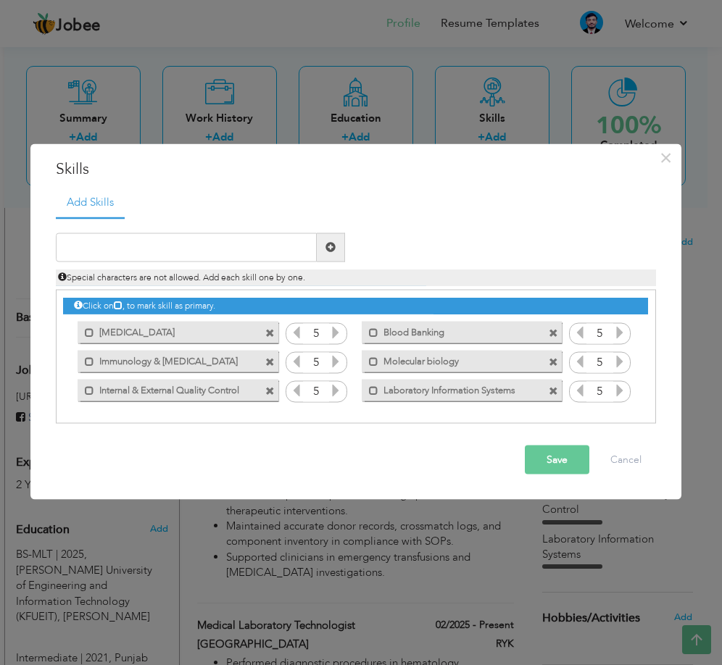
click at [272, 389] on span at bounding box center [269, 391] width 9 height 9
click at [274, 389] on span at bounding box center [269, 391] width 9 height 9
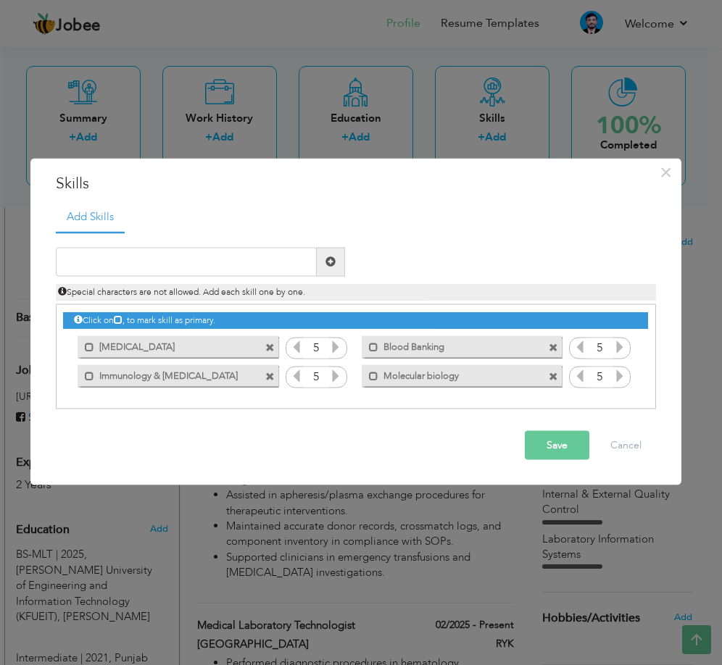
click at [552, 378] on span at bounding box center [553, 377] width 9 height 9
click at [167, 252] on input "text" at bounding box center [186, 261] width 261 height 29
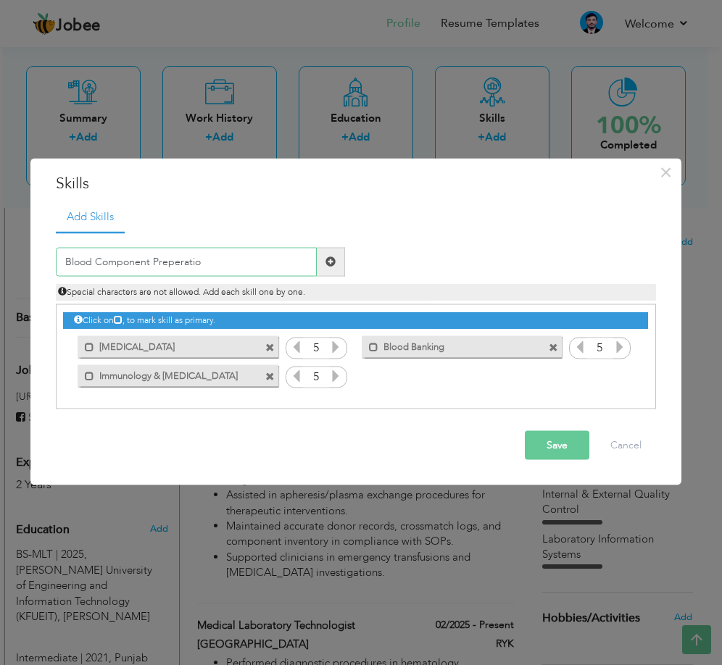
type input "Blood Component Preperation"
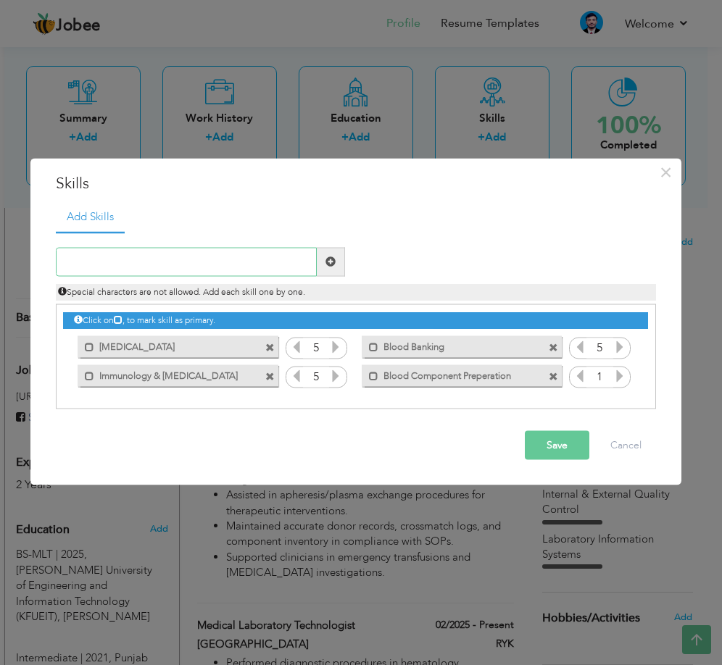
click at [275, 259] on input "text" at bounding box center [186, 261] width 261 height 29
type input "Aphresis Procedures"
click at [319, 262] on span at bounding box center [331, 261] width 28 height 29
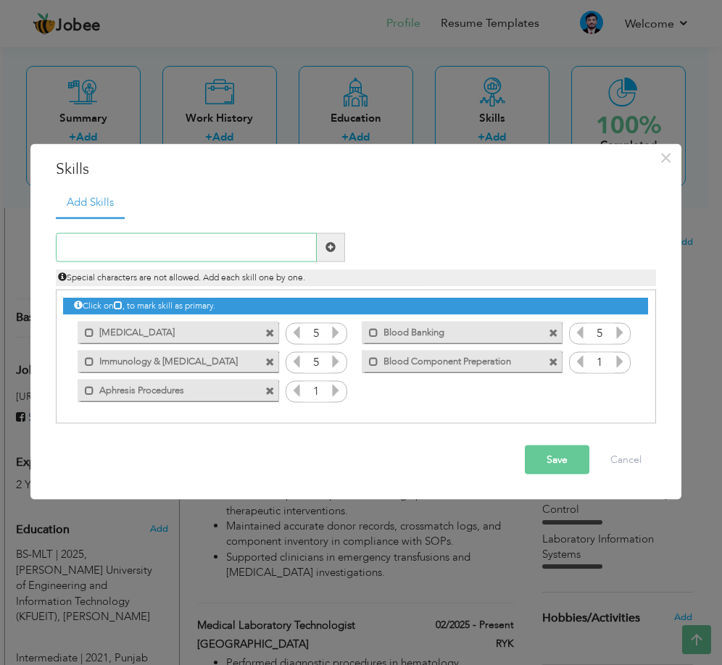
click at [209, 238] on input "text" at bounding box center [186, 247] width 261 height 29
type input "[MEDICAL_DATA]"
paste input "Equipment calibration"
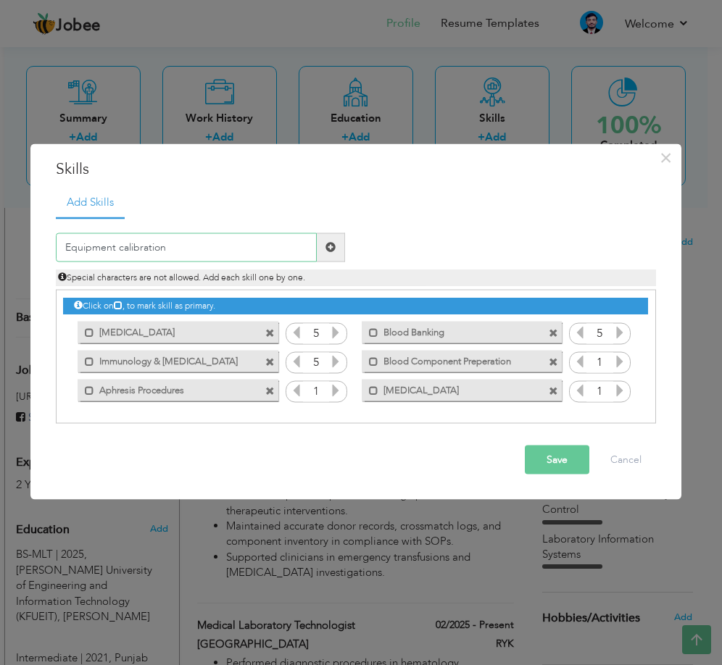
click at [125, 246] on input "Equipment calibration" at bounding box center [186, 247] width 261 height 29
click at [122, 248] on input "Equipment calibration" at bounding box center [186, 247] width 261 height 29
type input "Equipment Calibration"
click at [322, 249] on span at bounding box center [331, 247] width 28 height 29
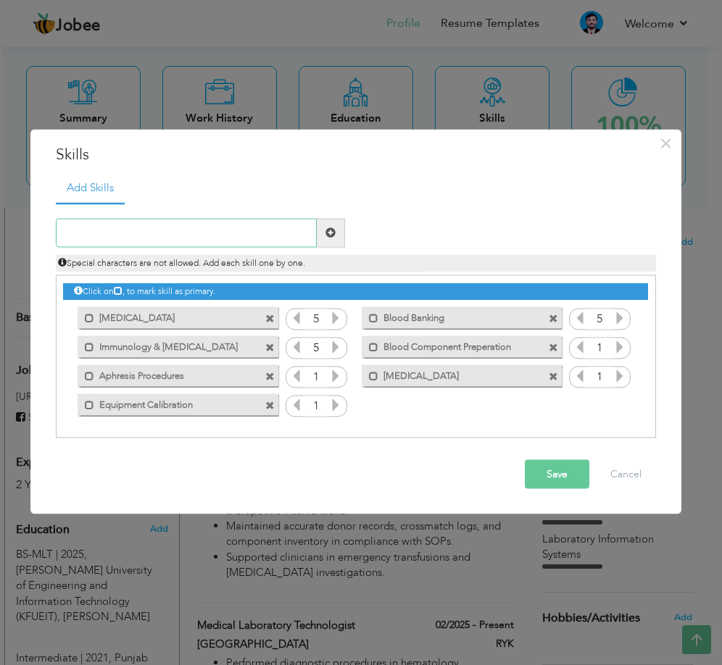
click at [226, 234] on input "text" at bounding box center [186, 232] width 261 height 29
paste input "Infection control"
type input "Infection control"
click at [564, 480] on button "Save" at bounding box center [557, 473] width 65 height 29
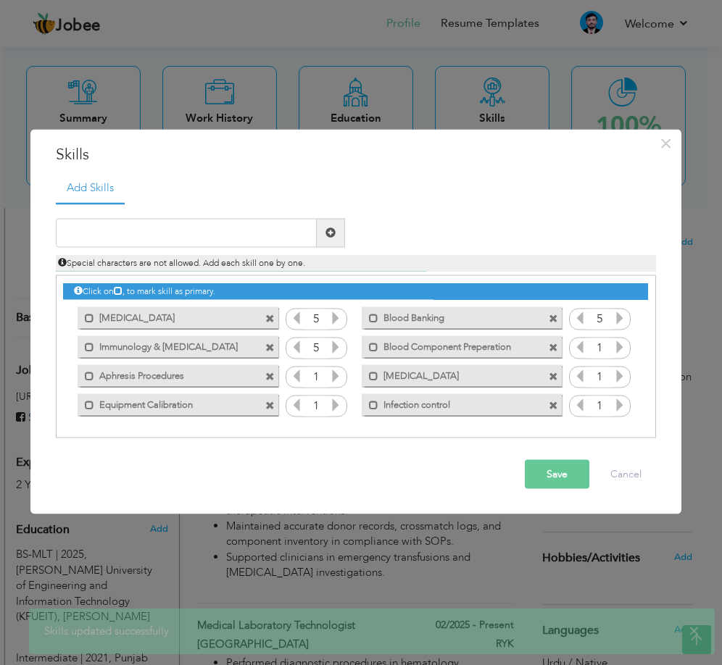
click at [338, 370] on icon at bounding box center [335, 375] width 13 height 13
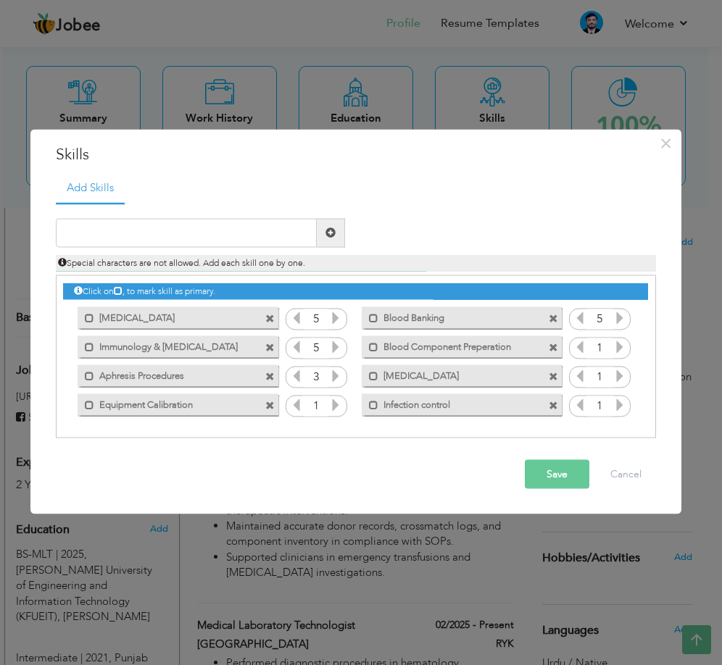
click at [338, 370] on icon at bounding box center [335, 375] width 13 height 13
click at [338, 371] on icon at bounding box center [335, 375] width 13 height 13
drag, startPoint x: 338, startPoint y: 371, endPoint x: 338, endPoint y: 383, distance: 11.6
click at [338, 373] on icon at bounding box center [335, 375] width 13 height 13
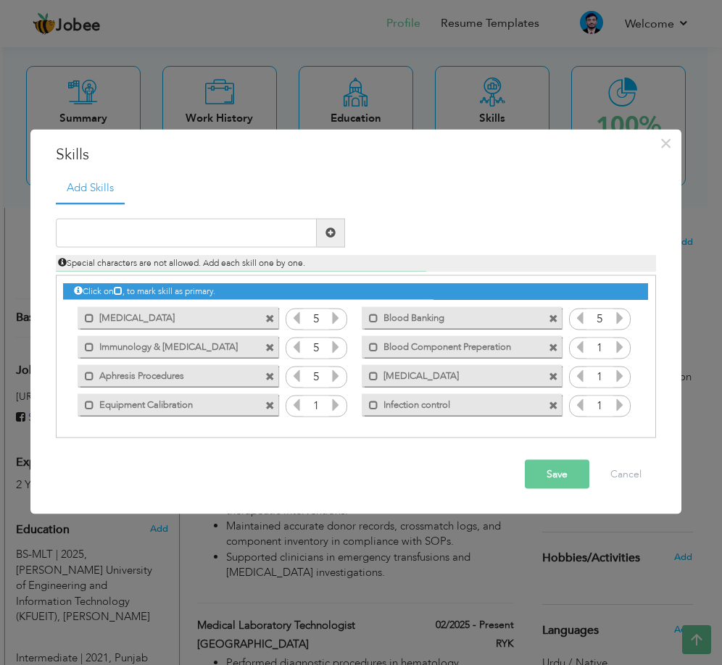
click at [336, 409] on icon at bounding box center [335, 404] width 13 height 13
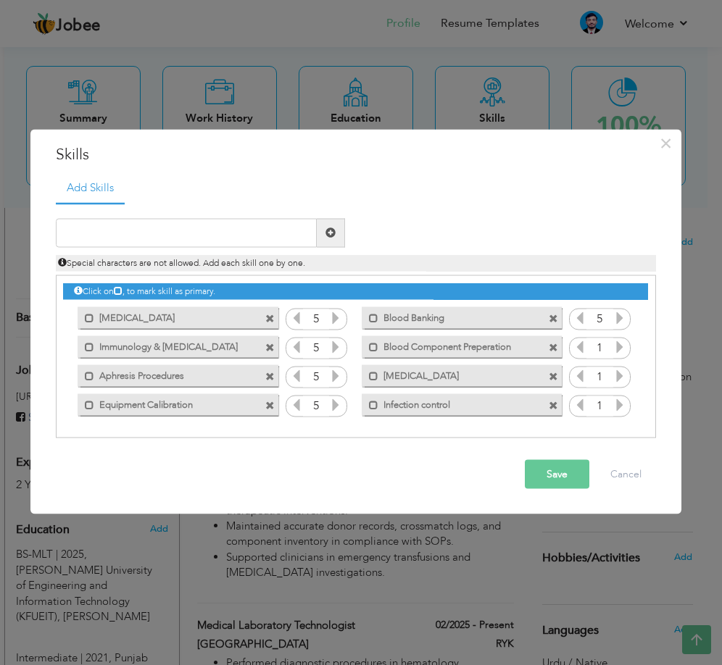
click at [622, 409] on icon at bounding box center [619, 404] width 13 height 13
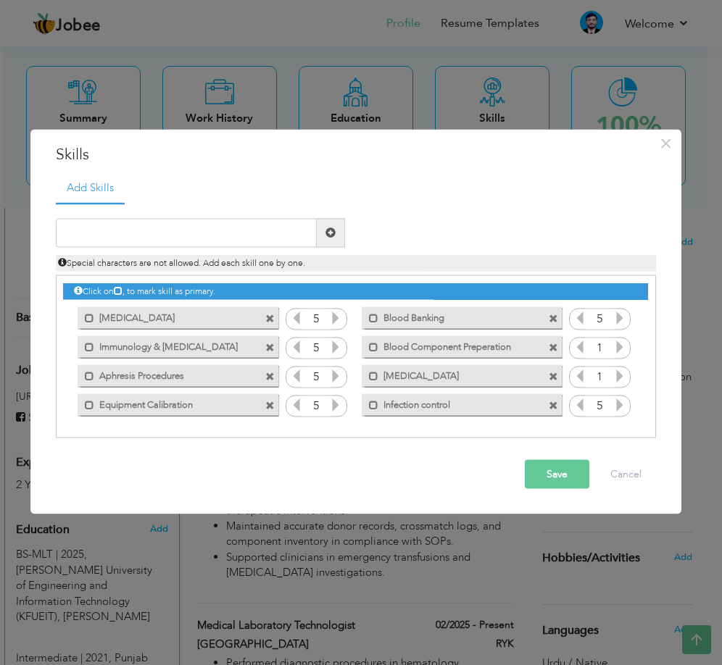
click at [617, 378] on icon at bounding box center [619, 375] width 13 height 13
click at [615, 340] on icon at bounding box center [619, 346] width 13 height 13
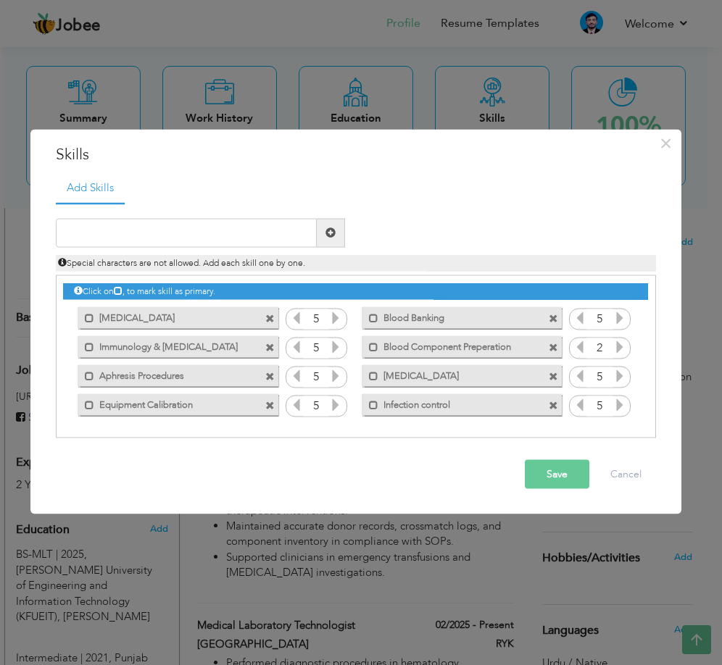
click at [615, 340] on icon at bounding box center [619, 346] width 13 height 13
click at [572, 465] on button "Save" at bounding box center [557, 473] width 65 height 29
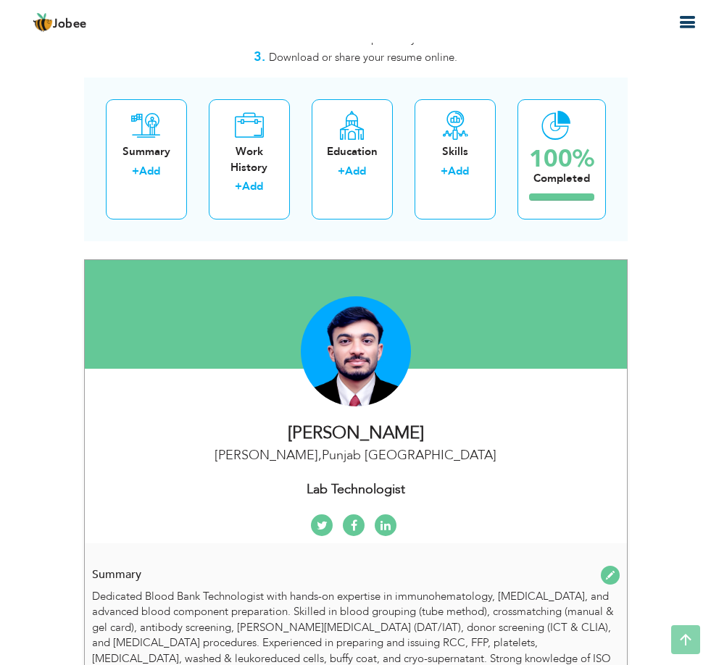
scroll to position [0, 0]
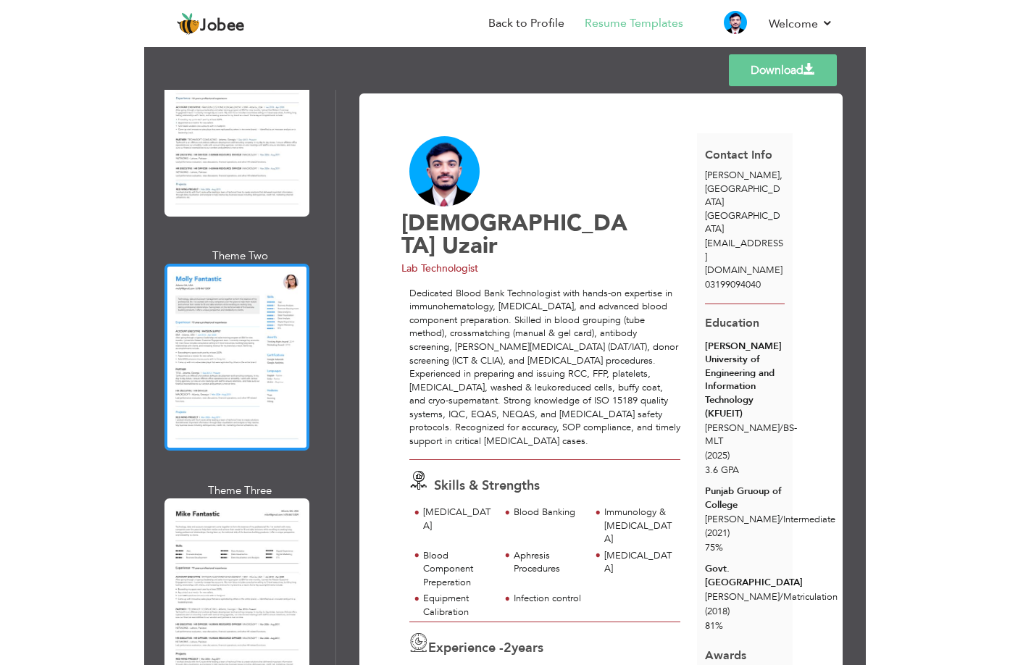
scroll to position [1667, 0]
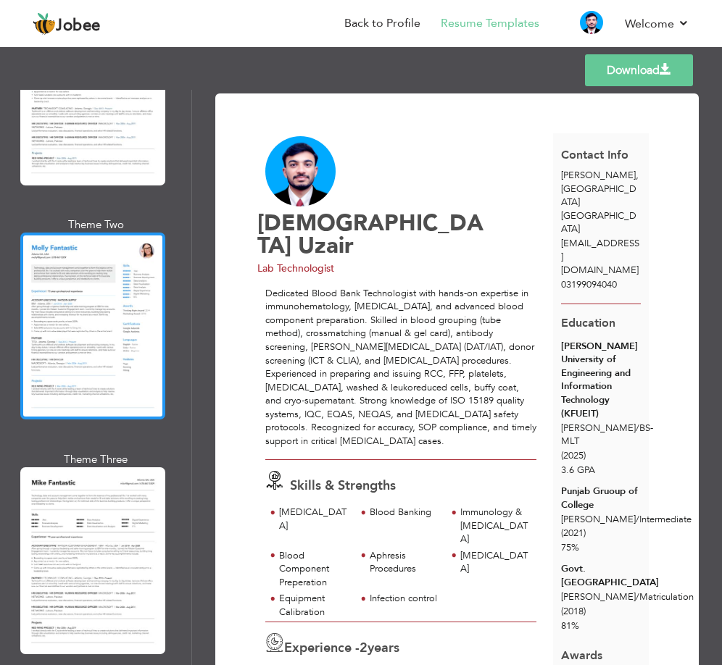
click at [101, 490] on div at bounding box center [92, 560] width 145 height 187
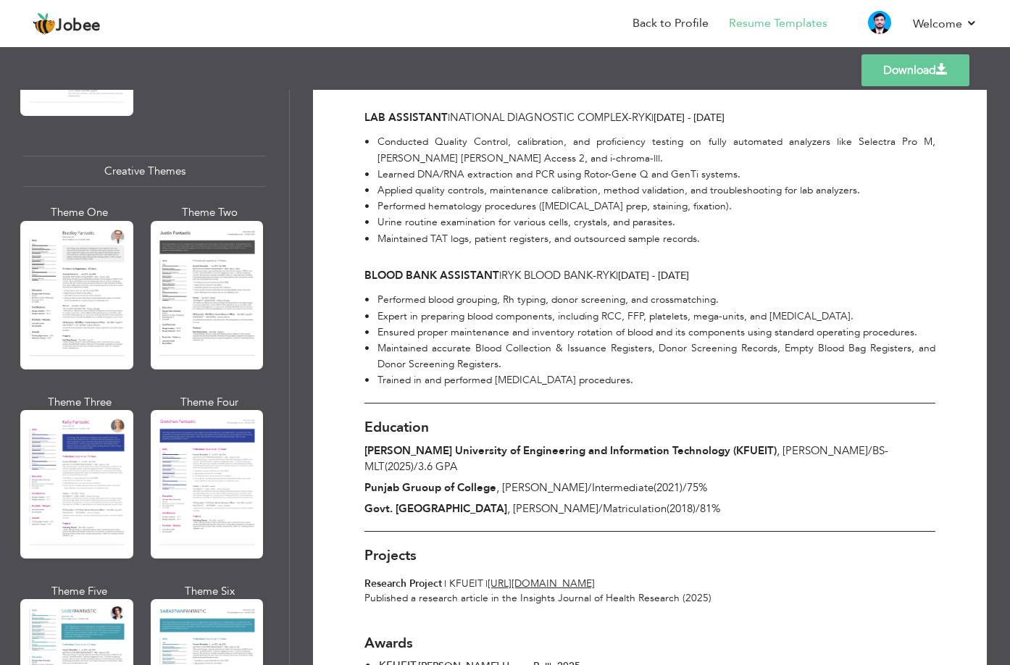
scroll to position [868, 0]
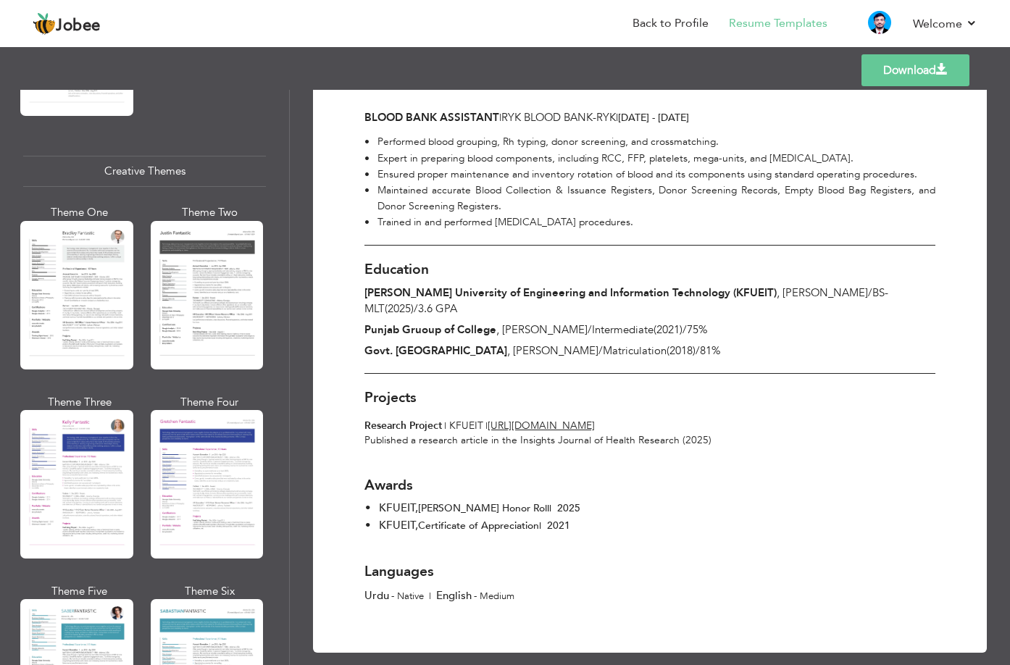
click at [603, 344] on span "Matriculation" at bounding box center [635, 351] width 64 height 14
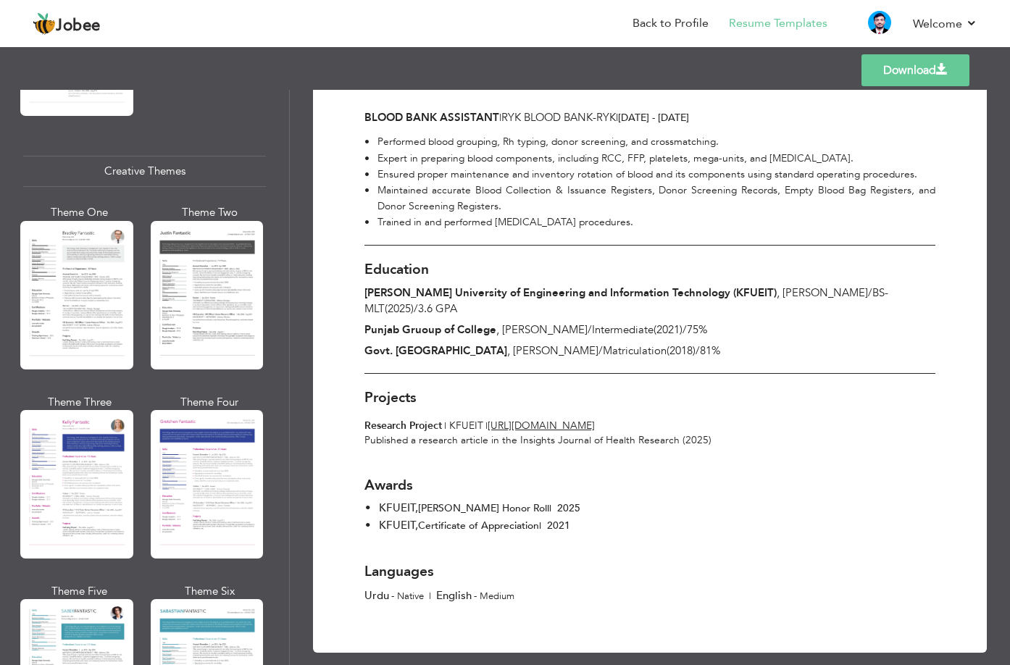
click at [572, 349] on div "Education [PERSON_NAME] University of Engineering and Information Technology (K…" at bounding box center [650, 309] width 571 height 129
click at [562, 342] on div at bounding box center [562, 342] width 0 height 0
click at [573, 374] on div "Projects Research Project | KFUEIT | [URL][DOMAIN_NAME] Published a research ar…" at bounding box center [650, 410] width 571 height 73
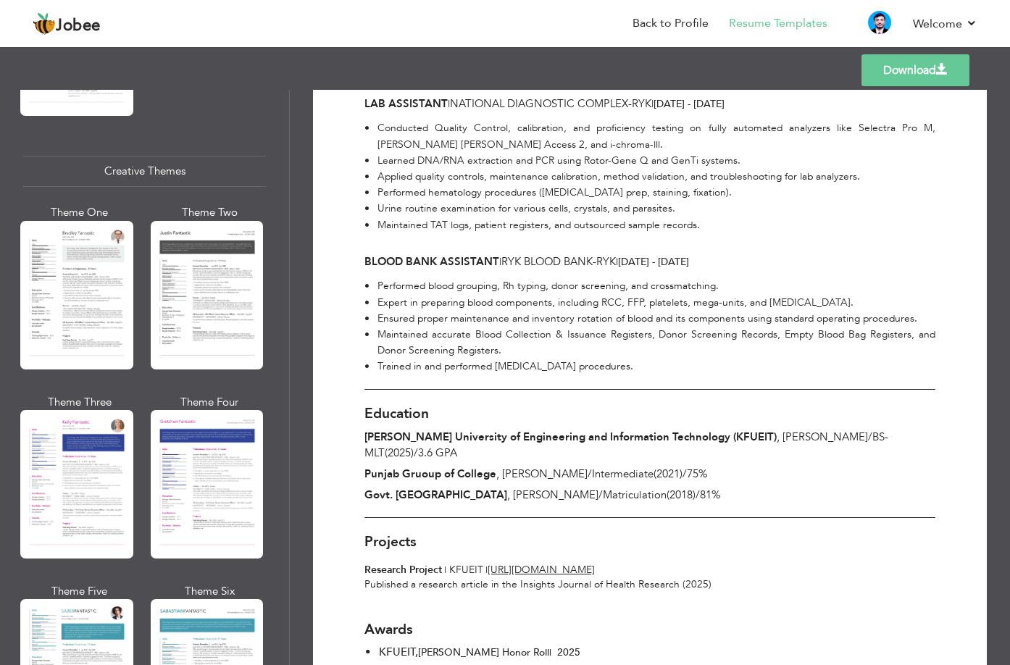
scroll to position [723, 0]
click at [721, 72] on link "Download" at bounding box center [916, 70] width 108 height 32
